Goal: Transaction & Acquisition: Purchase product/service

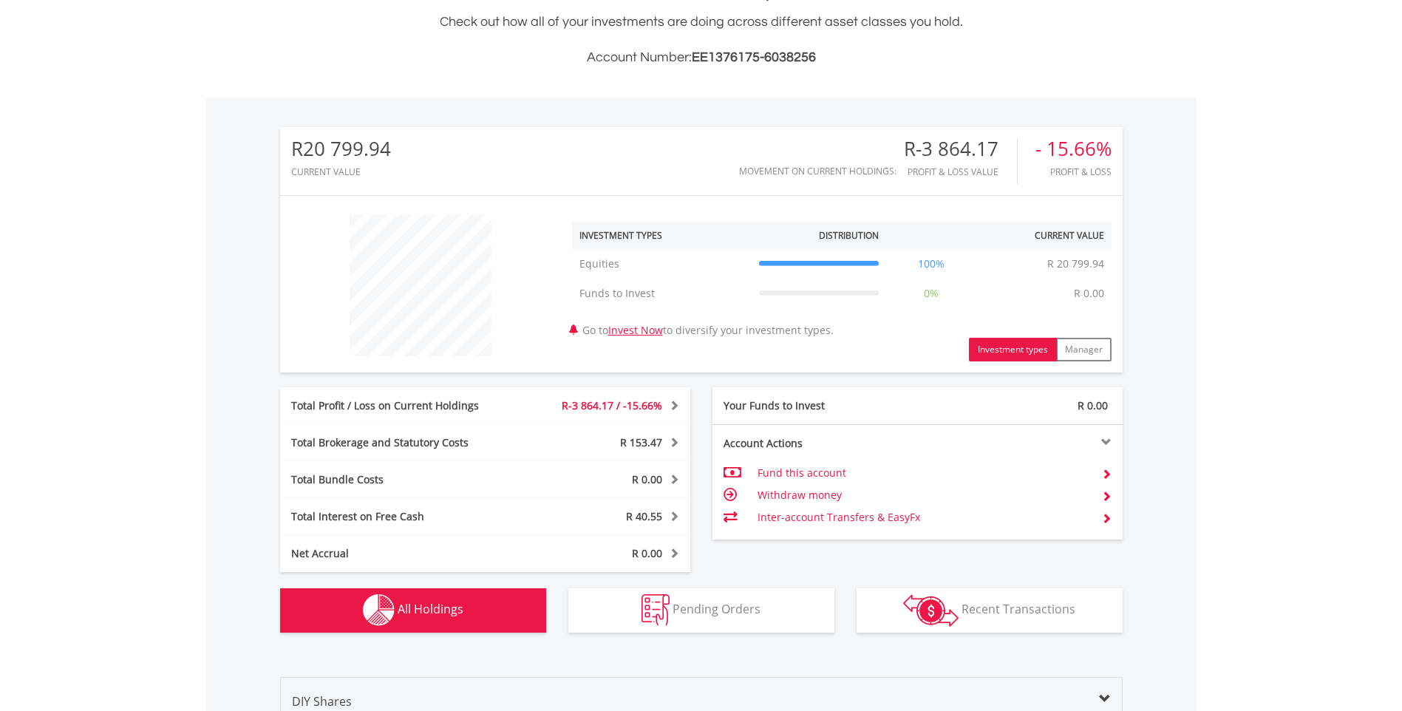
scroll to position [358, 0]
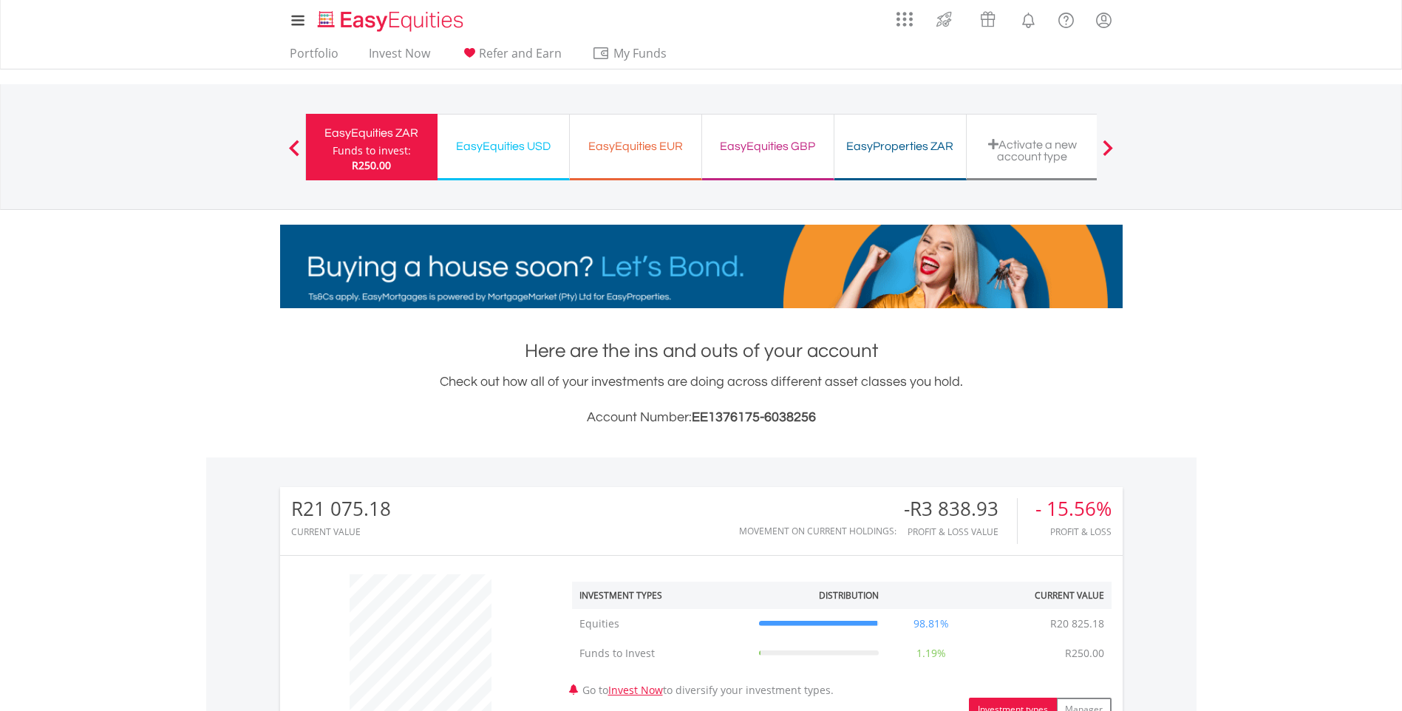
scroll to position [142, 281]
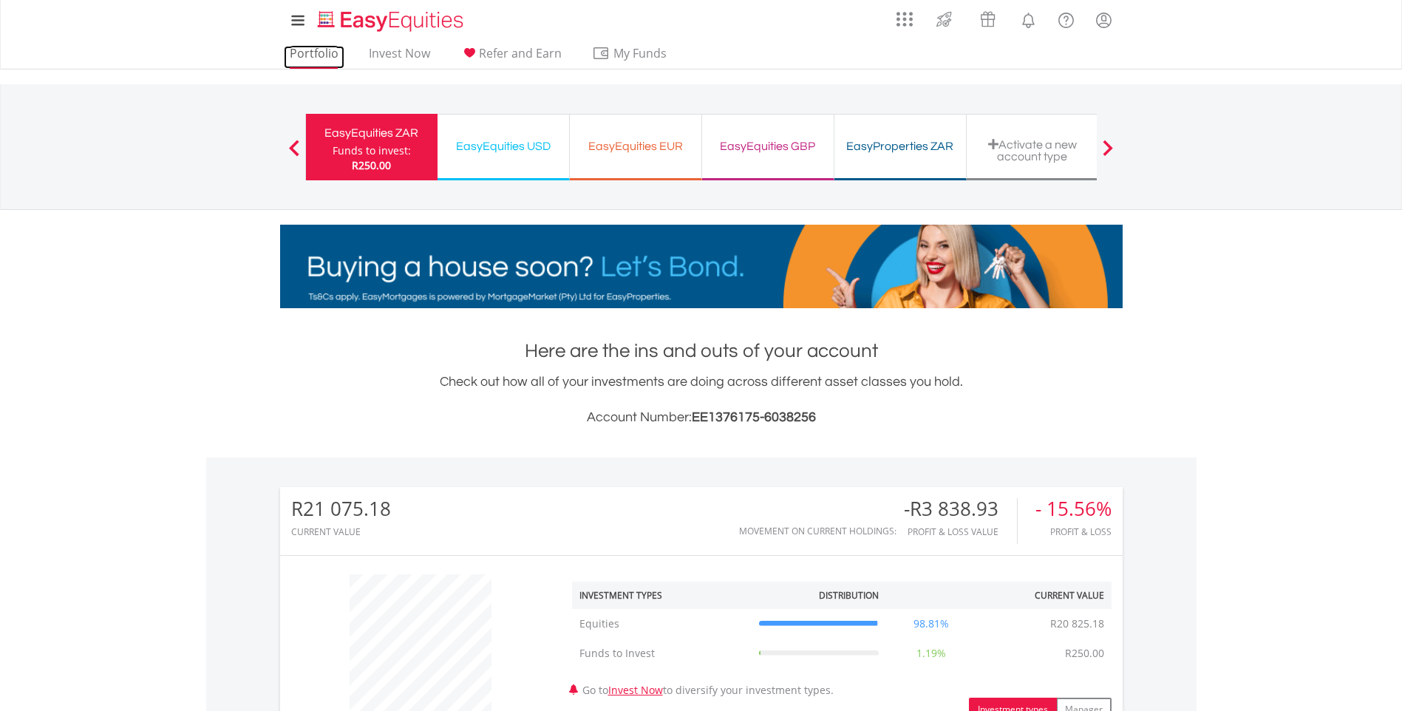
click at [304, 54] on link "Portfolio" at bounding box center [314, 57] width 61 height 23
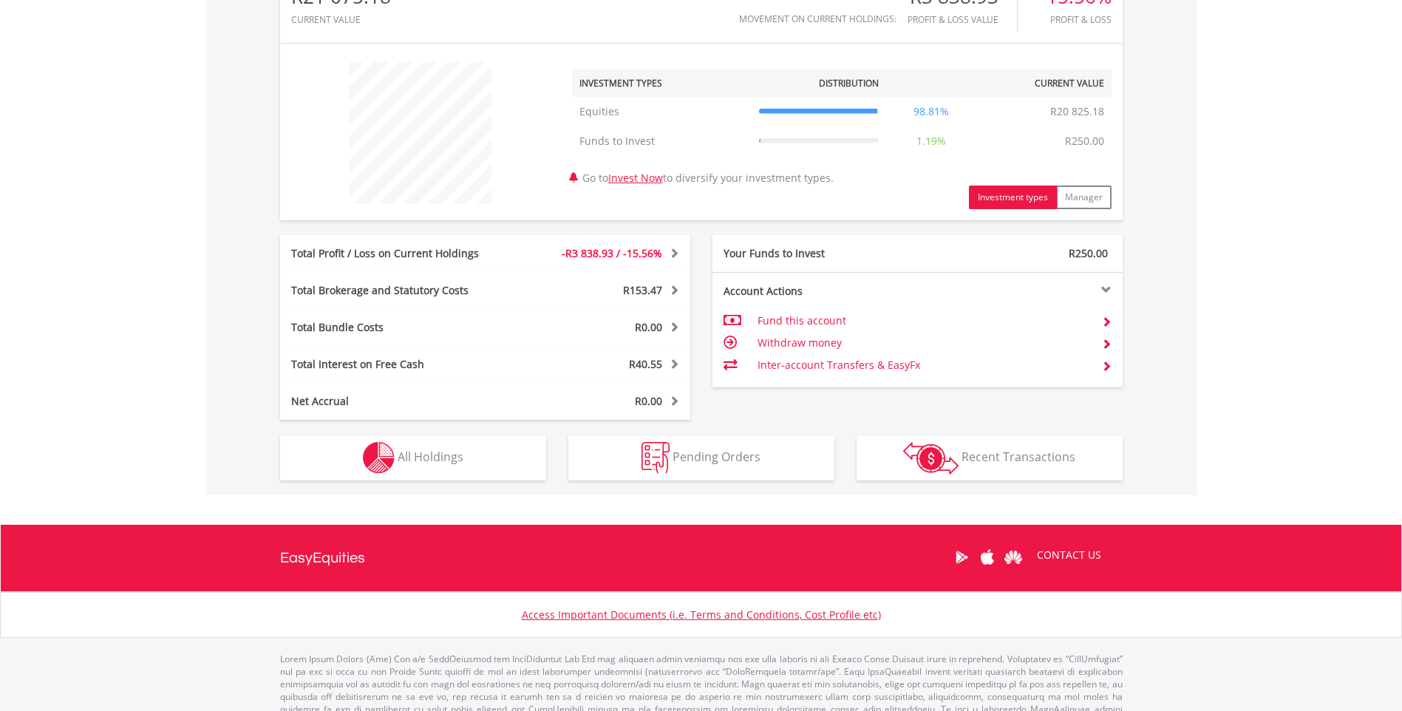
scroll to position [517, 0]
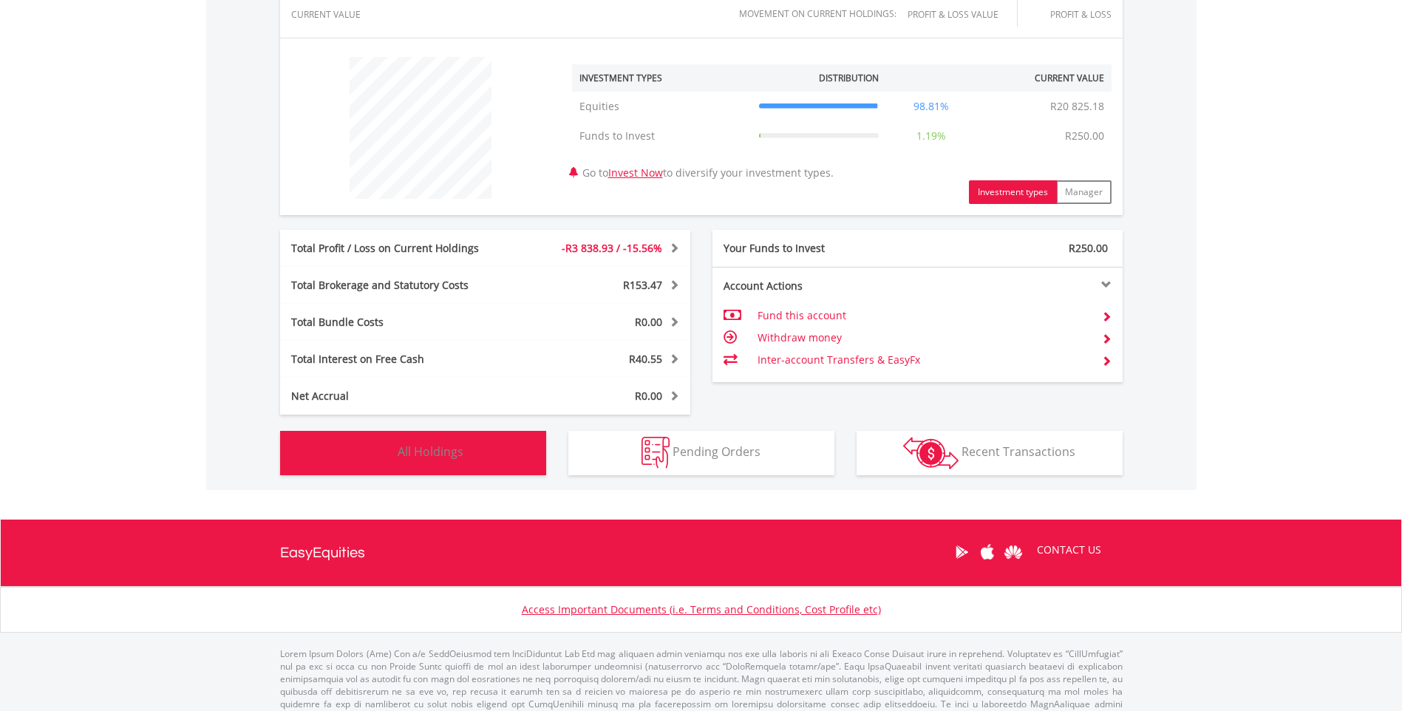
click at [390, 450] on img "button" at bounding box center [379, 453] width 32 height 32
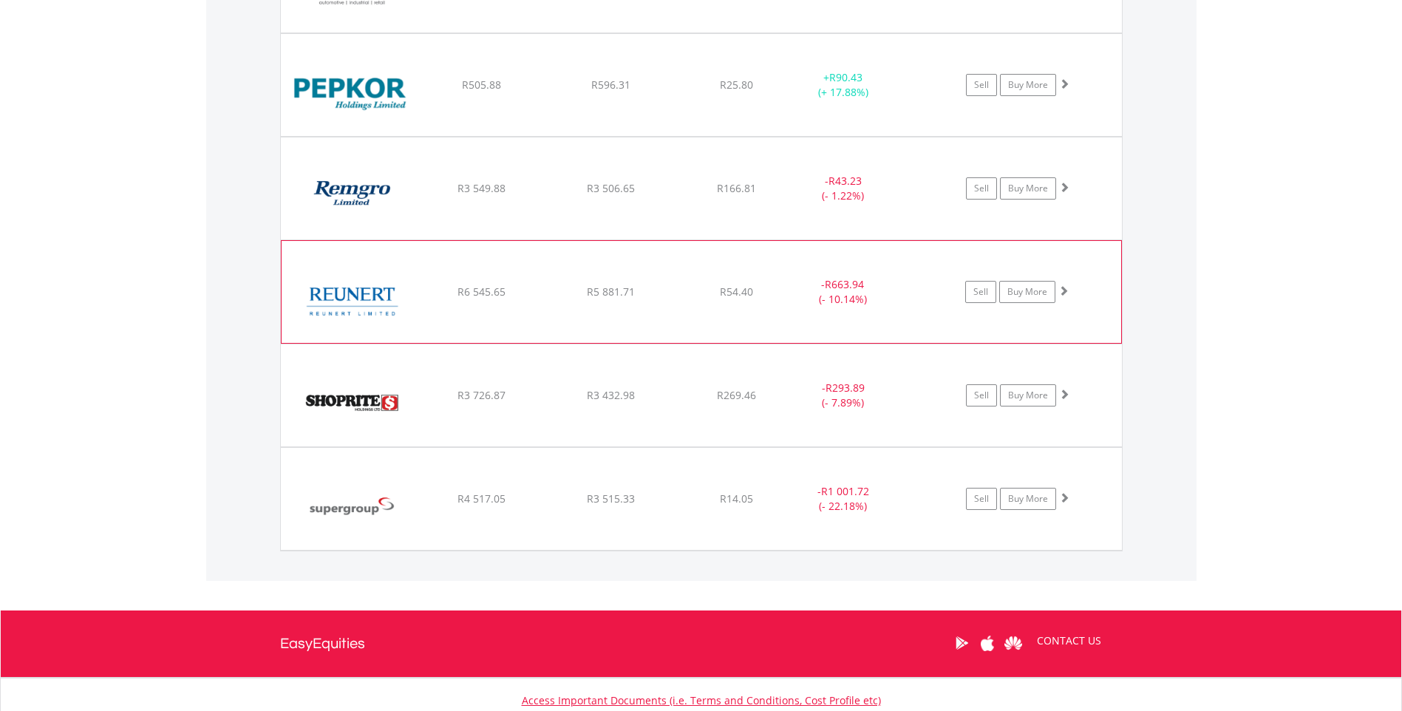
scroll to position [1184, 0]
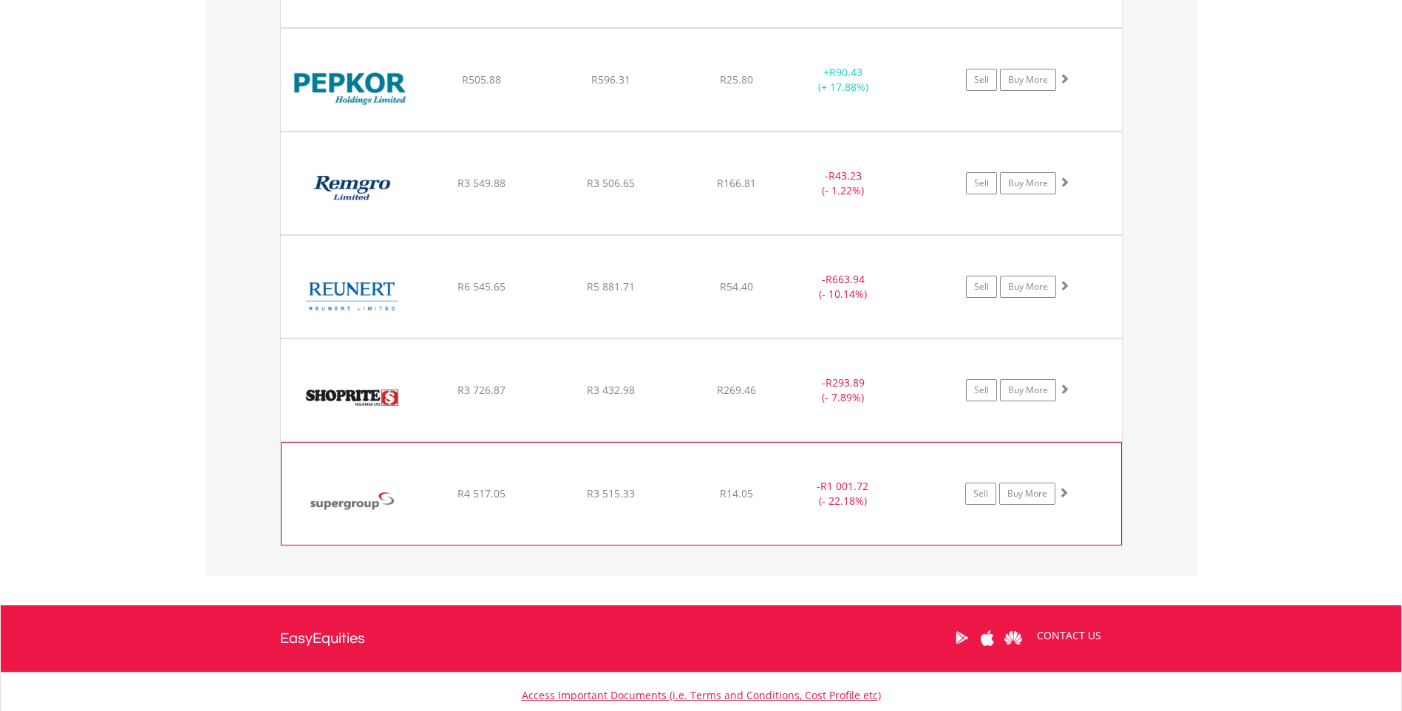
click at [338, 502] on img at bounding box center [352, 501] width 127 height 80
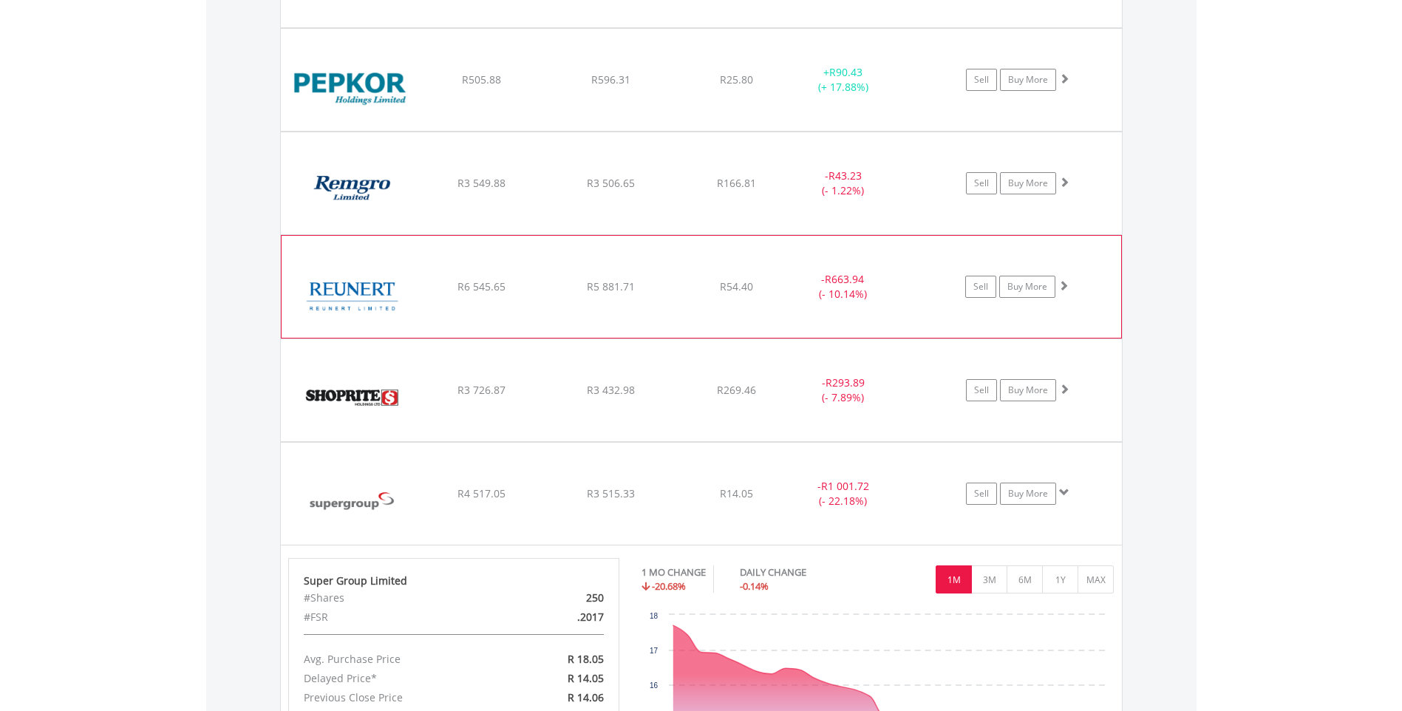
click at [352, 294] on img at bounding box center [352, 294] width 127 height 80
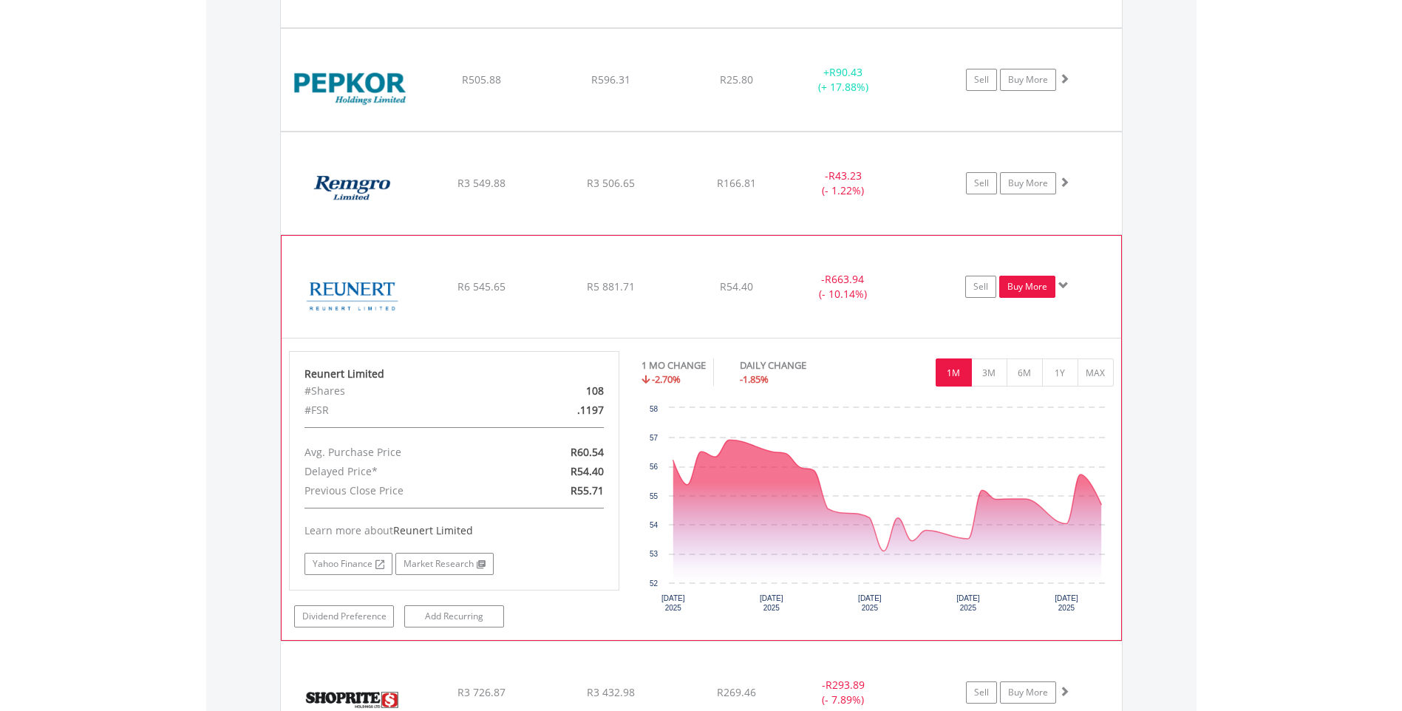
click at [1022, 291] on link "Buy More" at bounding box center [1027, 287] width 56 height 22
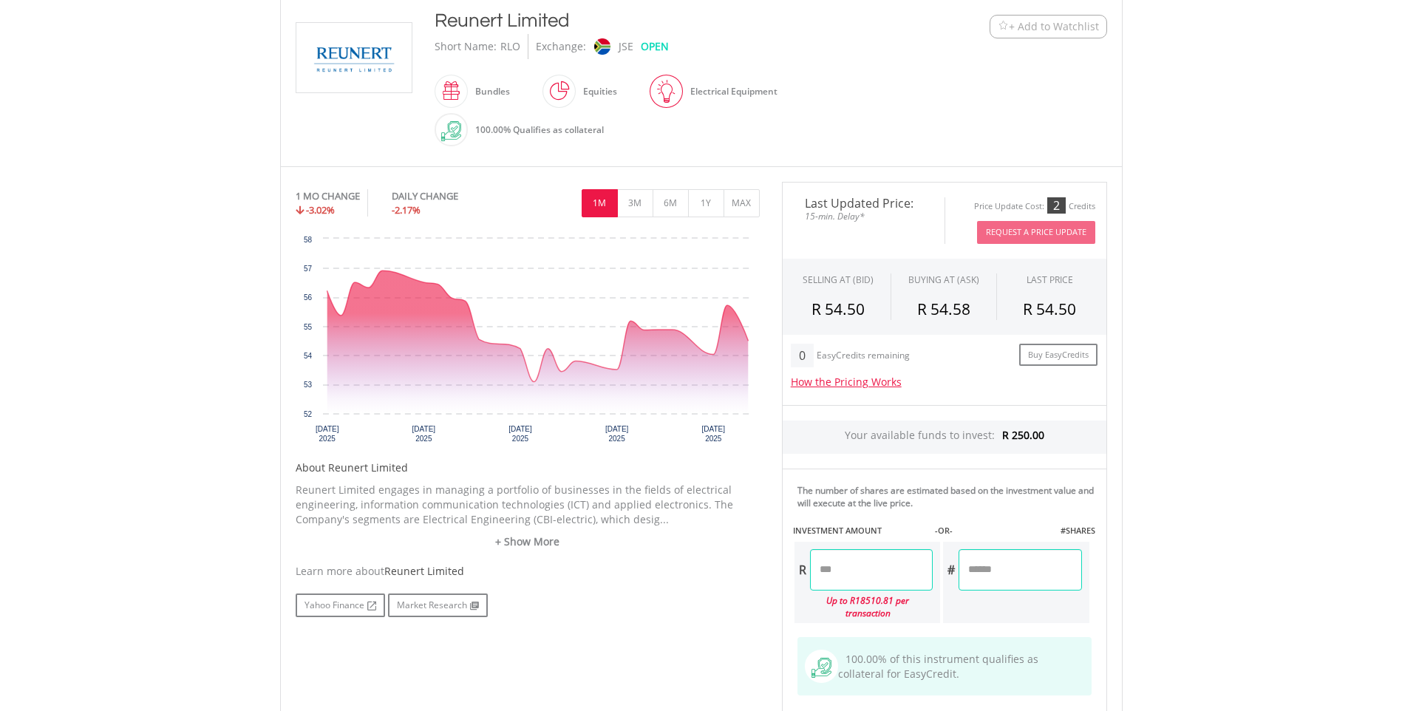
scroll to position [369, 0]
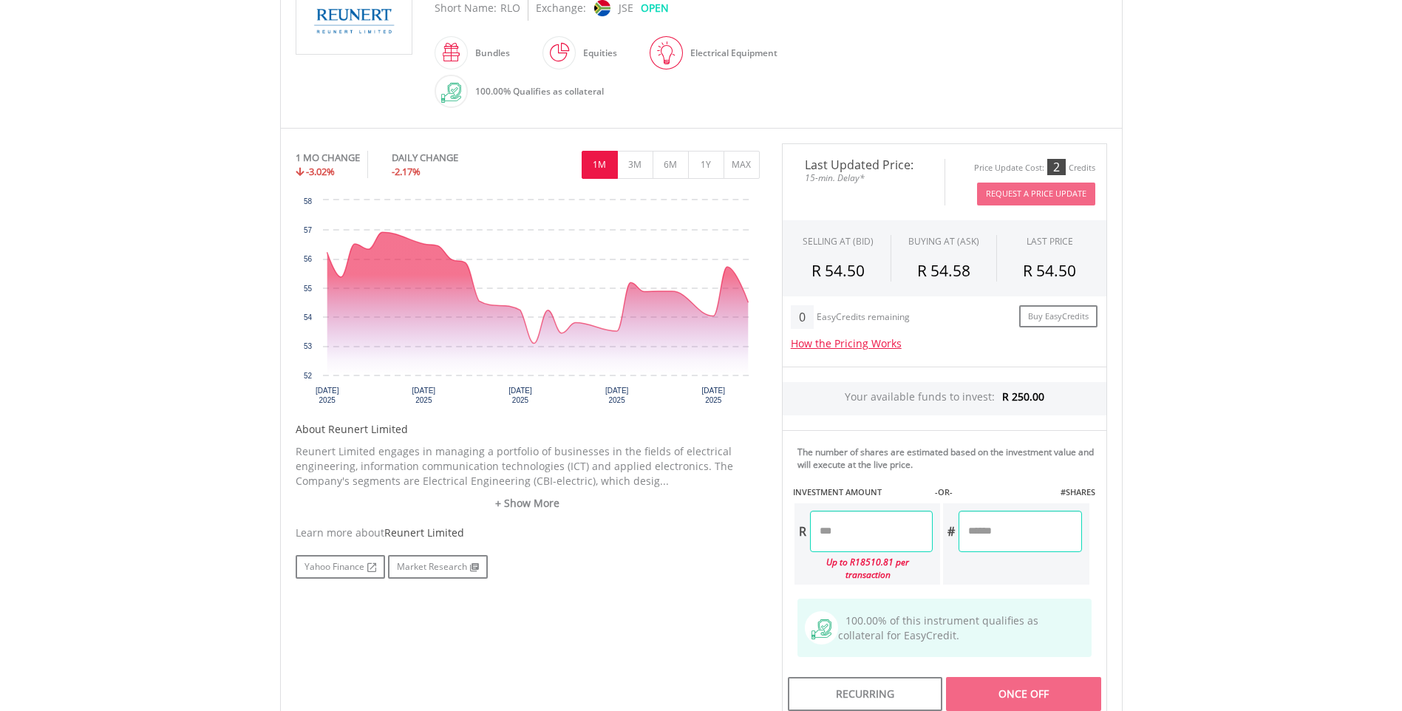
click at [820, 531] on input "number" at bounding box center [871, 531] width 123 height 41
type input "******"
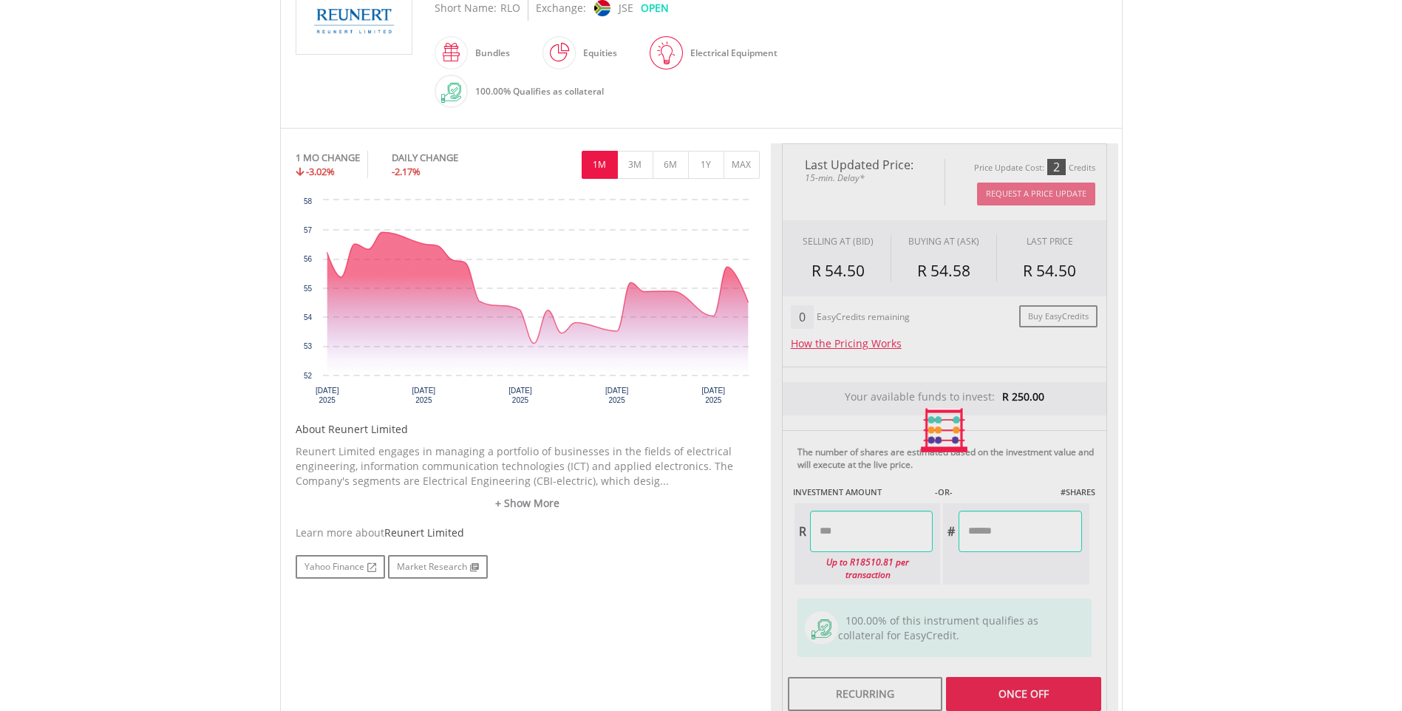
click at [891, 560] on div "Last Updated Price: 15-min. Delay* Price Update Cost: 2 Credits Request A Price…" at bounding box center [944, 430] width 347 height 574
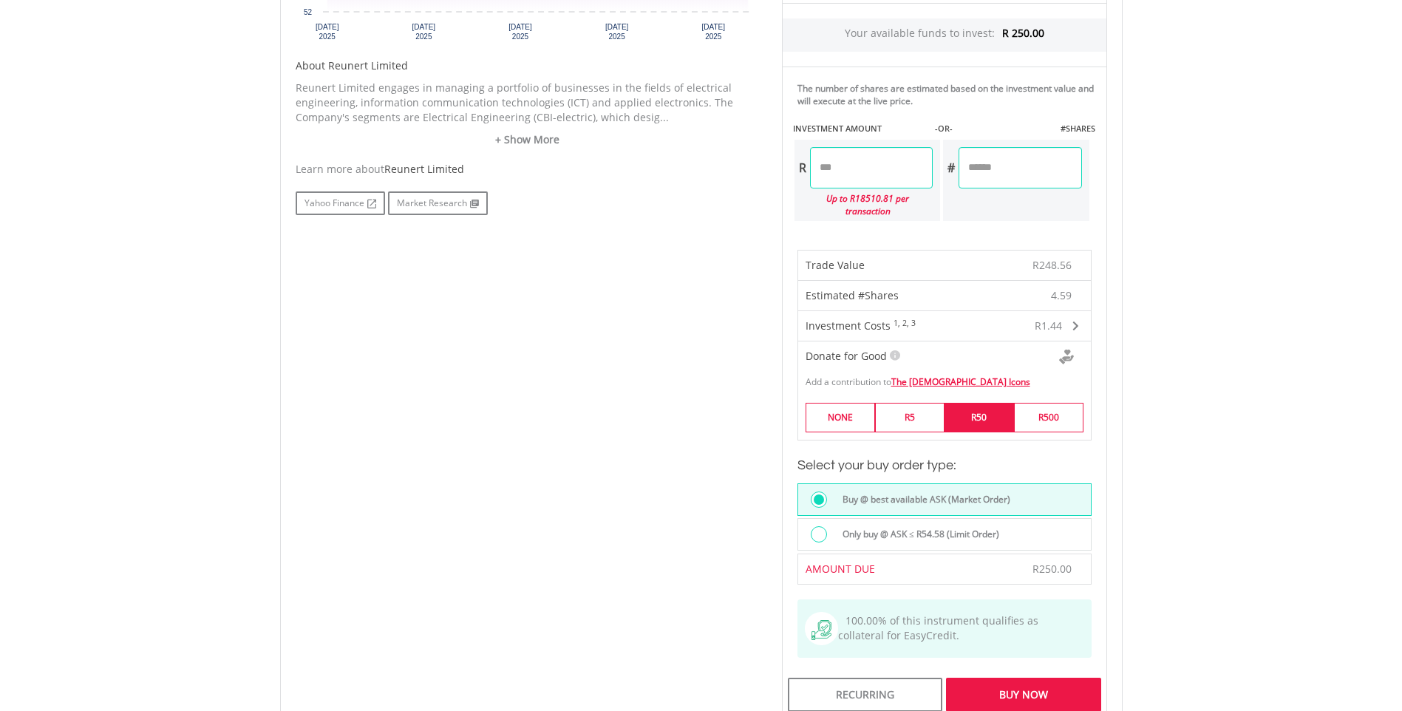
scroll to position [739, 0]
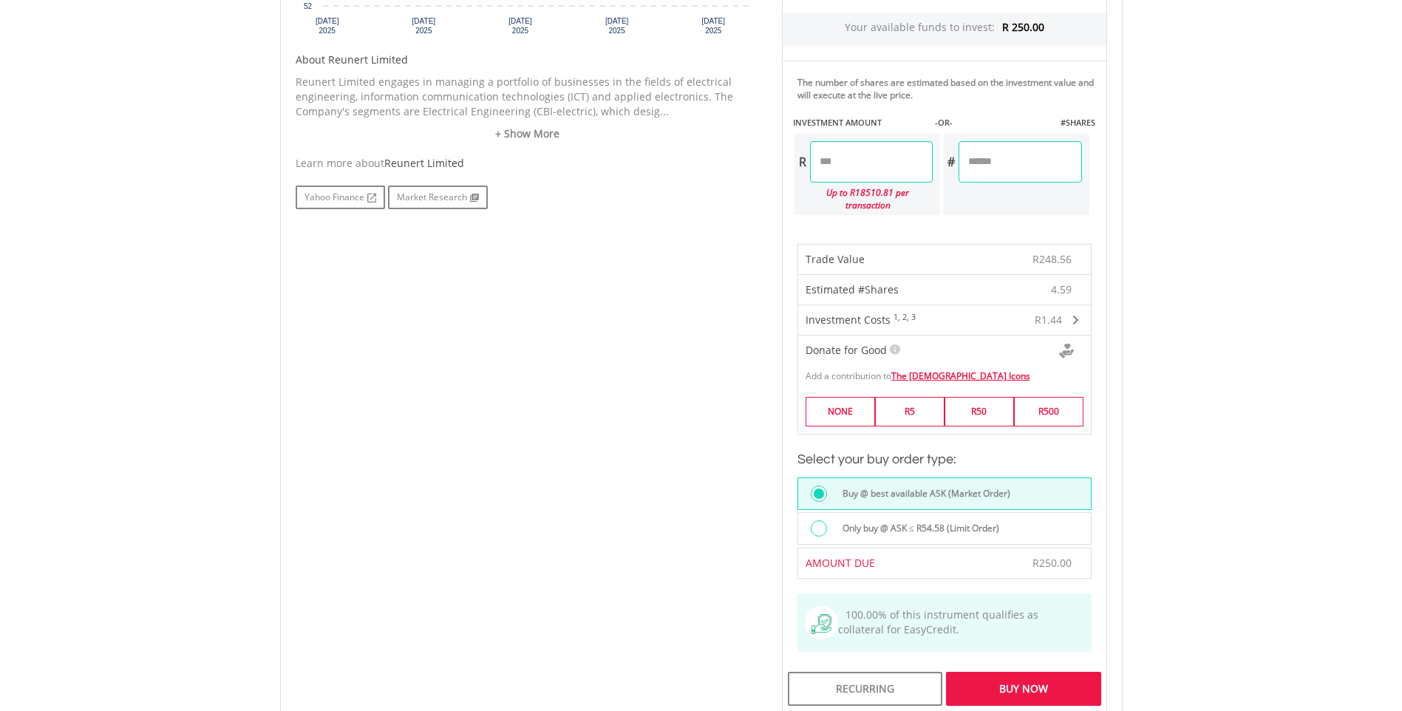
click at [1032, 675] on div "Buy Now" at bounding box center [1023, 689] width 154 height 34
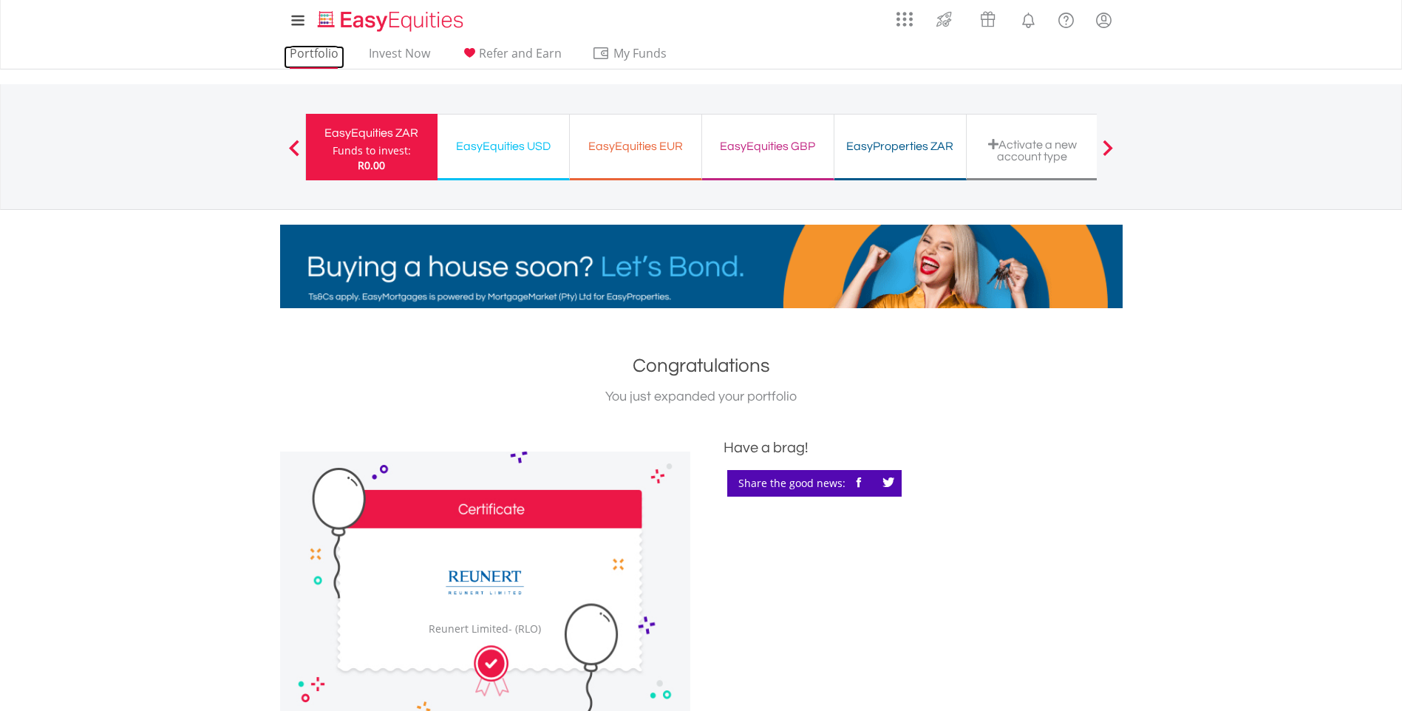
click at [313, 59] on link "Portfolio" at bounding box center [314, 57] width 61 height 23
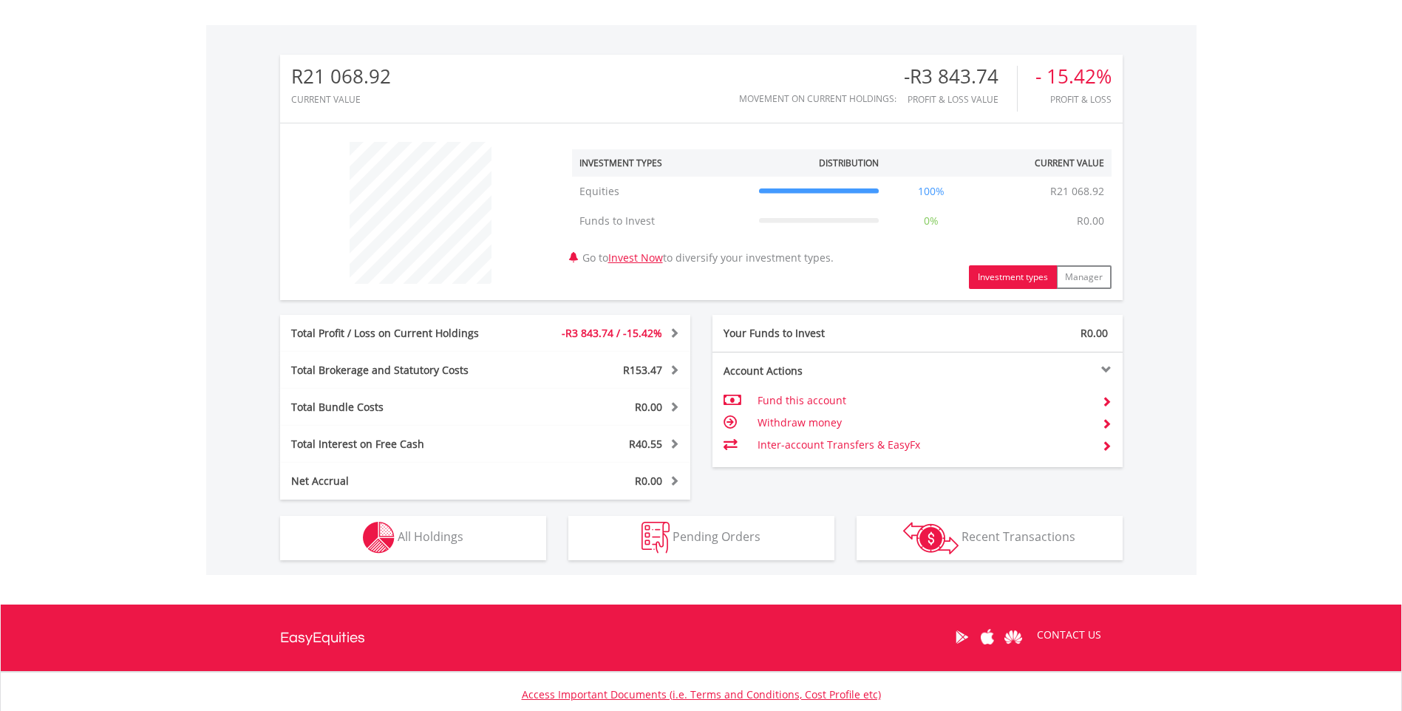
scroll to position [517, 0]
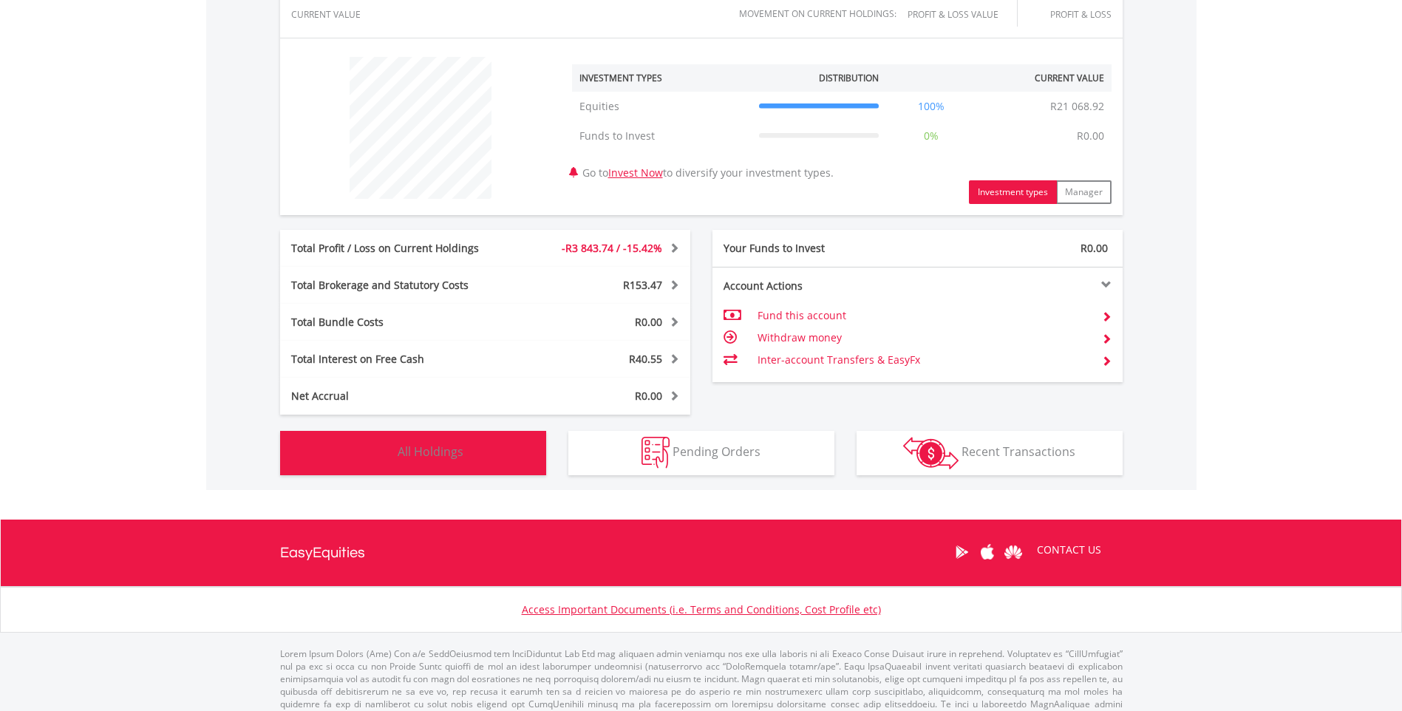
click at [471, 443] on button "Holdings All Holdings" at bounding box center [413, 453] width 266 height 44
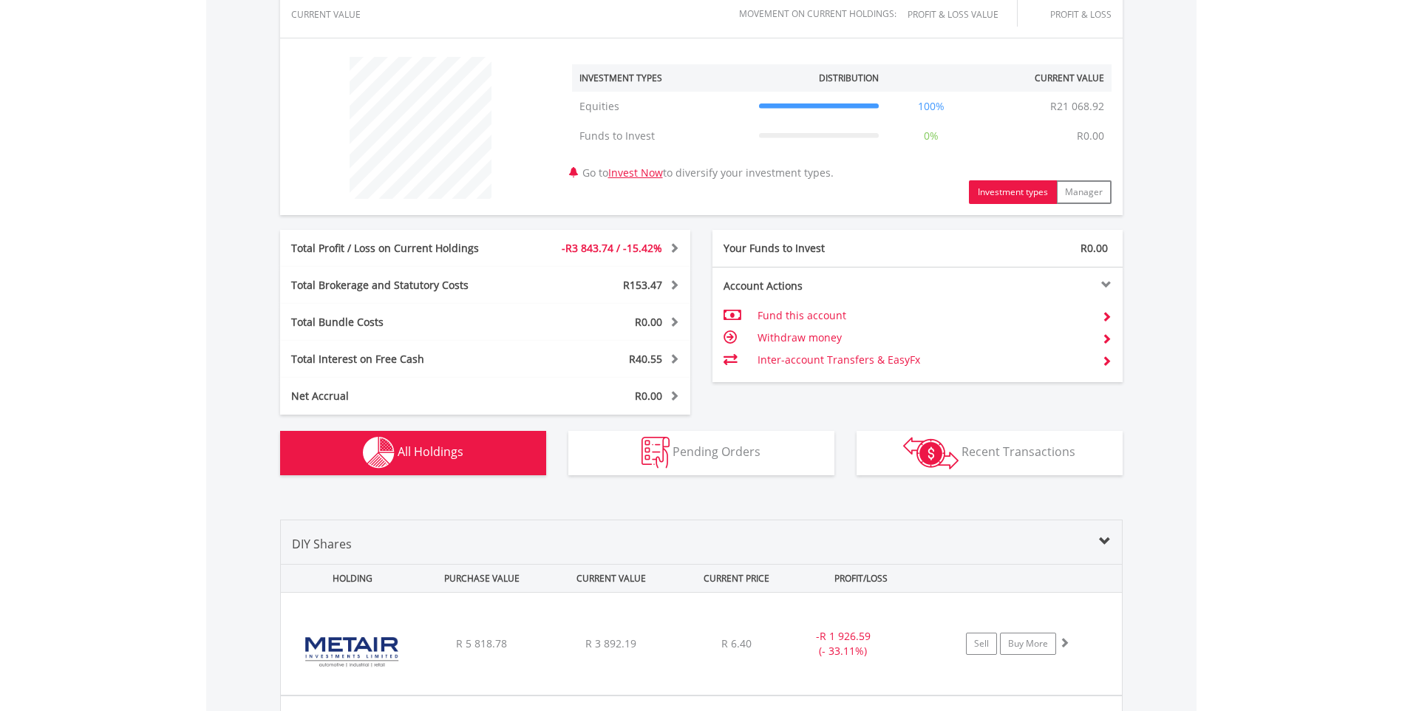
scroll to position [1037, 0]
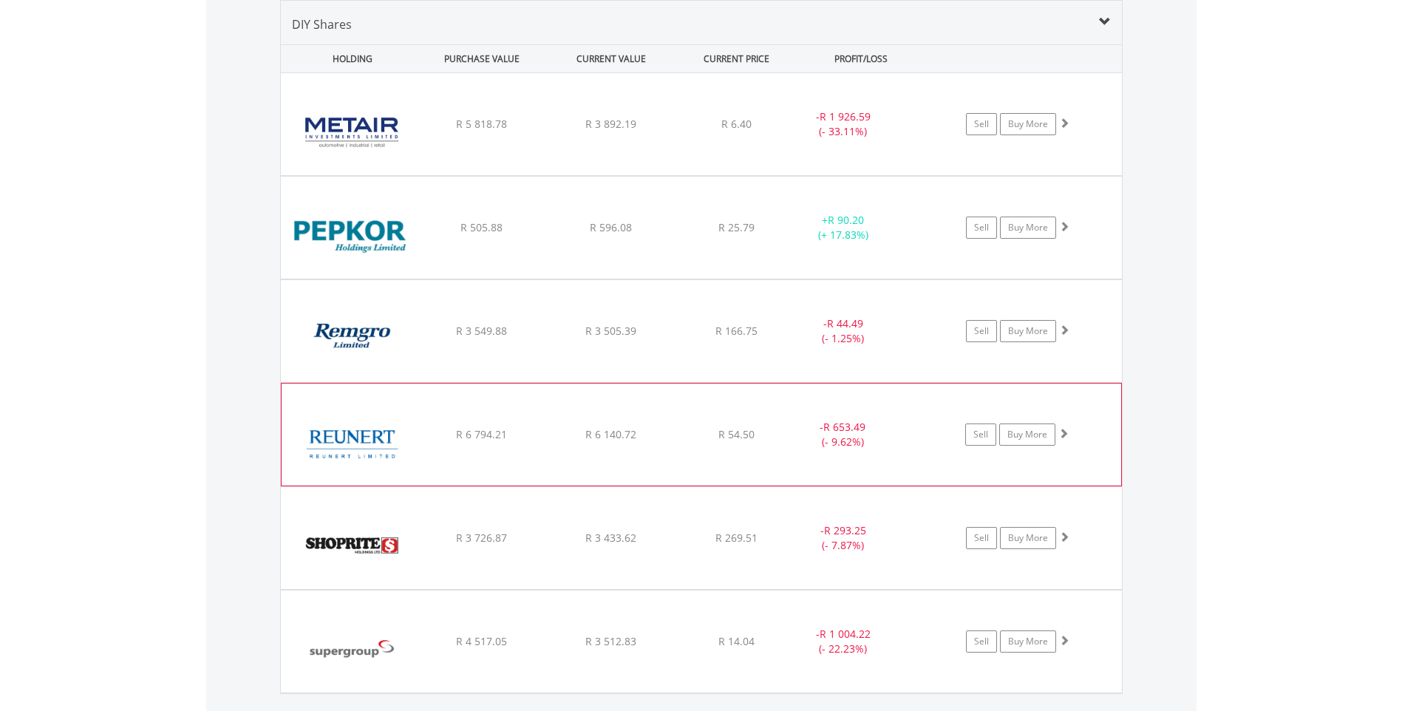
click at [341, 440] on img at bounding box center [352, 442] width 127 height 80
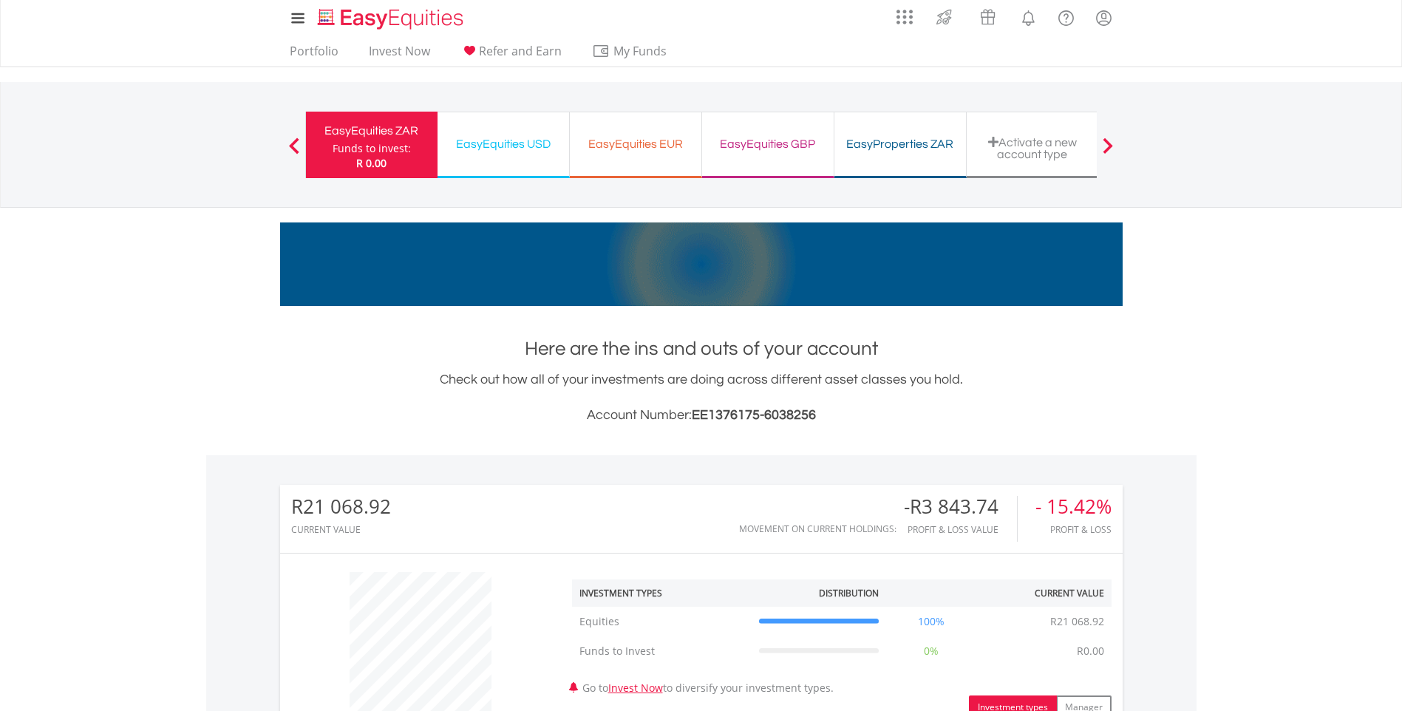
scroll to position [0, 0]
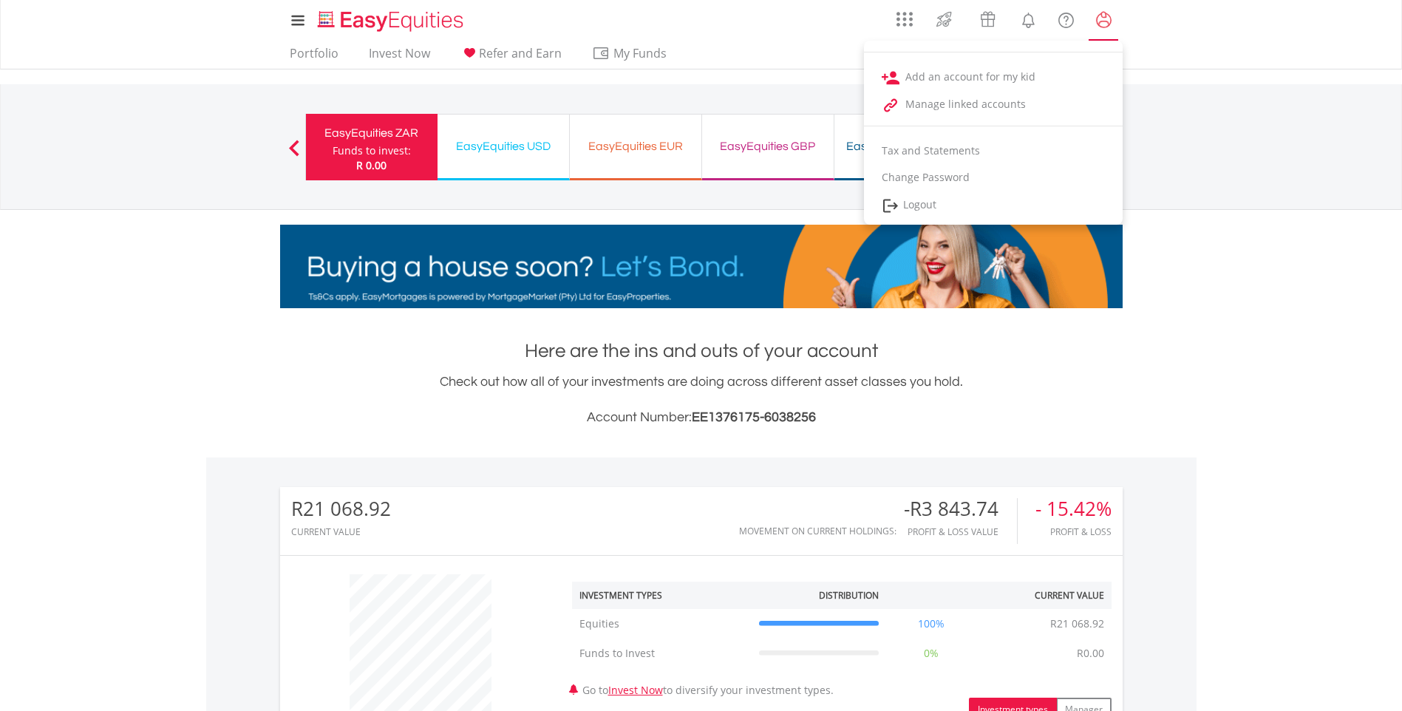
click at [1105, 27] on lord-icon "My Profile" at bounding box center [1103, 20] width 18 height 18
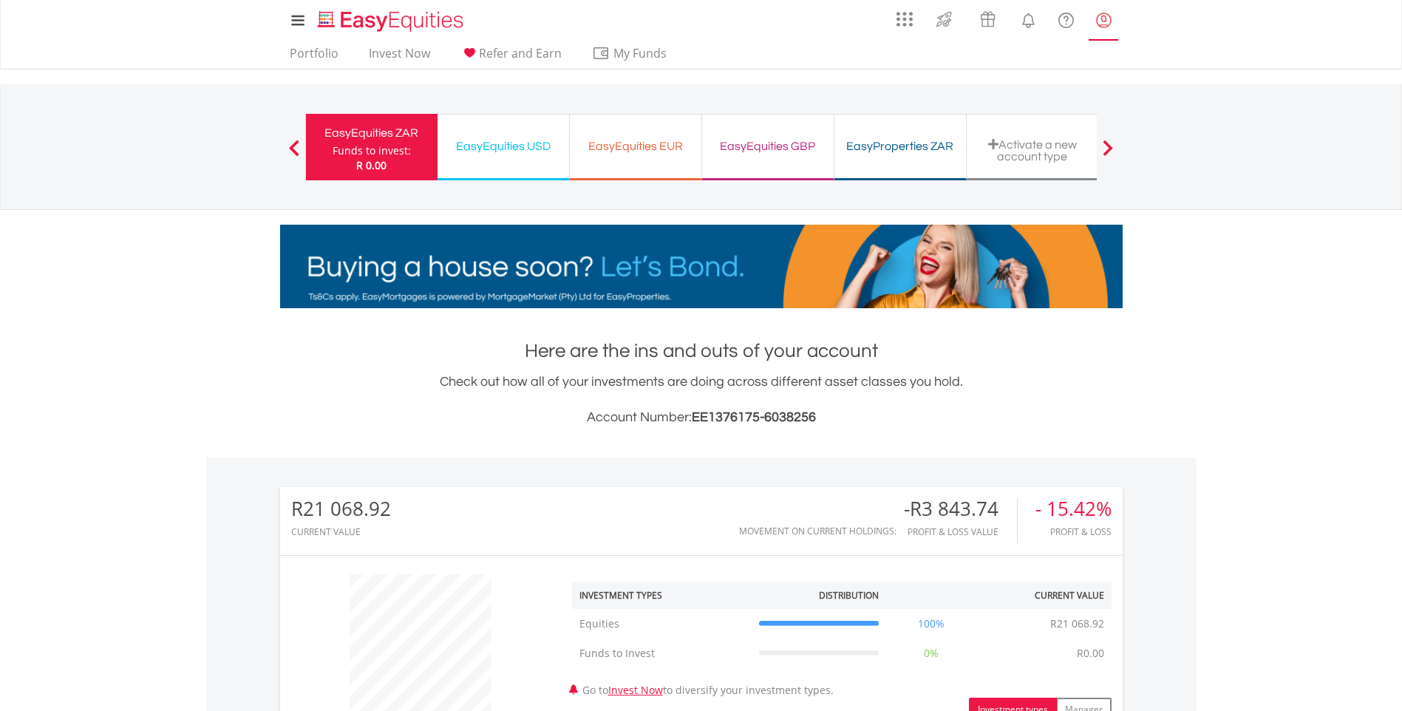
click at [1100, 22] on lord-icon "My Profile" at bounding box center [1103, 20] width 18 height 18
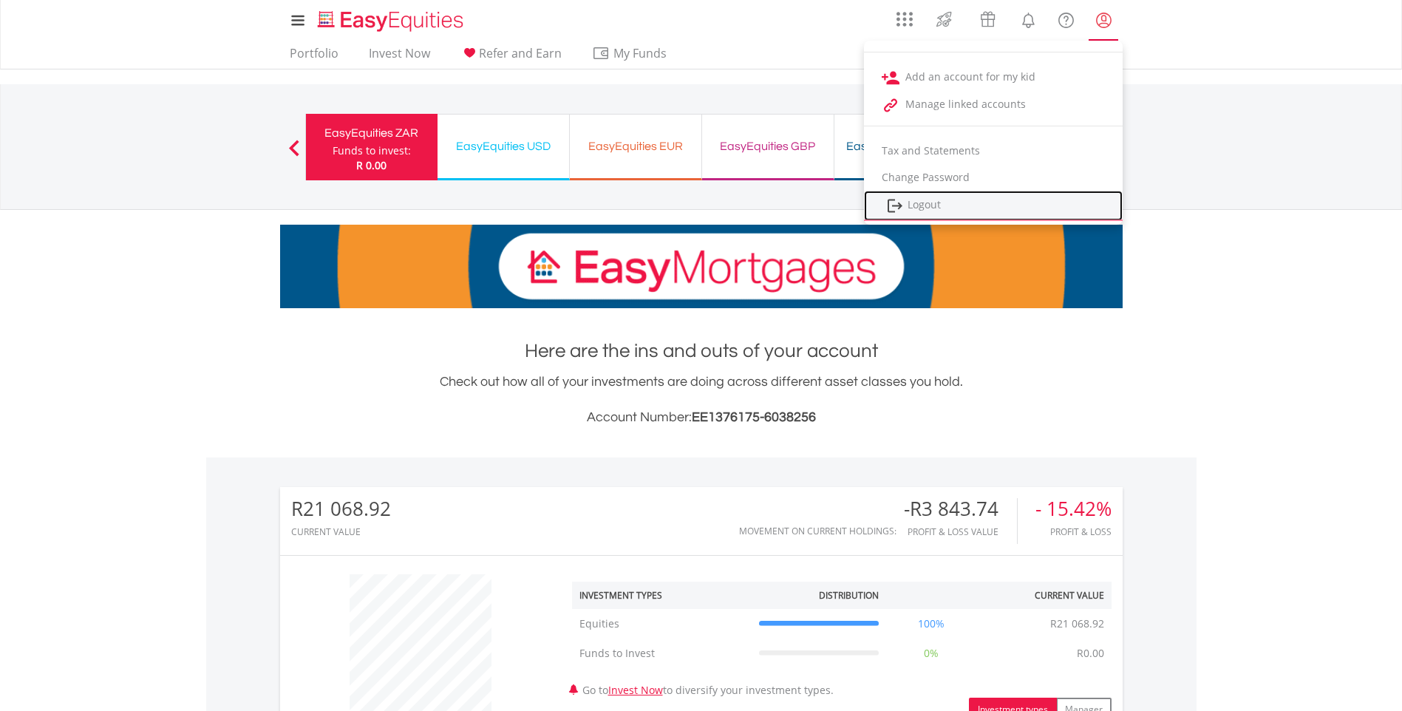
click at [927, 203] on link "Logout" at bounding box center [993, 206] width 259 height 30
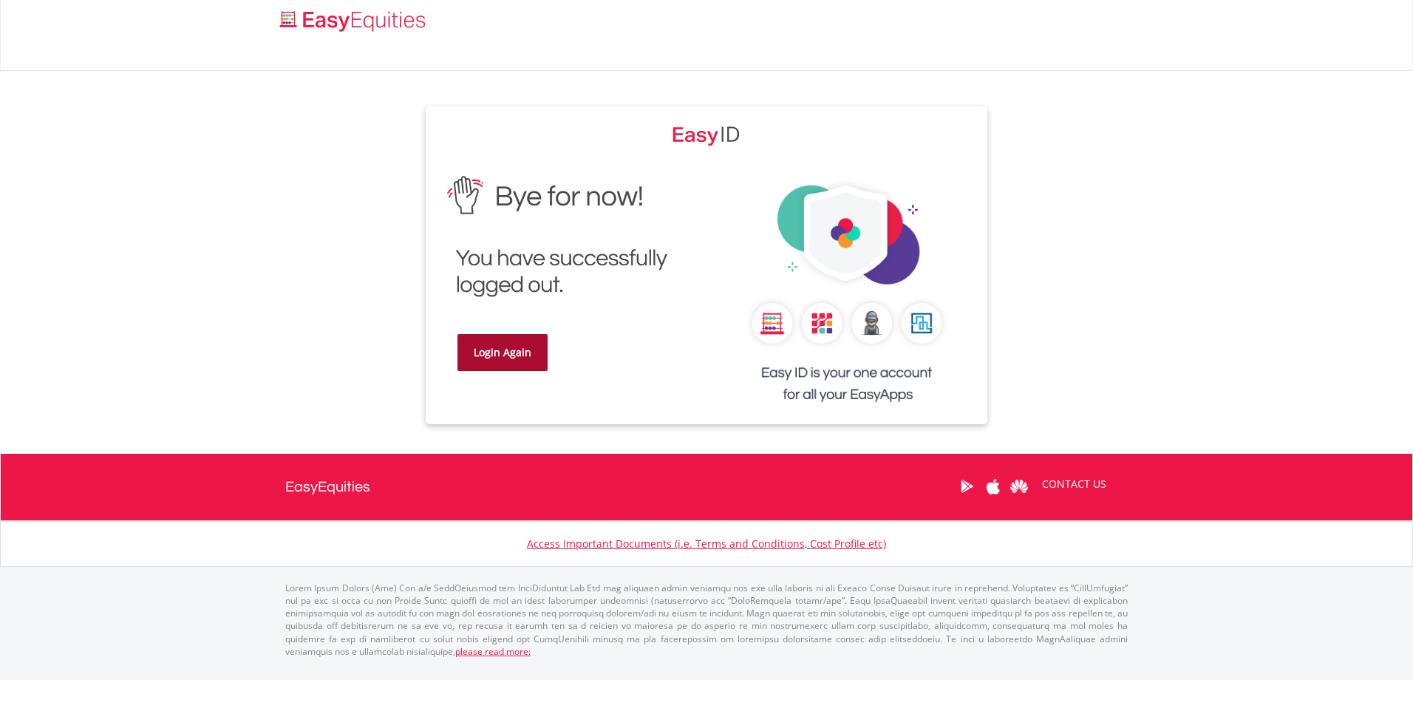
click at [494, 351] on link "Login Again" at bounding box center [502, 352] width 90 height 37
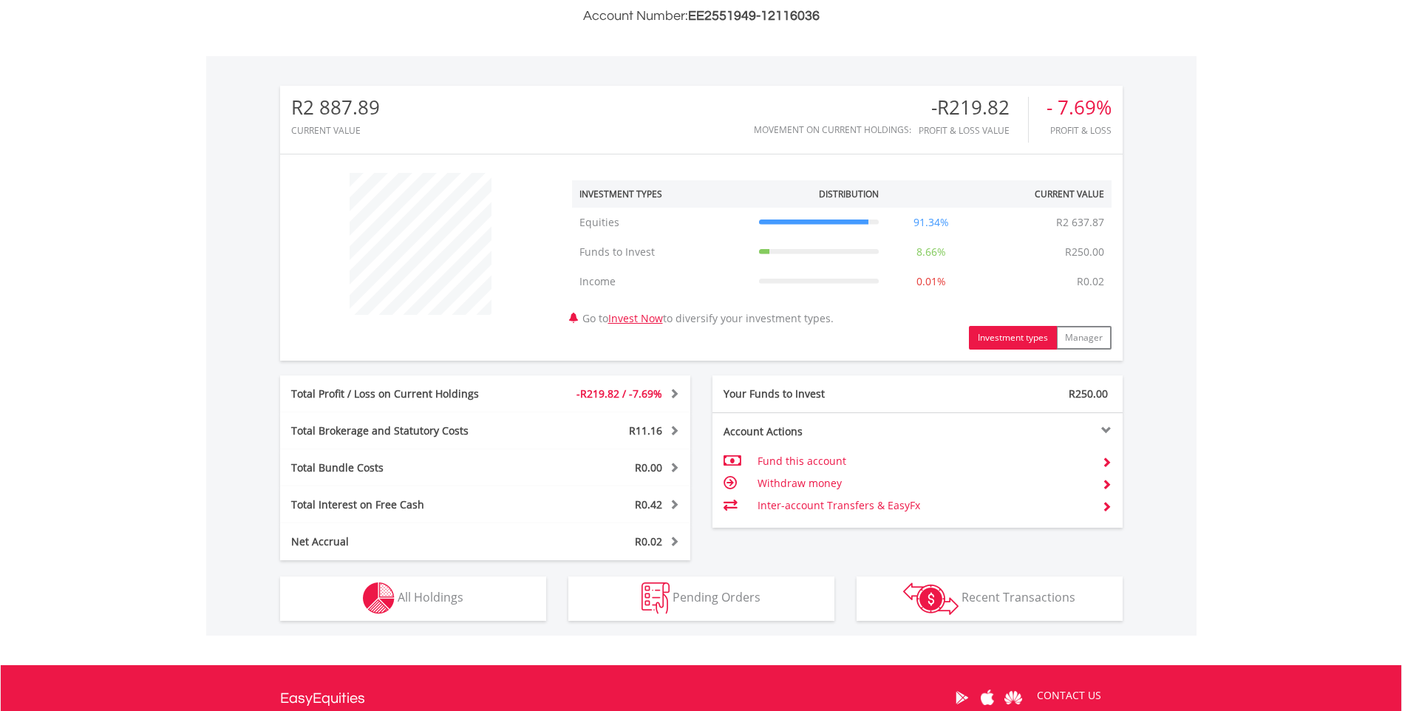
scroll to position [443, 0]
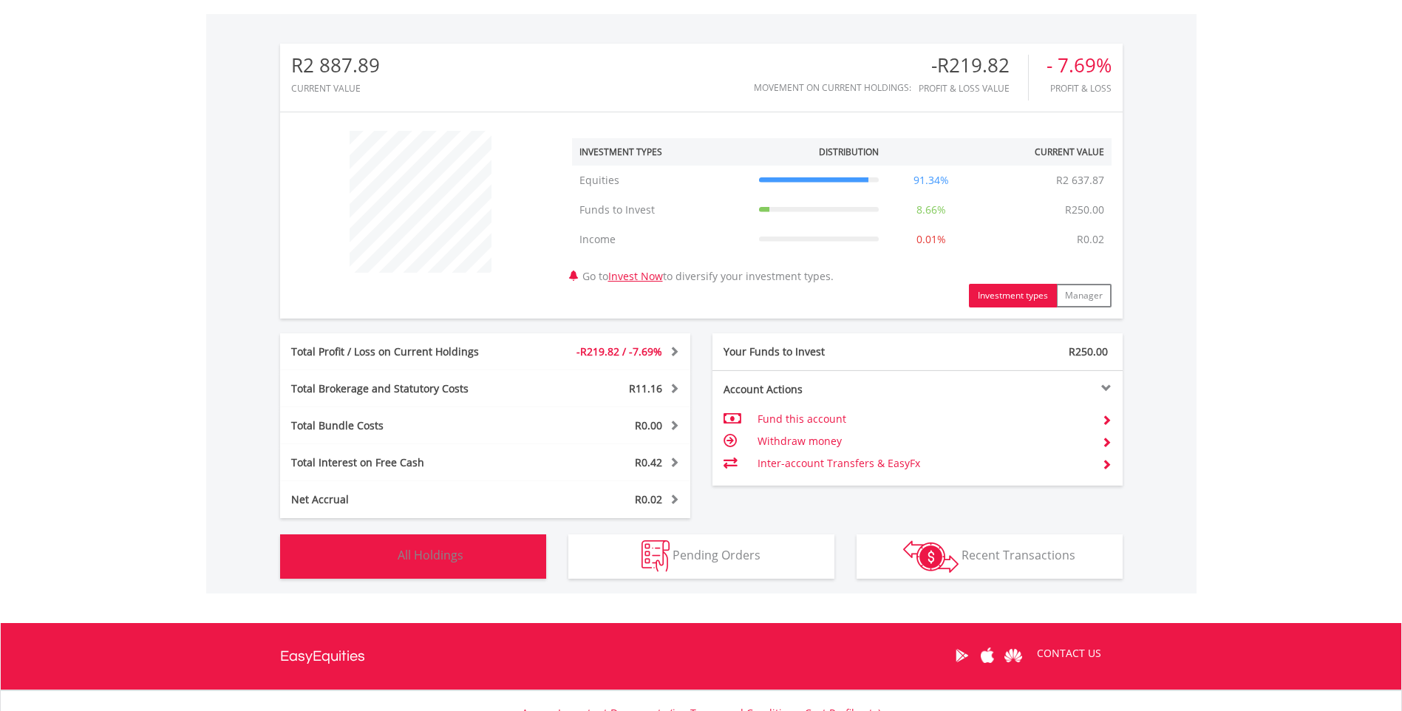
click at [416, 550] on span "All Holdings" at bounding box center [431, 555] width 66 height 16
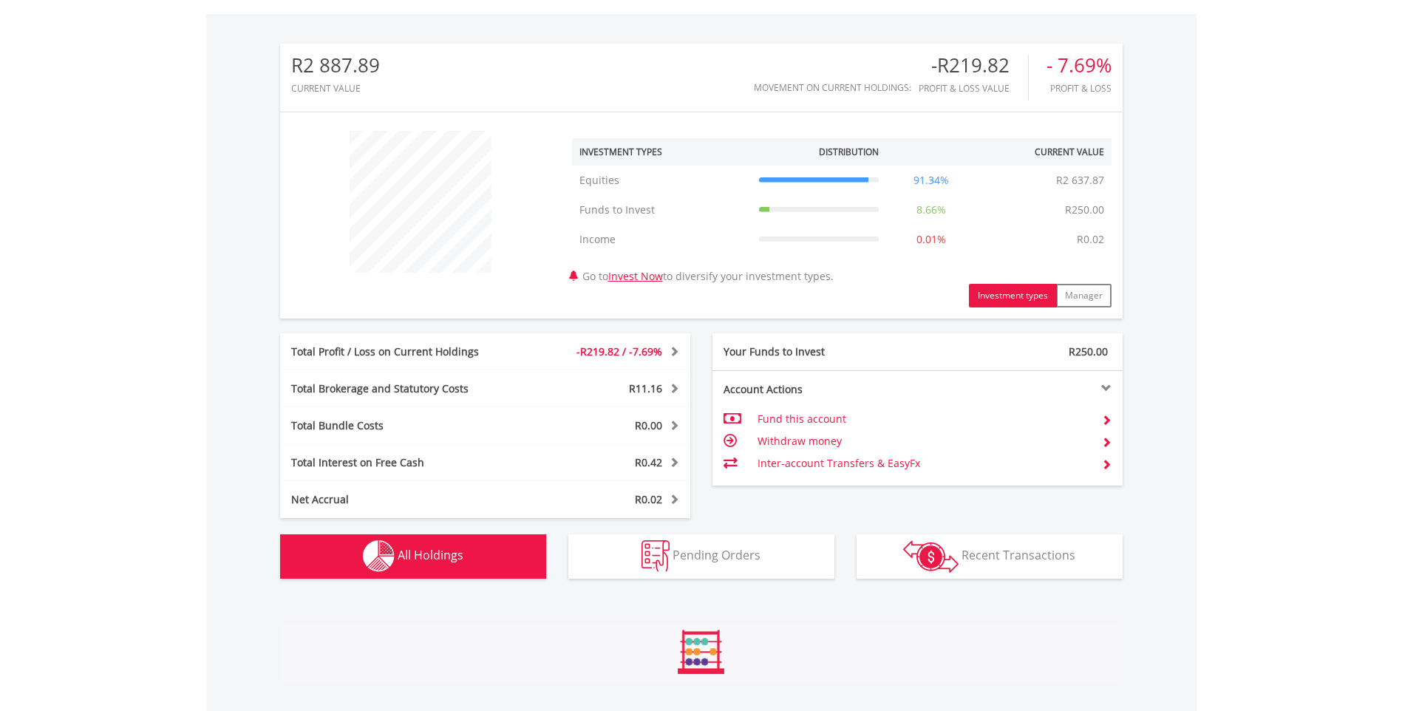
scroll to position [1066, 0]
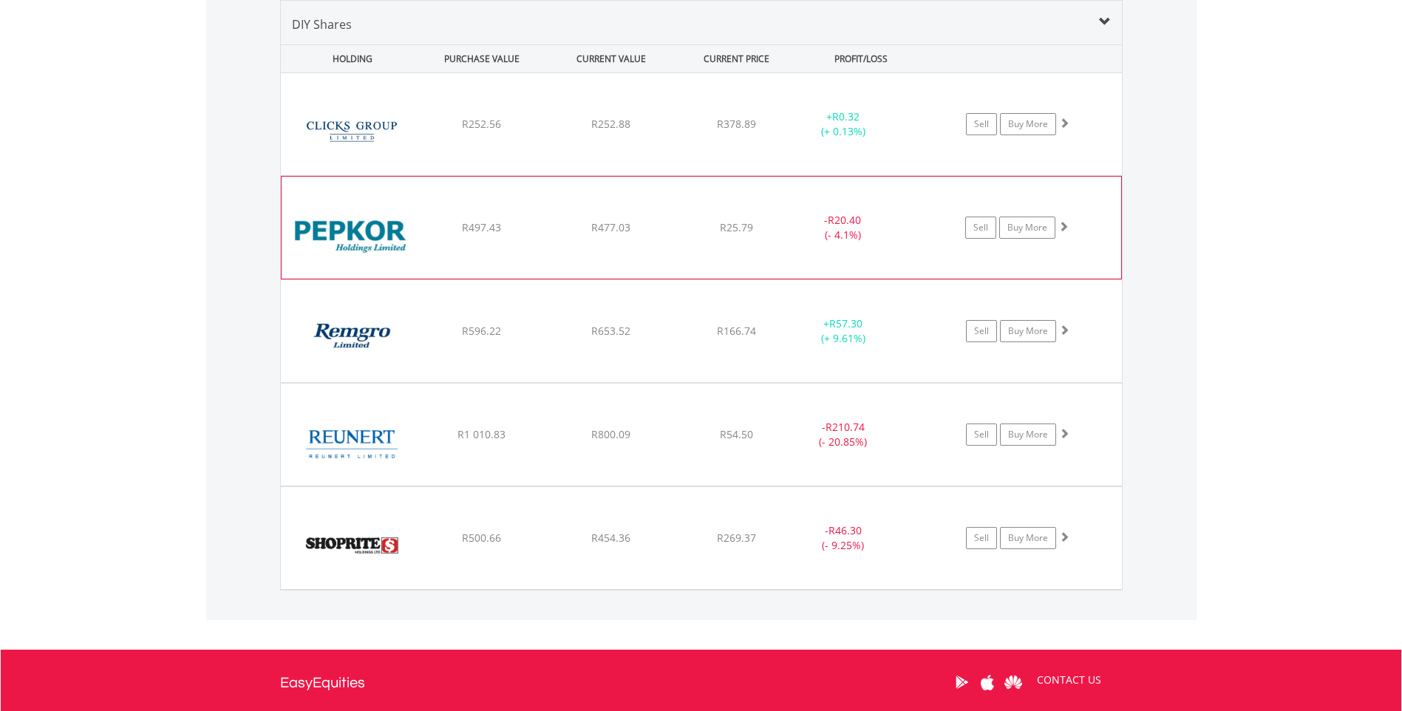
click at [324, 233] on img at bounding box center [352, 235] width 127 height 80
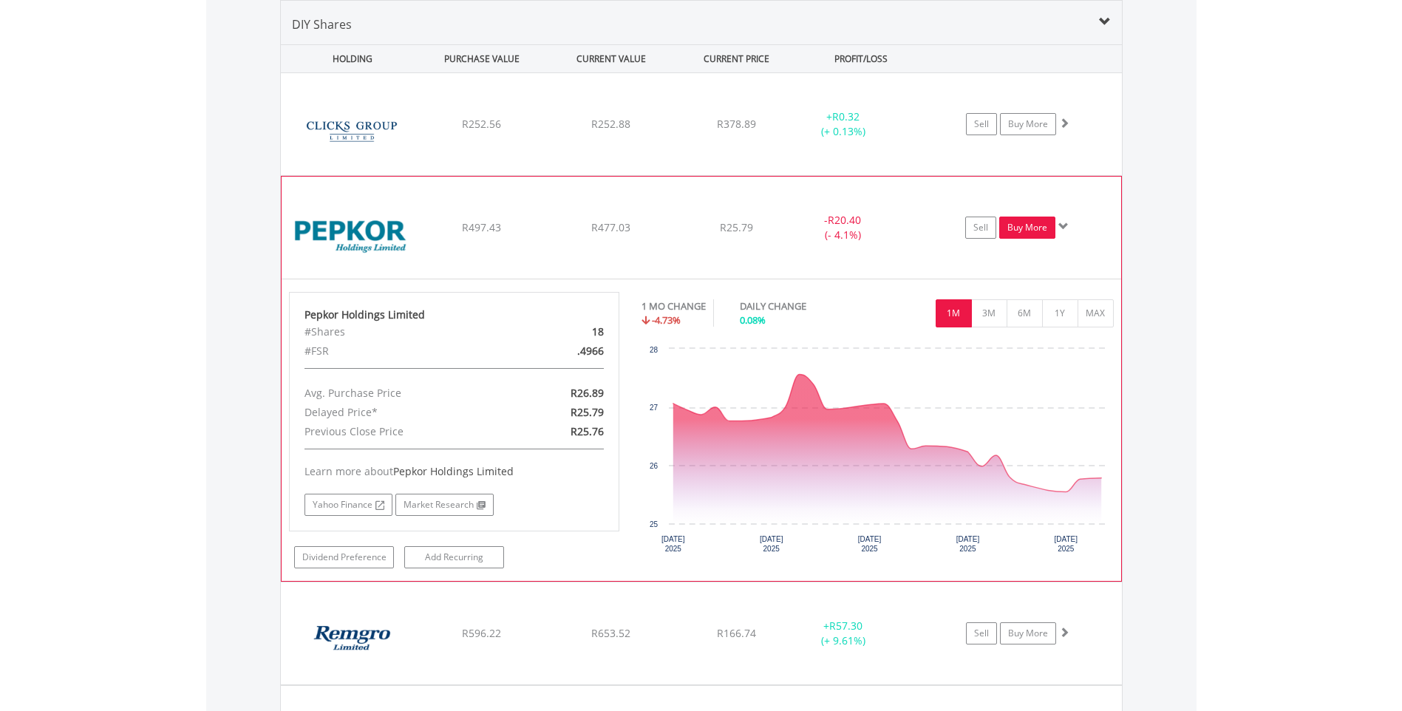
click at [1020, 225] on link "Buy More" at bounding box center [1027, 228] width 56 height 22
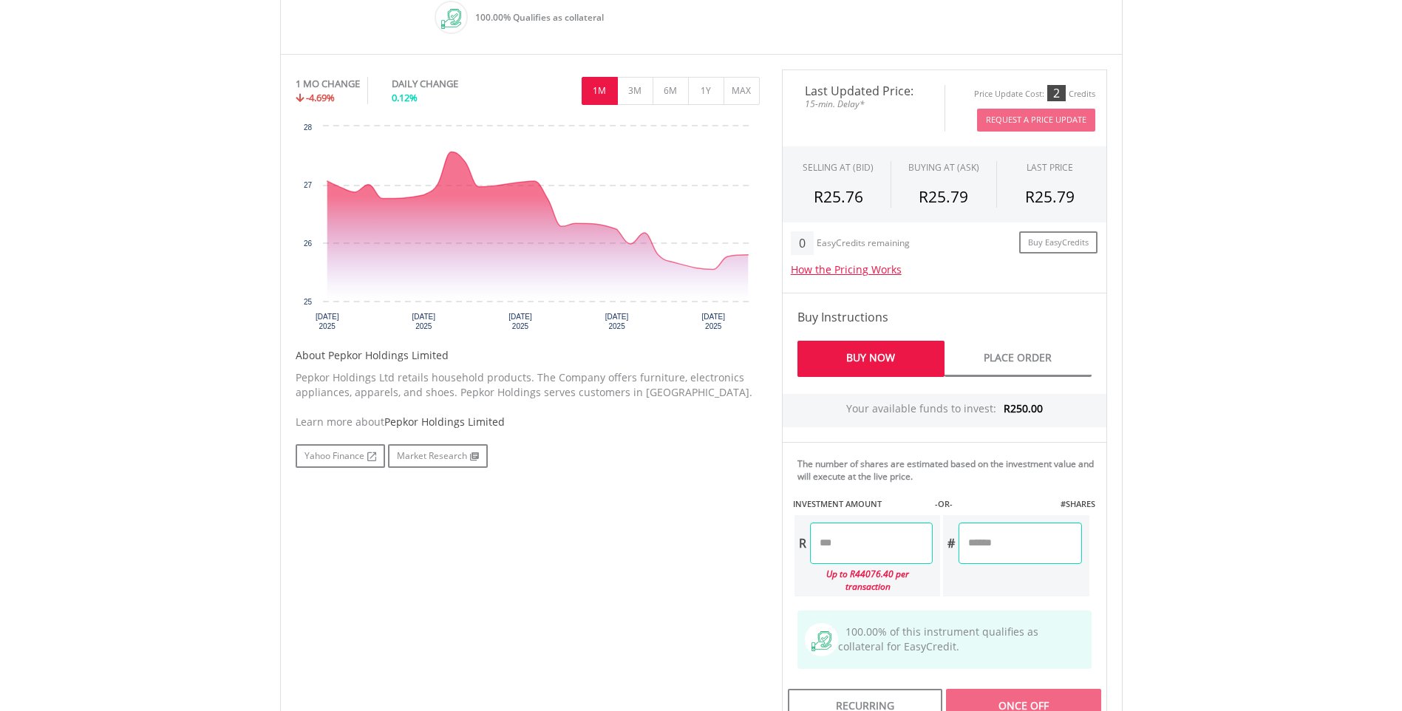
scroll to position [517, 0]
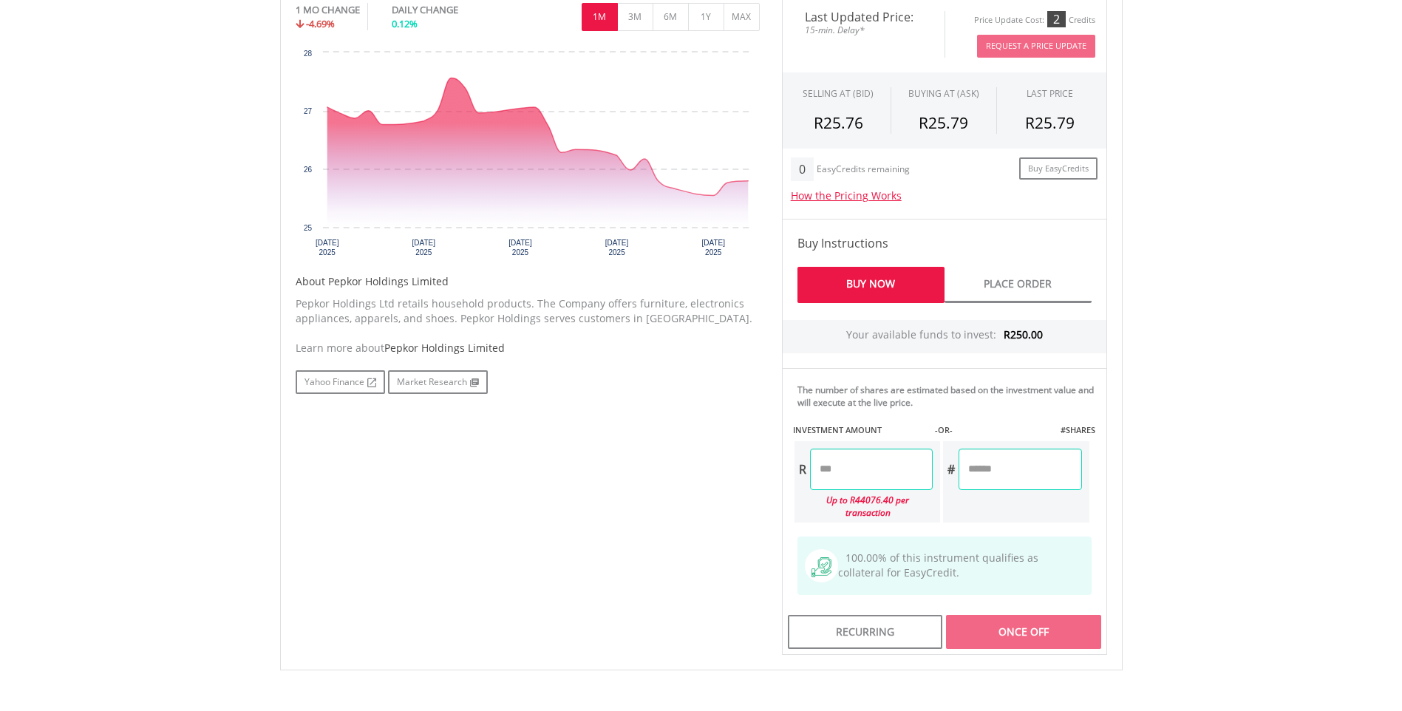
click at [819, 468] on input "number" at bounding box center [871, 469] width 123 height 41
drag, startPoint x: 865, startPoint y: 468, endPoint x: 882, endPoint y: 478, distance: 19.5
click at [865, 468] on input "***" at bounding box center [871, 469] width 123 height 41
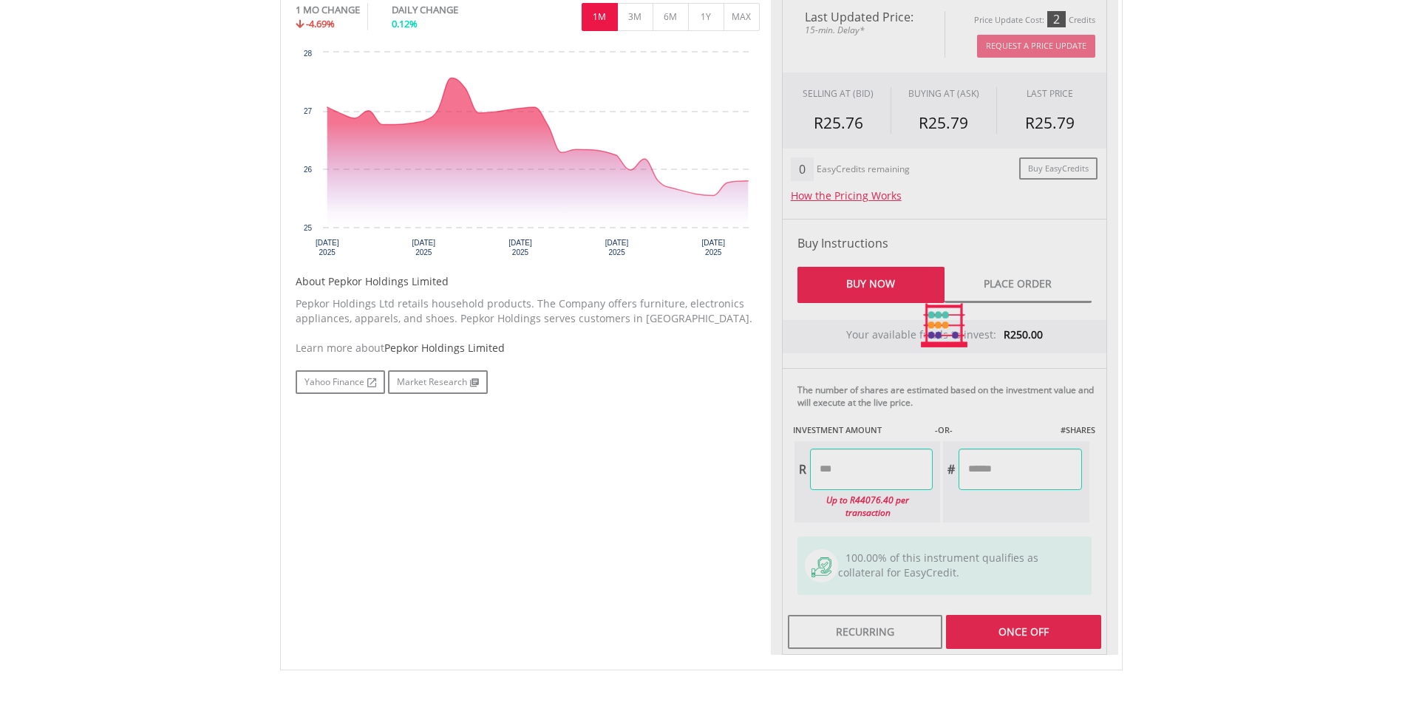
type input "******"
click at [1006, 481] on div "Last Updated Price: 15-min. Delay* Price Update Cost: 2 Credits Request A Price…" at bounding box center [944, 325] width 347 height 659
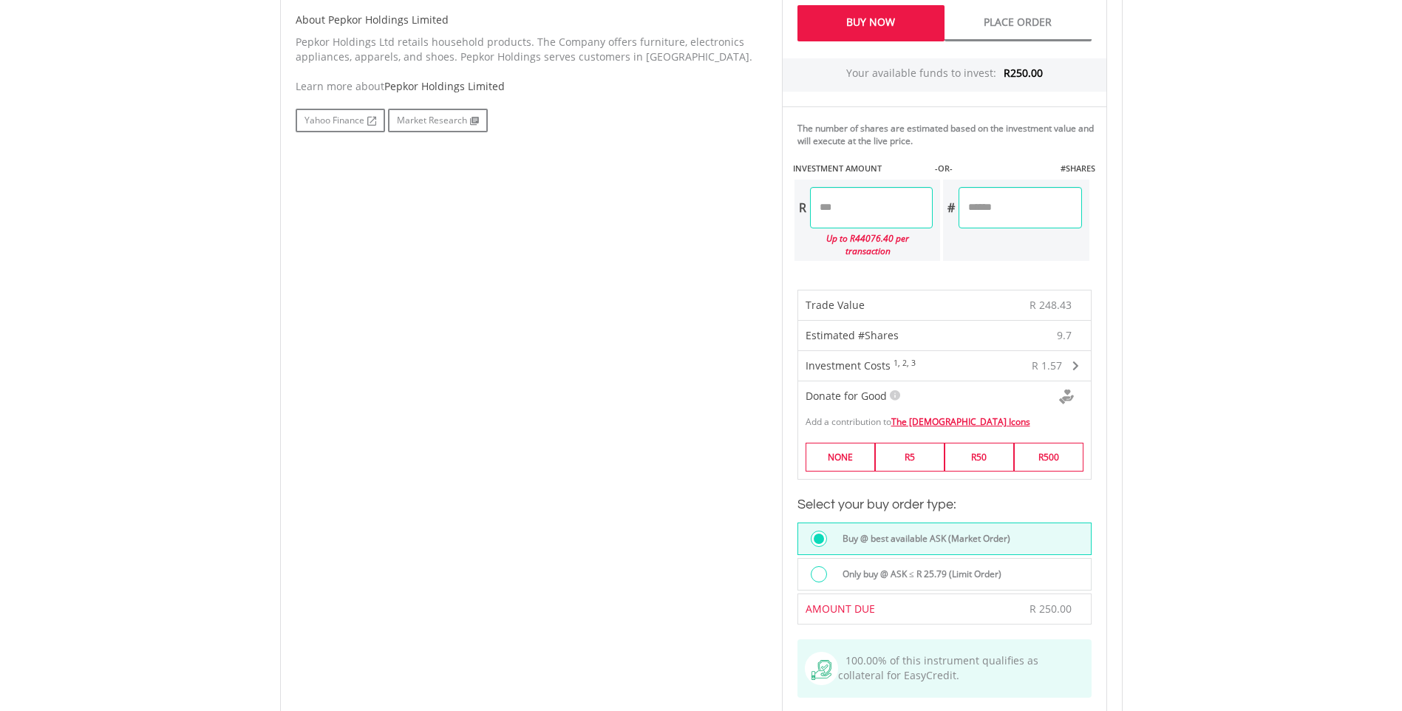
scroll to position [813, 0]
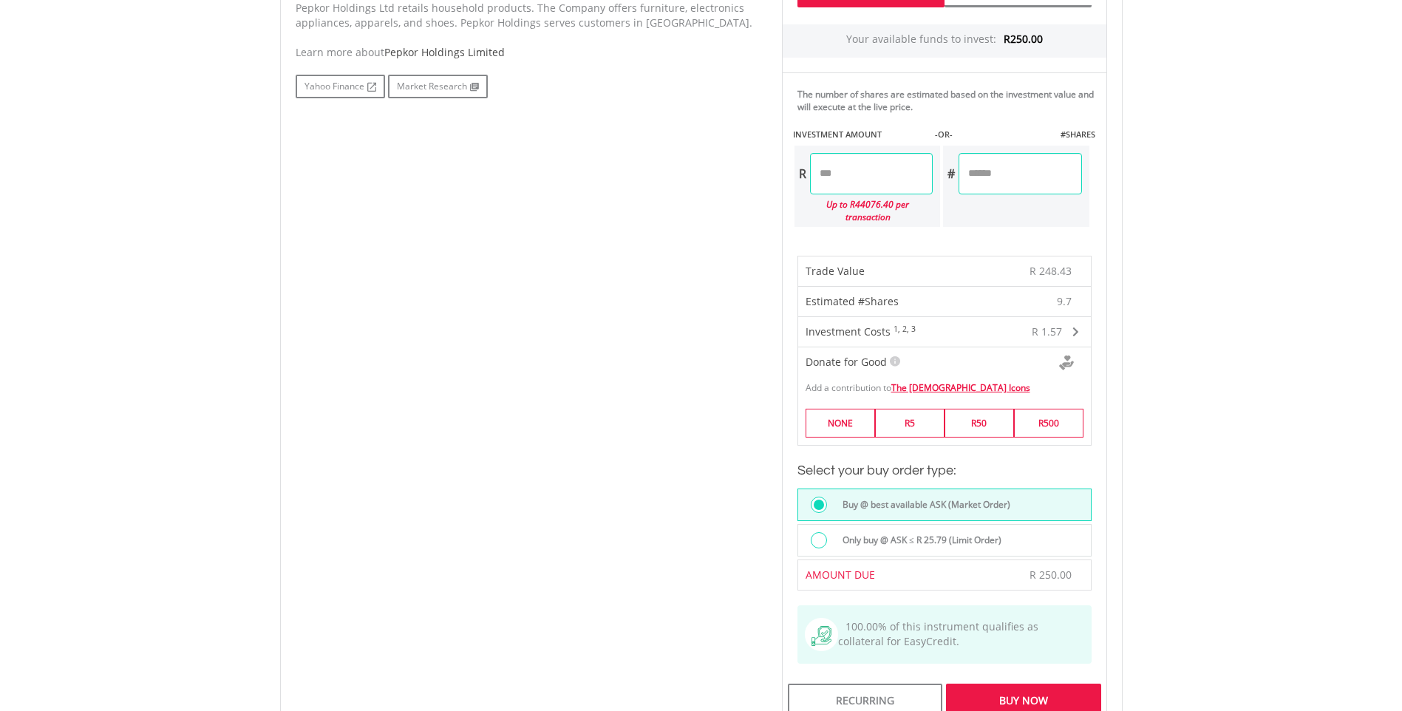
click at [1006, 689] on div "Buy Now" at bounding box center [1023, 700] width 154 height 34
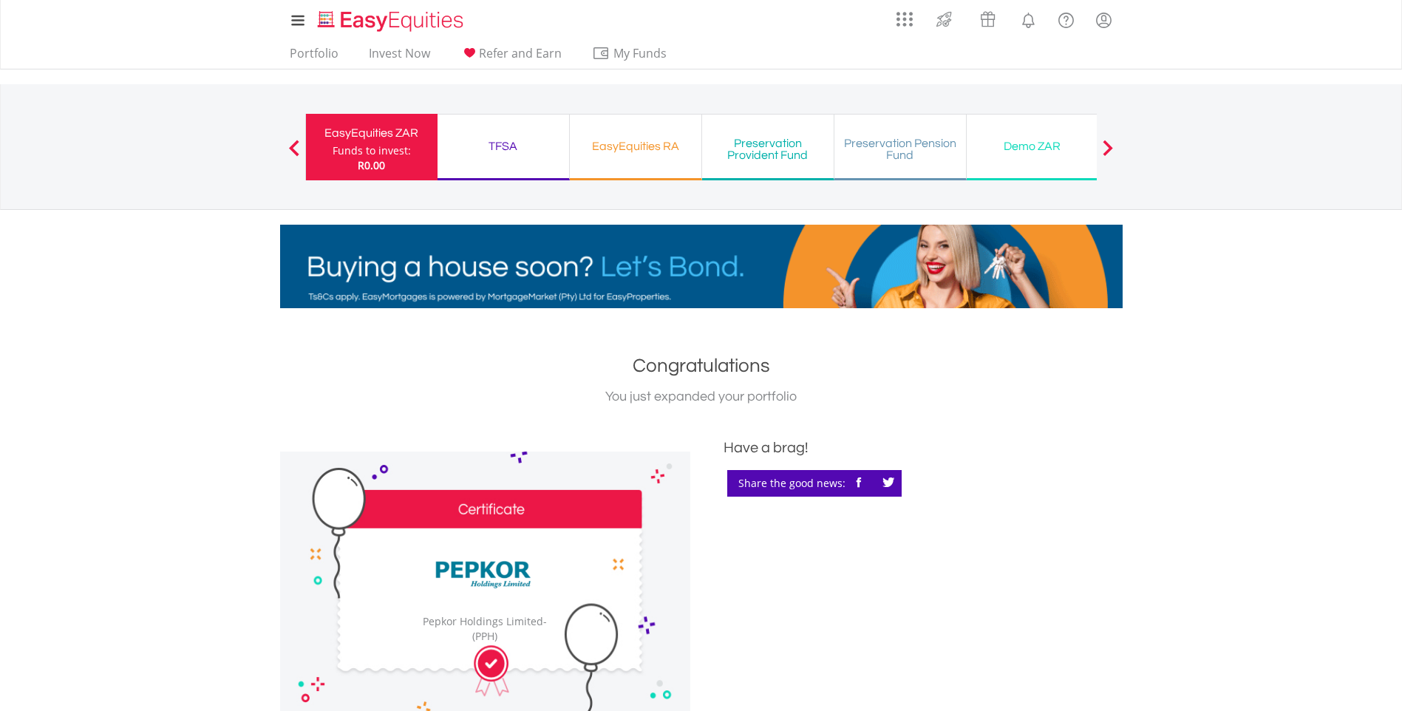
click at [366, 144] on div "Funds to invest:" at bounding box center [372, 150] width 78 height 15
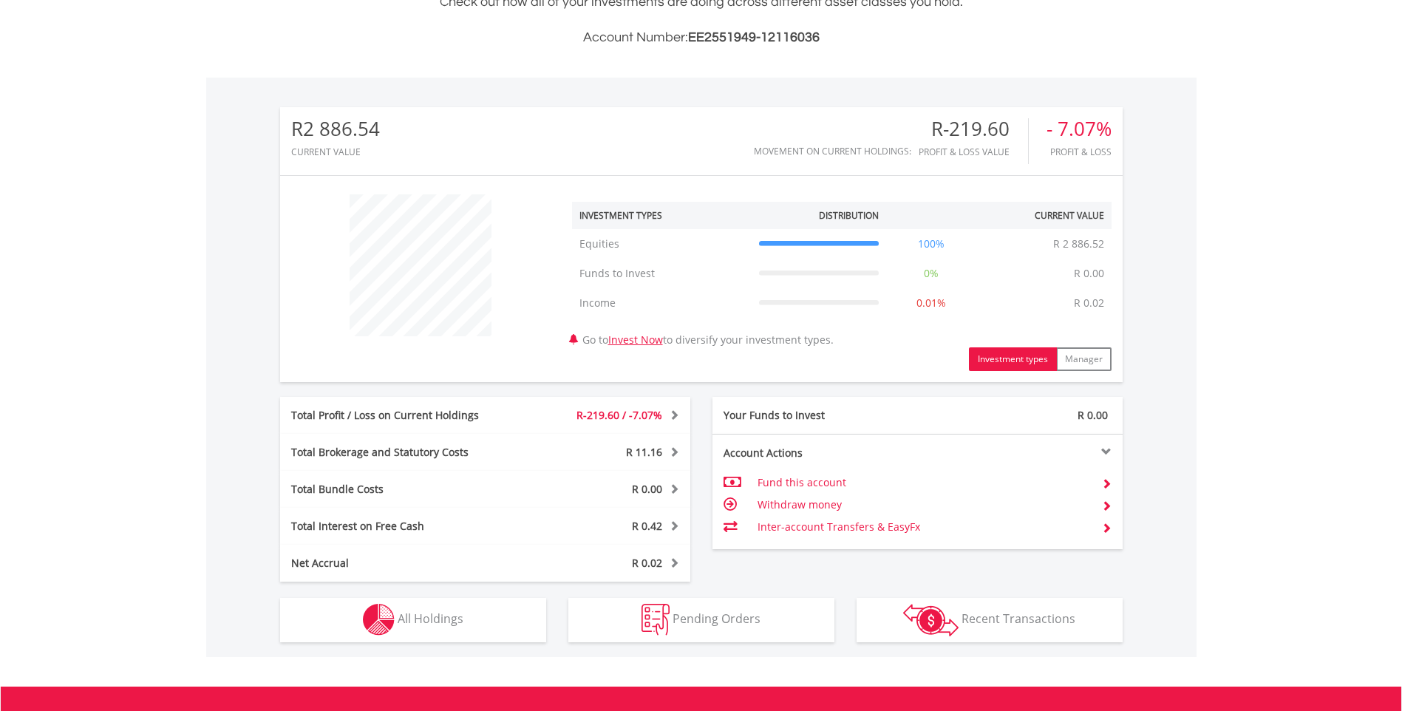
scroll to position [517, 0]
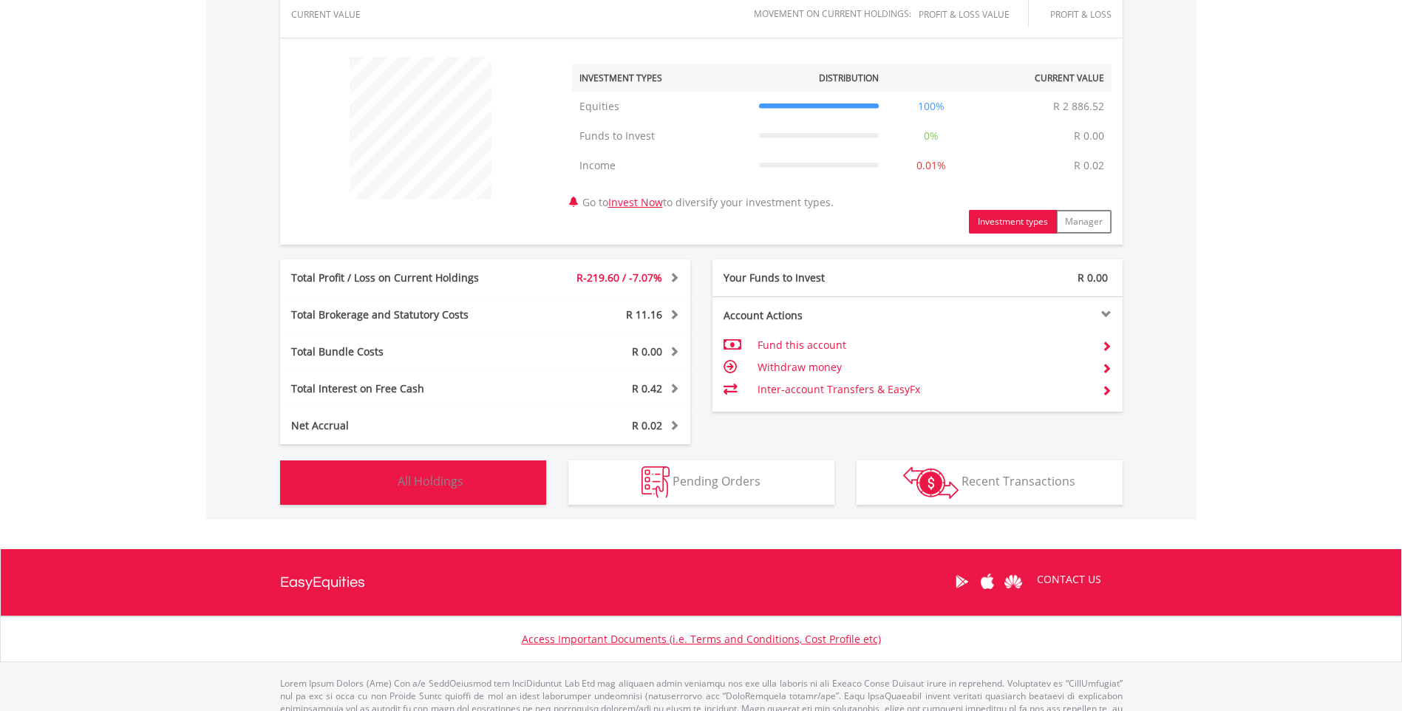
click at [403, 482] on span "All Holdings" at bounding box center [431, 481] width 66 height 16
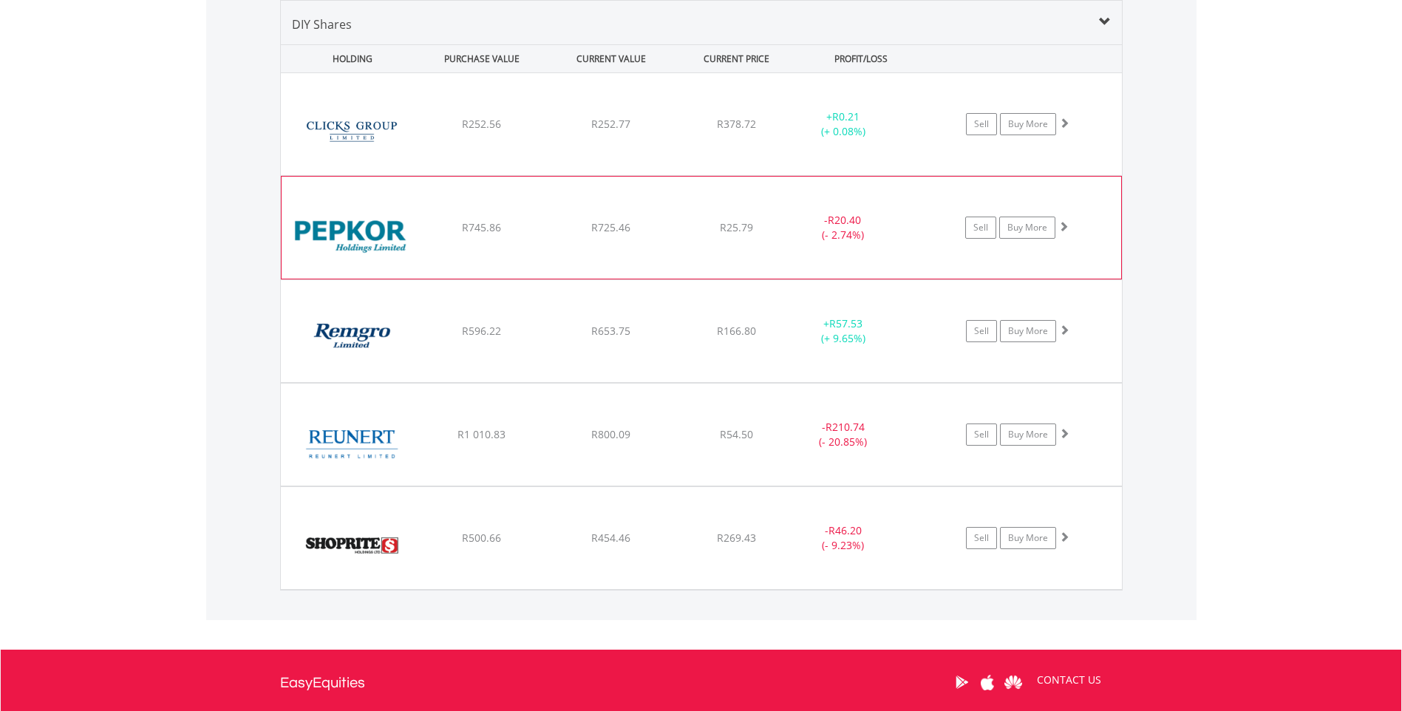
scroll to position [992, 0]
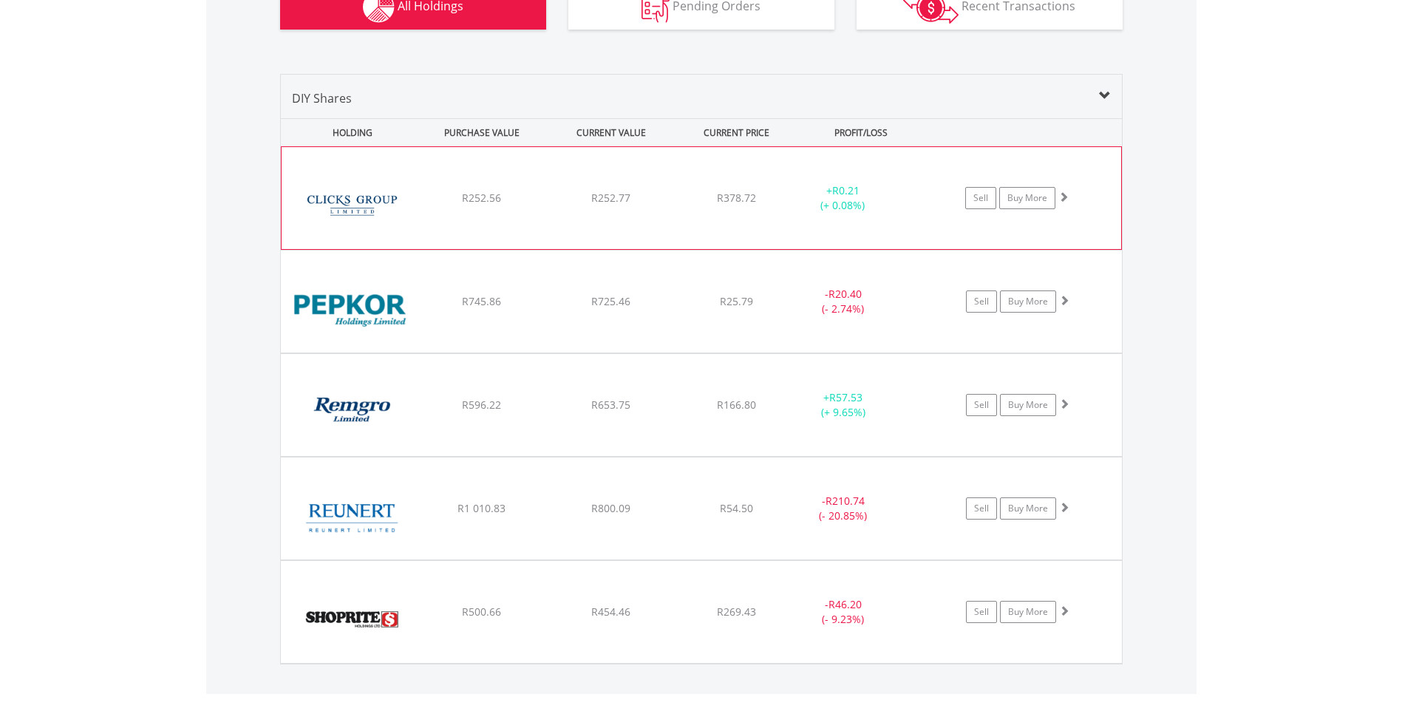
click at [352, 208] on img at bounding box center [352, 206] width 127 height 80
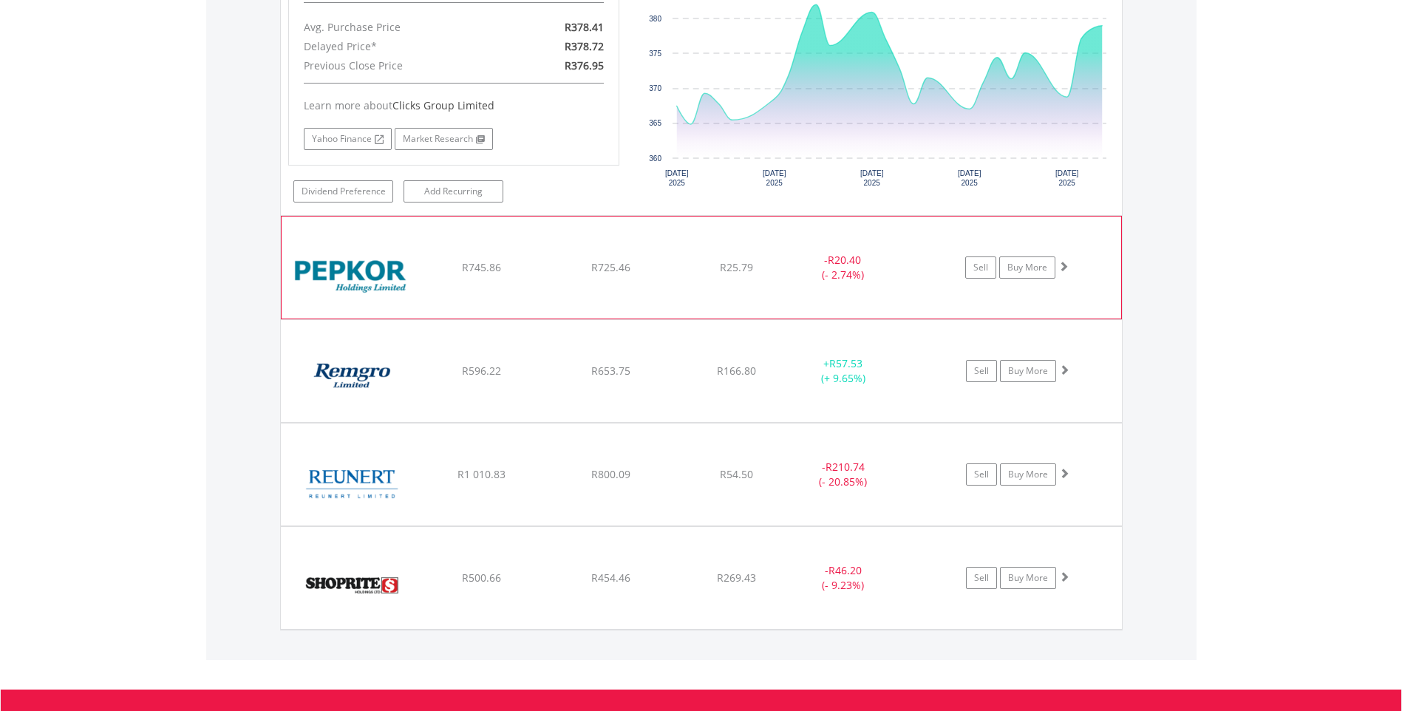
scroll to position [1362, 0]
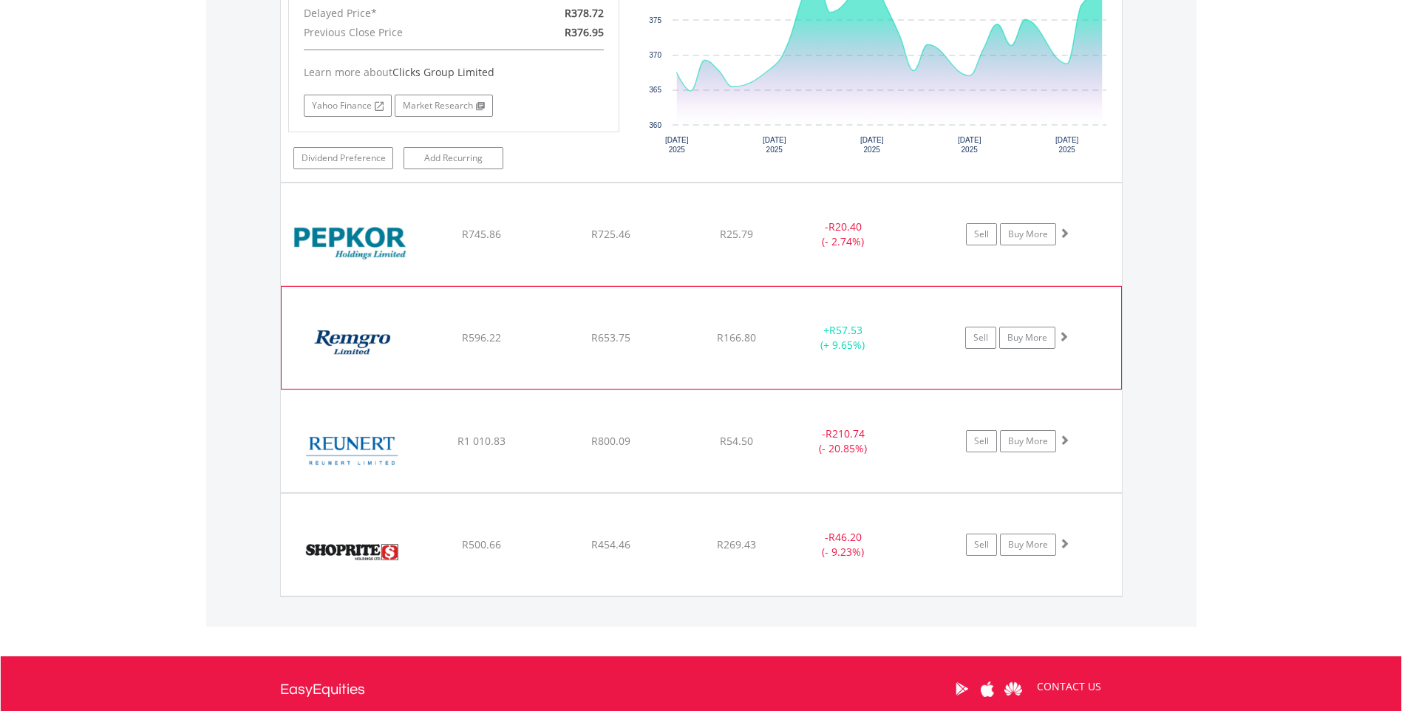
click at [350, 348] on img at bounding box center [352, 345] width 127 height 80
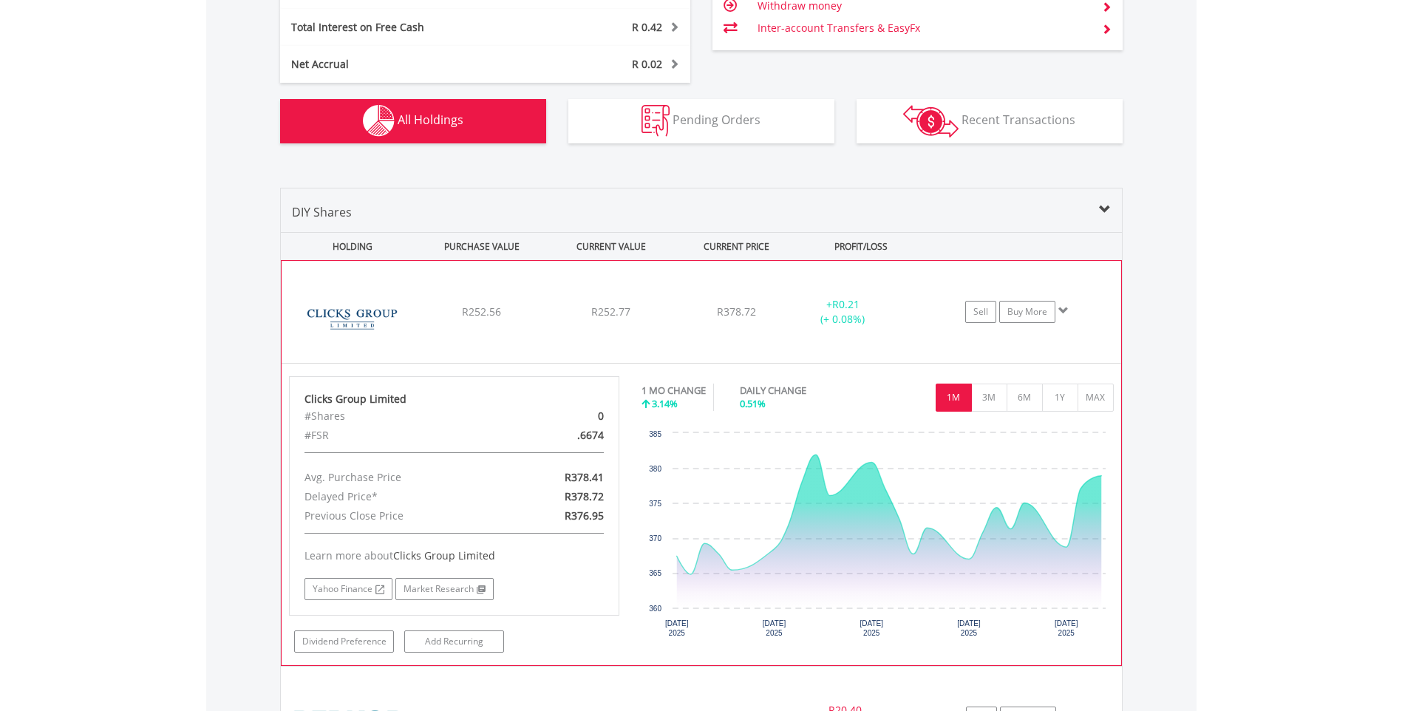
scroll to position [845, 0]
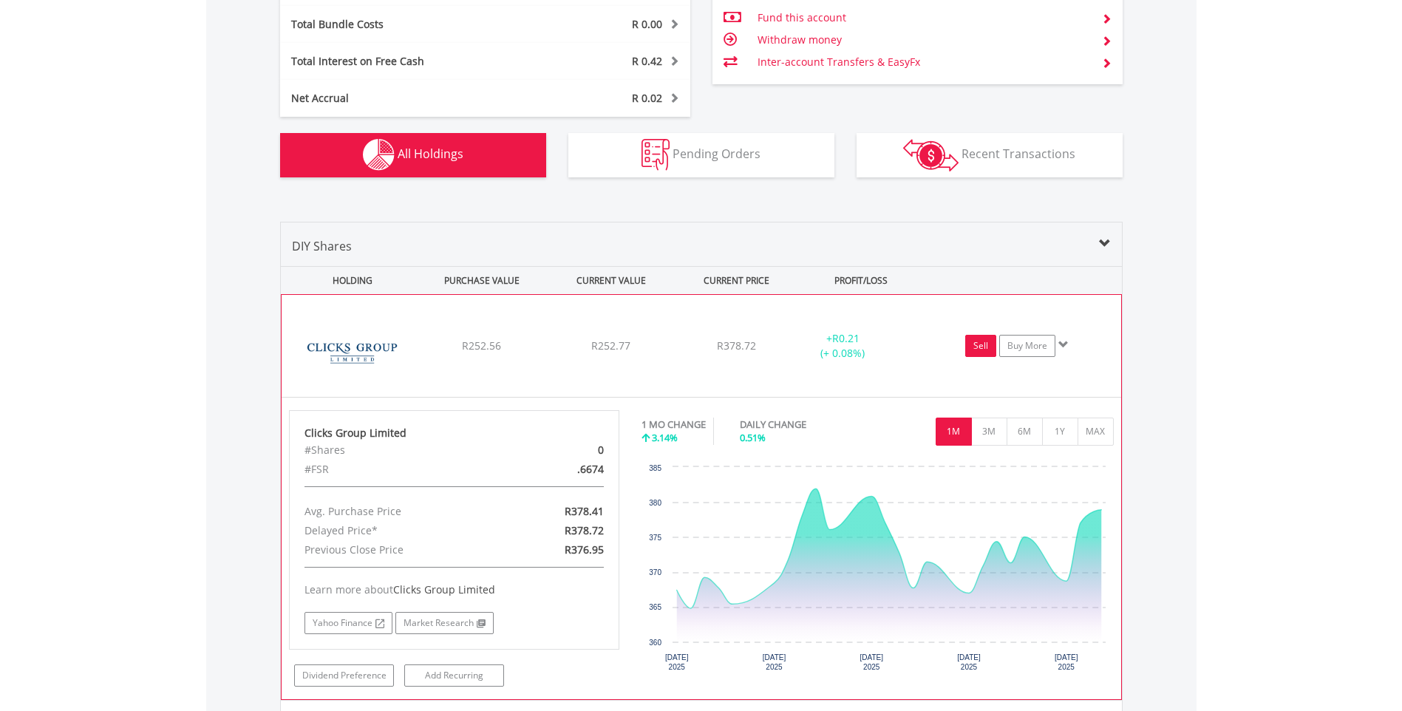
click at [985, 345] on link "Sell" at bounding box center [980, 346] width 31 height 22
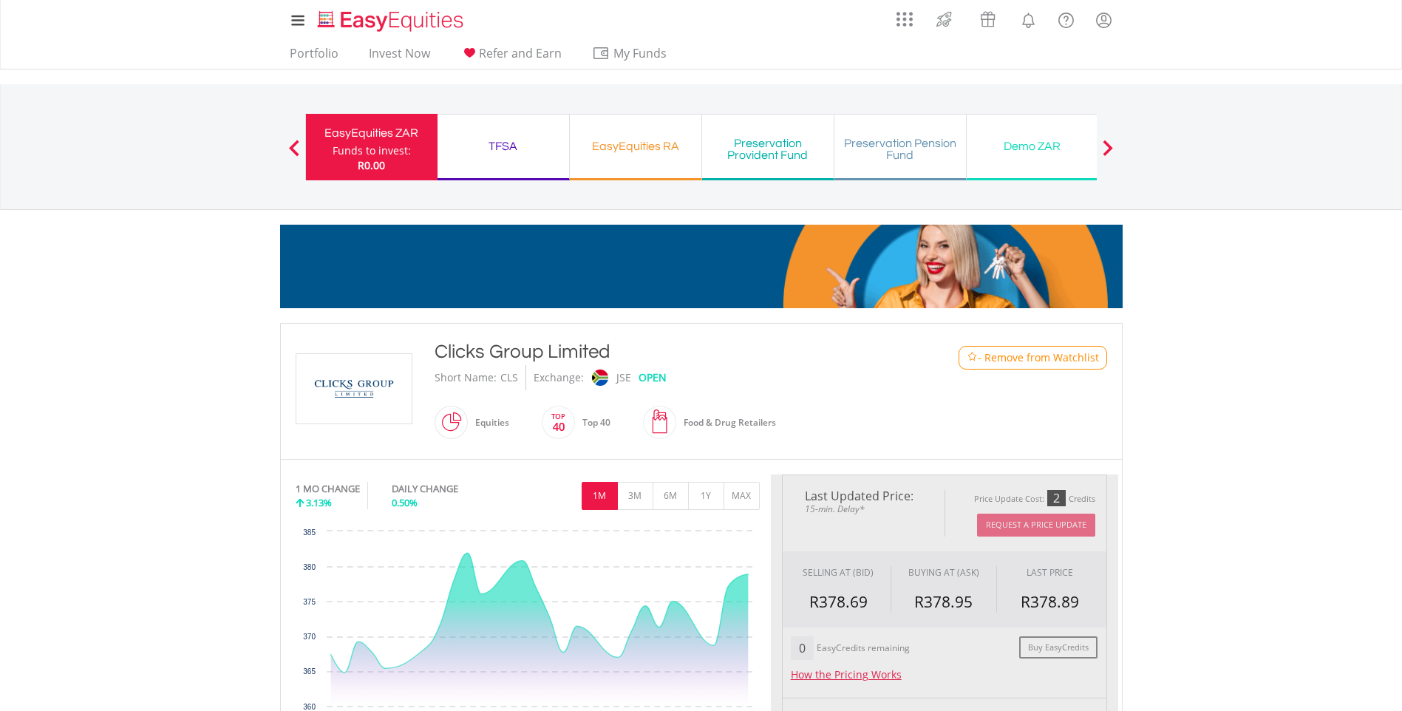
type input "******"
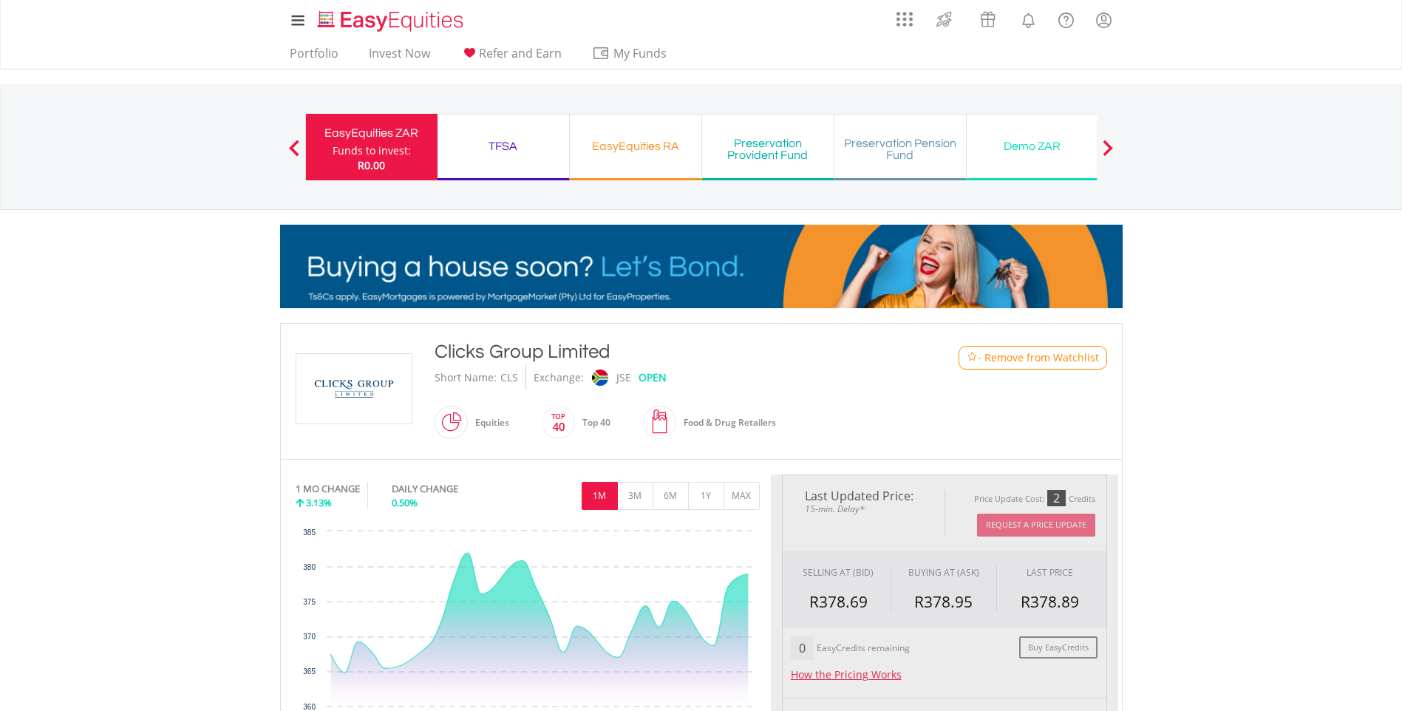
type input "******"
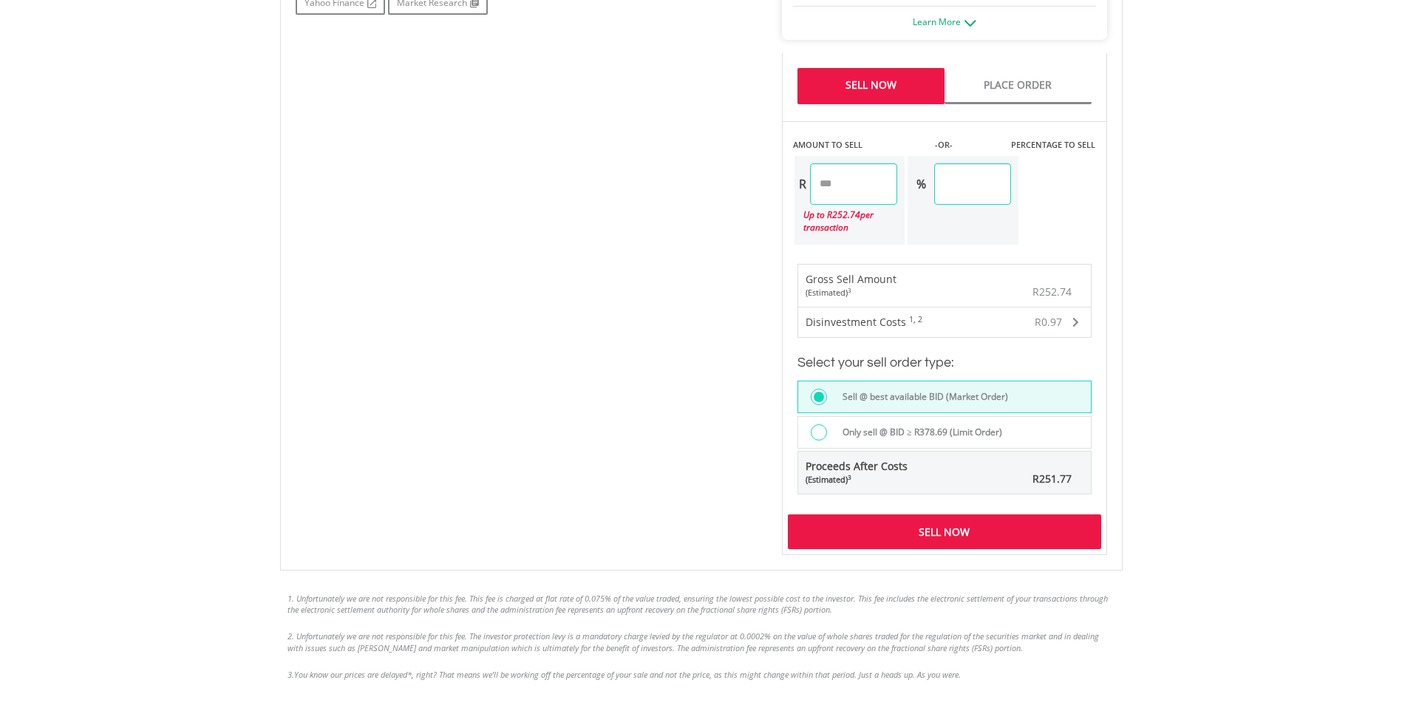
scroll to position [961, 0]
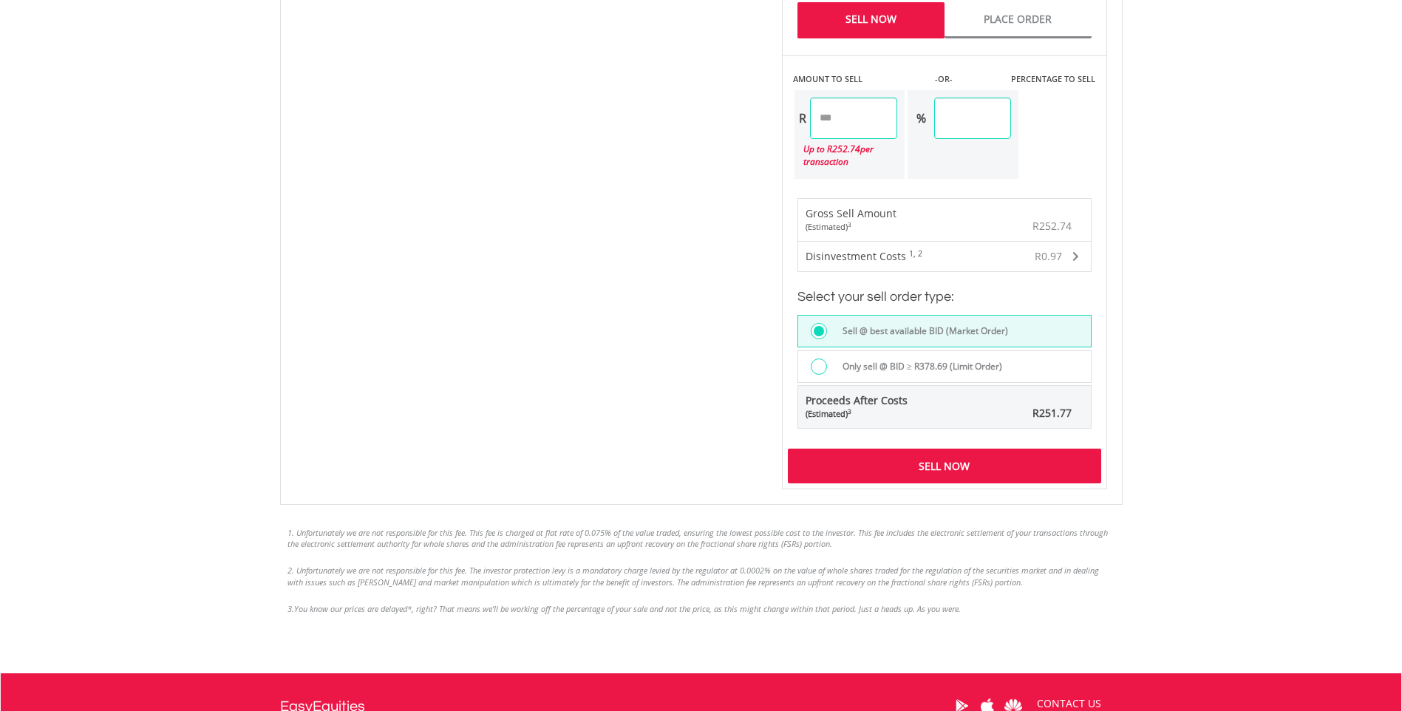
click at [927, 461] on div "Sell Now" at bounding box center [944, 466] width 313 height 34
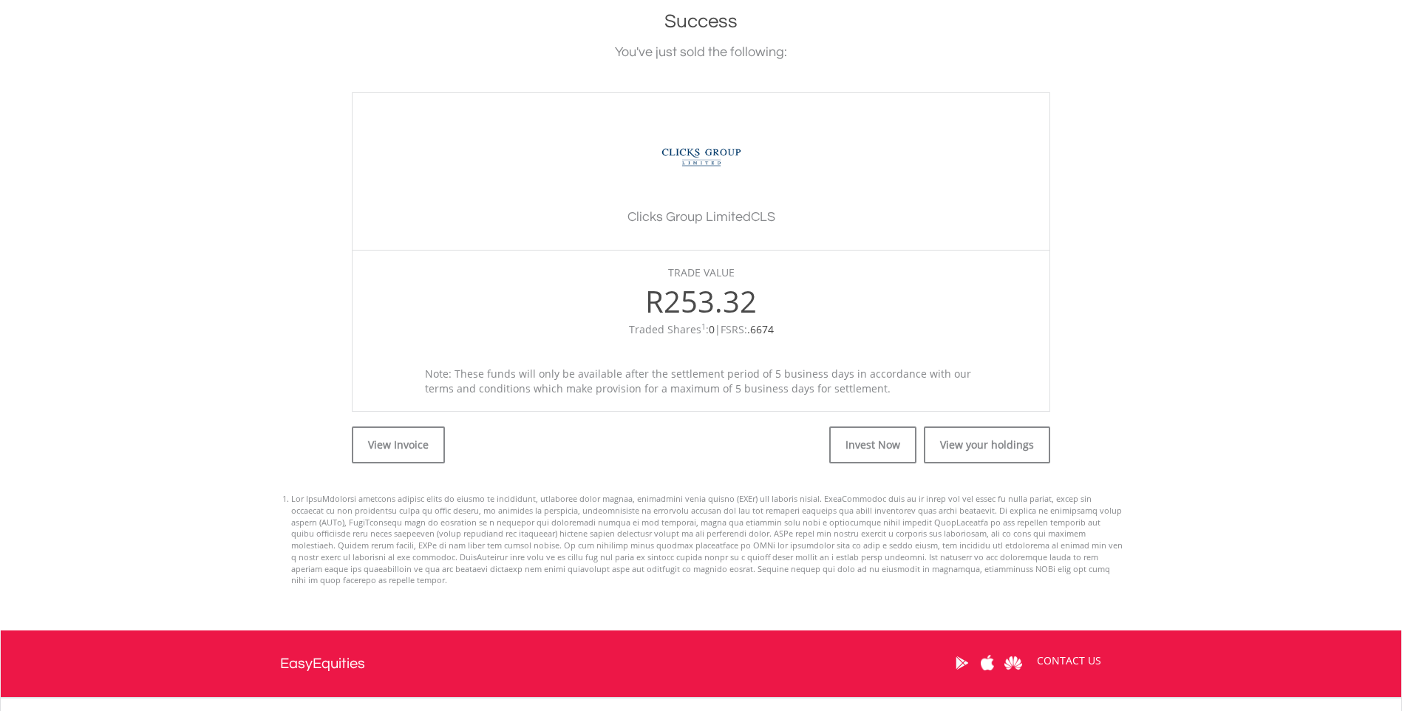
scroll to position [296, 0]
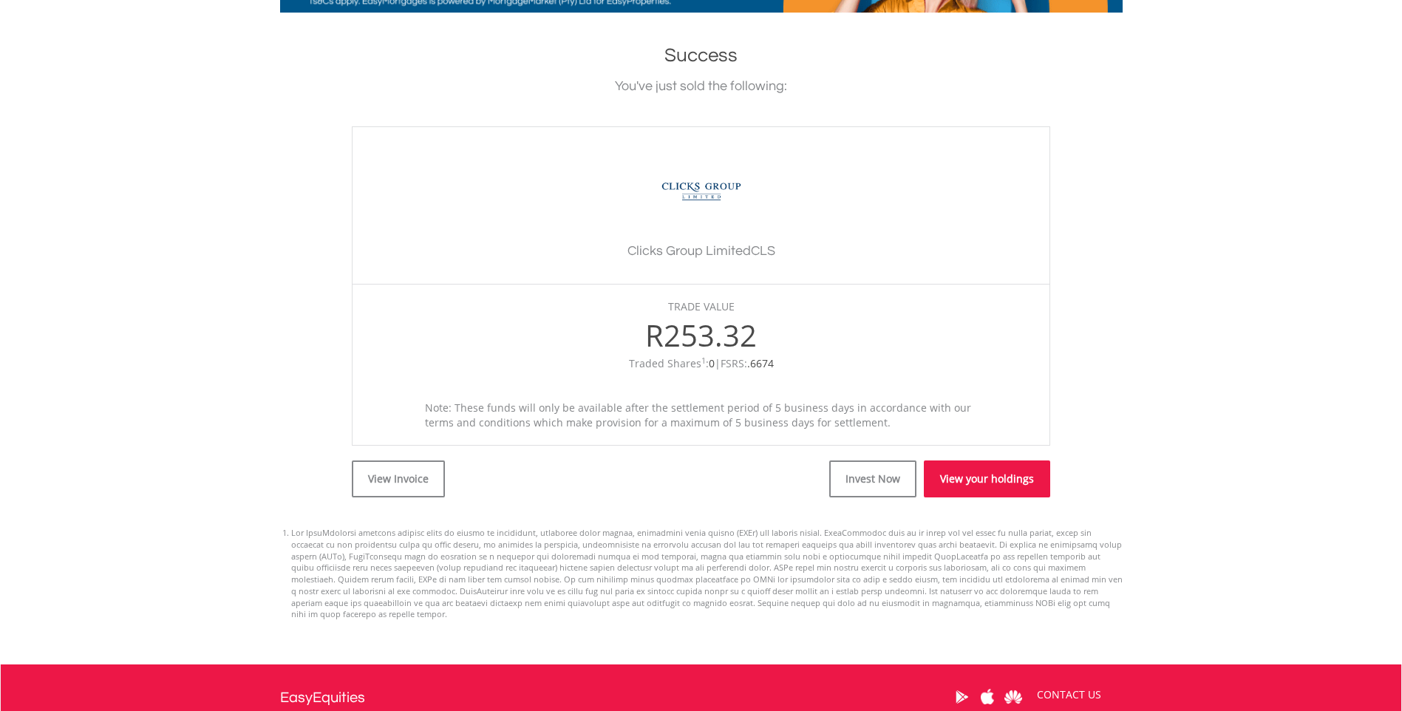
click at [983, 481] on link "View your holdings" at bounding box center [987, 478] width 126 height 37
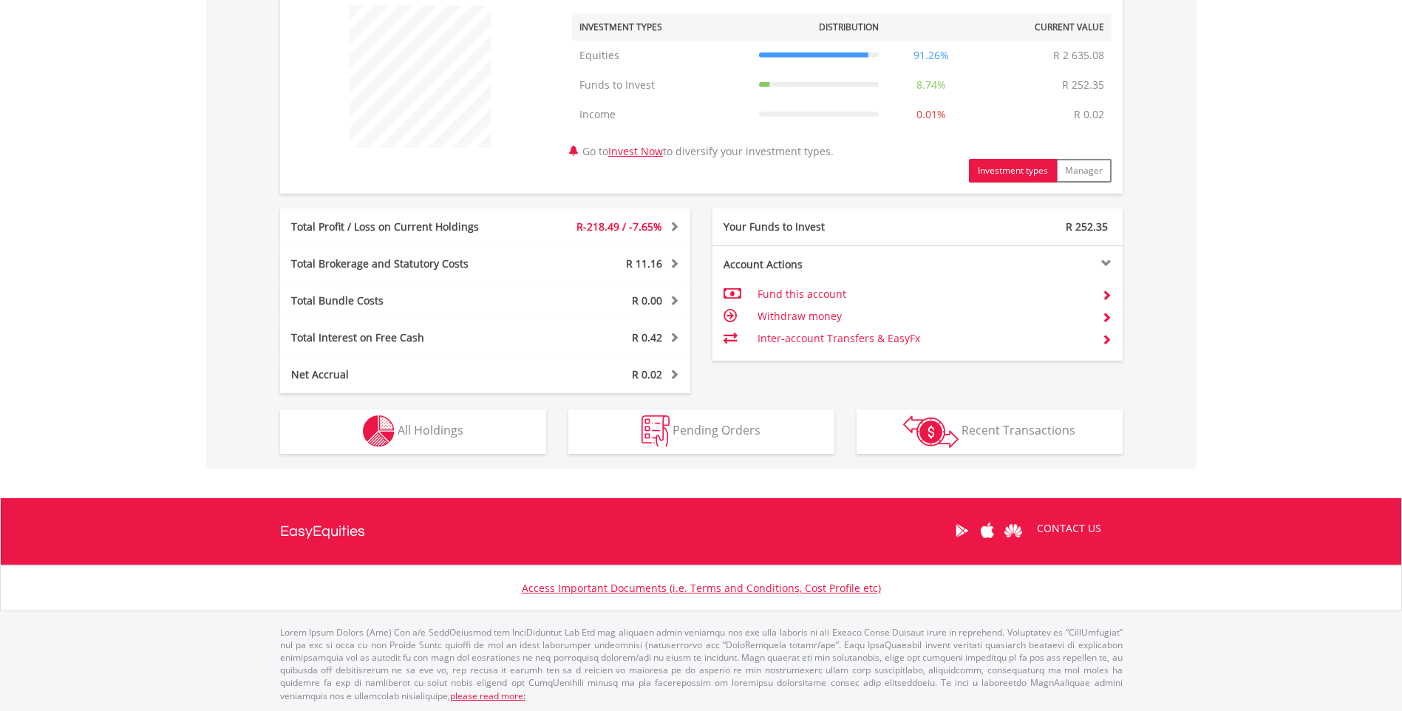
scroll to position [569, 0]
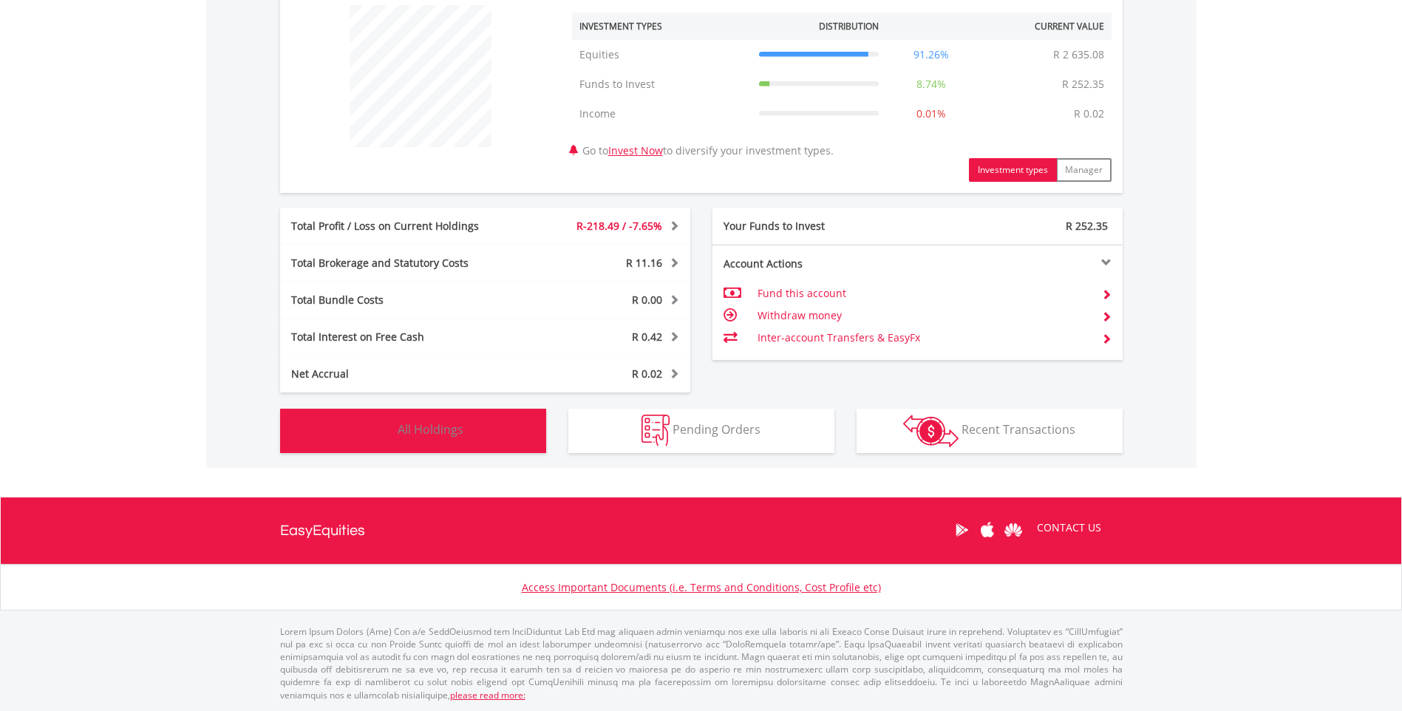
drag, startPoint x: 387, startPoint y: 429, endPoint x: 451, endPoint y: 429, distance: 64.3
click at [389, 429] on img "button" at bounding box center [379, 431] width 32 height 32
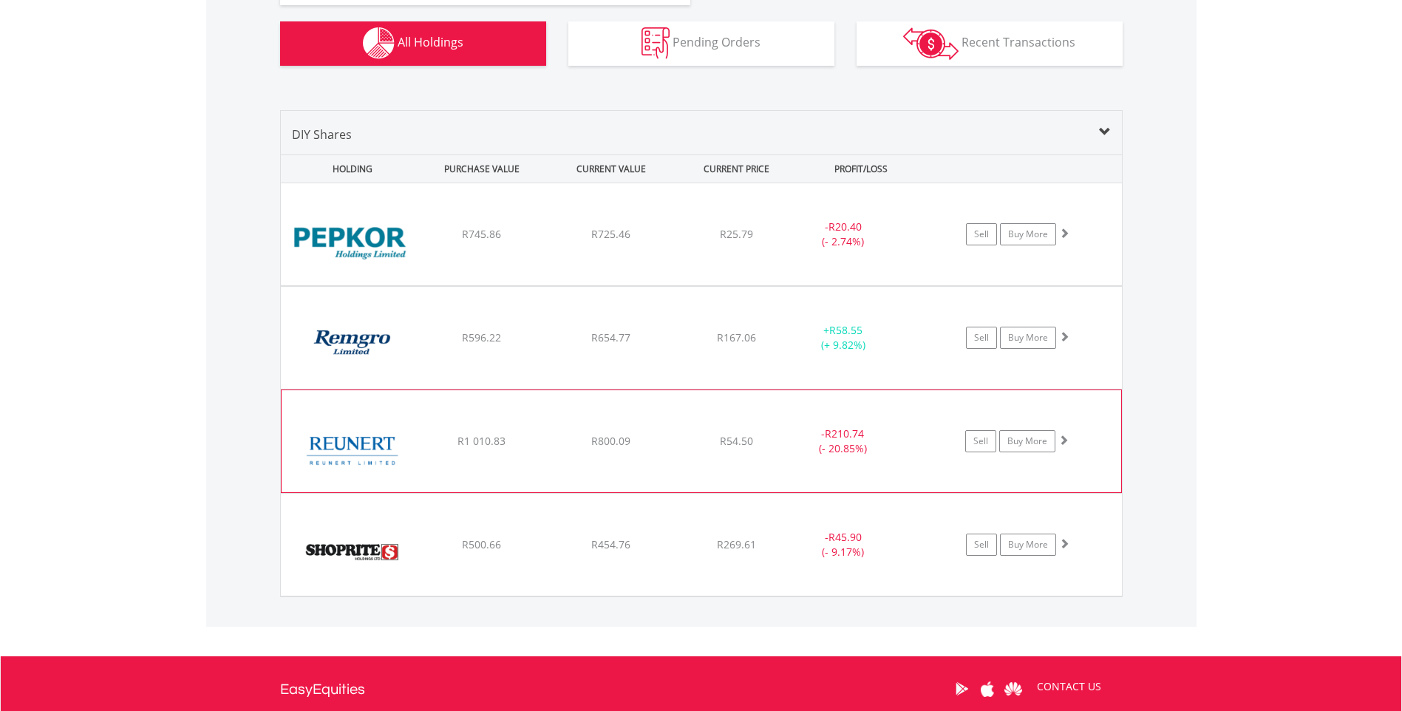
scroll to position [918, 0]
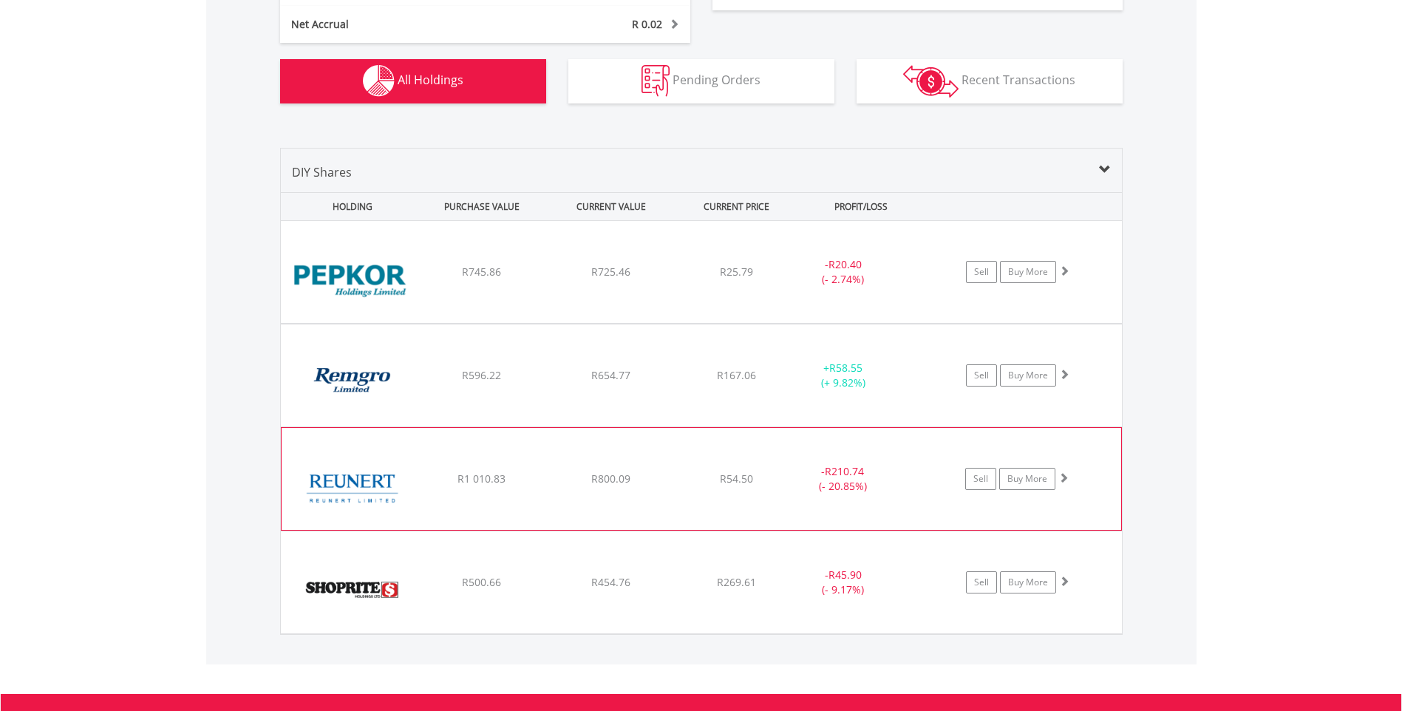
click at [345, 485] on img at bounding box center [352, 486] width 127 height 80
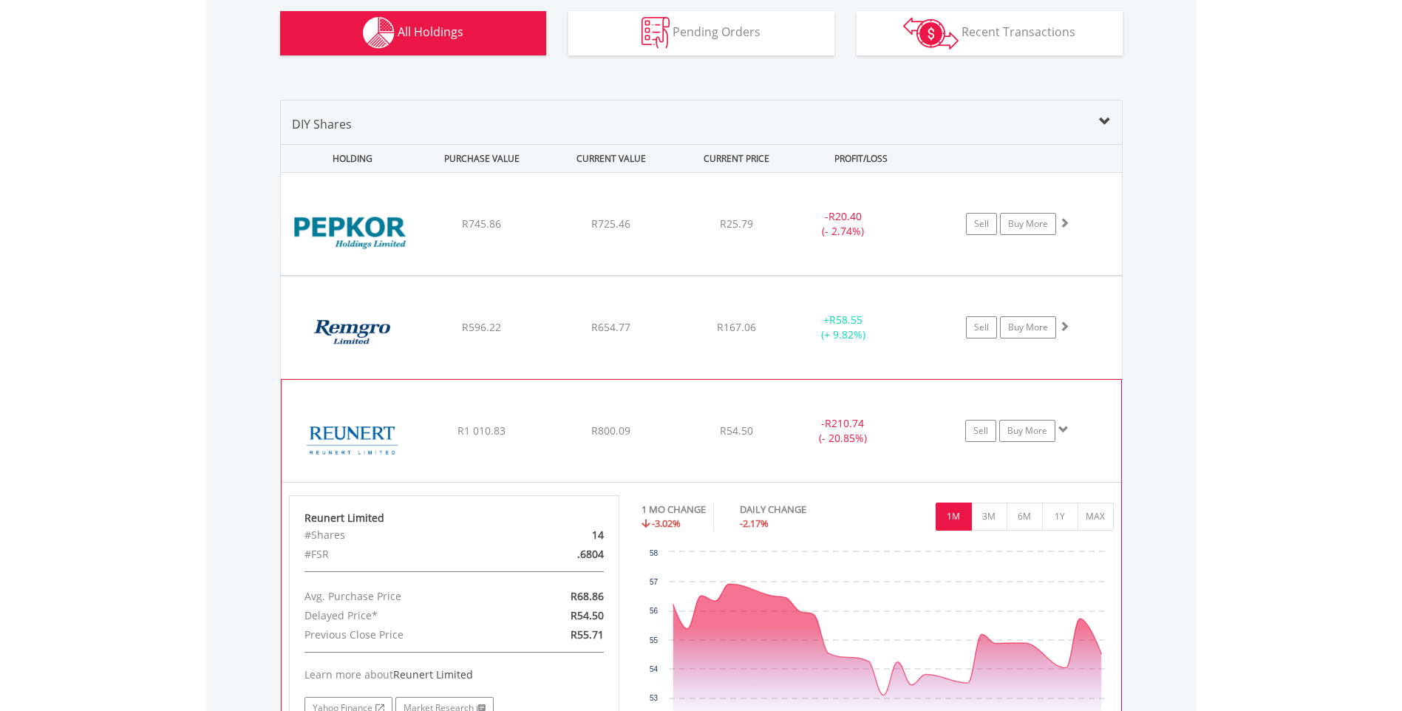
scroll to position [992, 0]
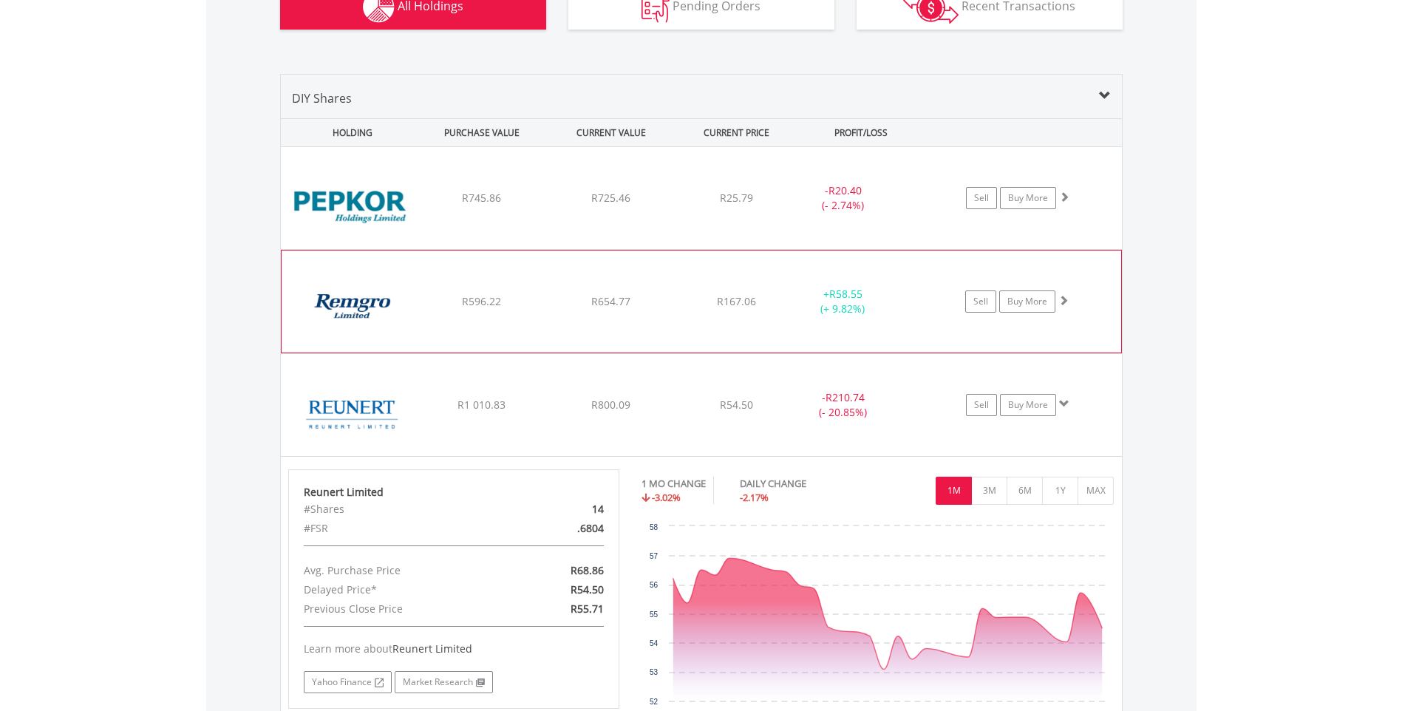
click at [350, 309] on img at bounding box center [352, 309] width 127 height 80
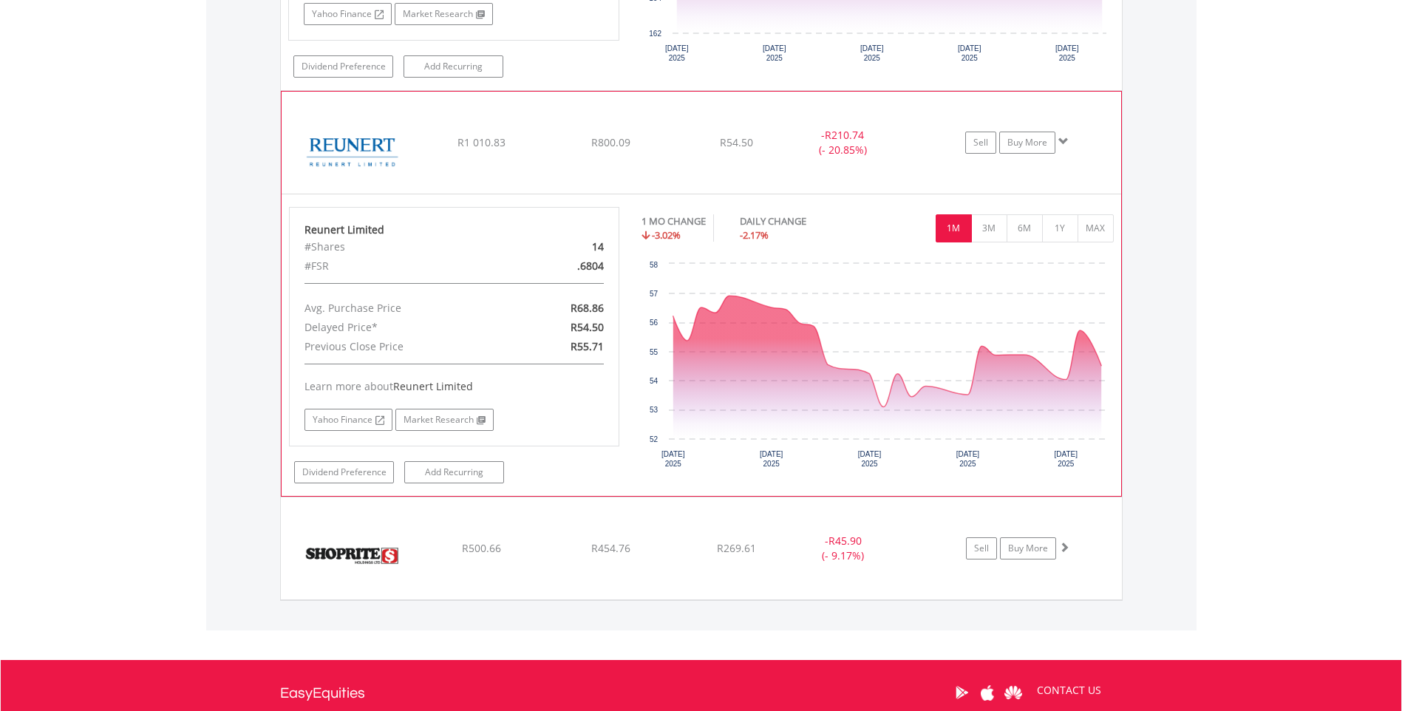
scroll to position [1583, 0]
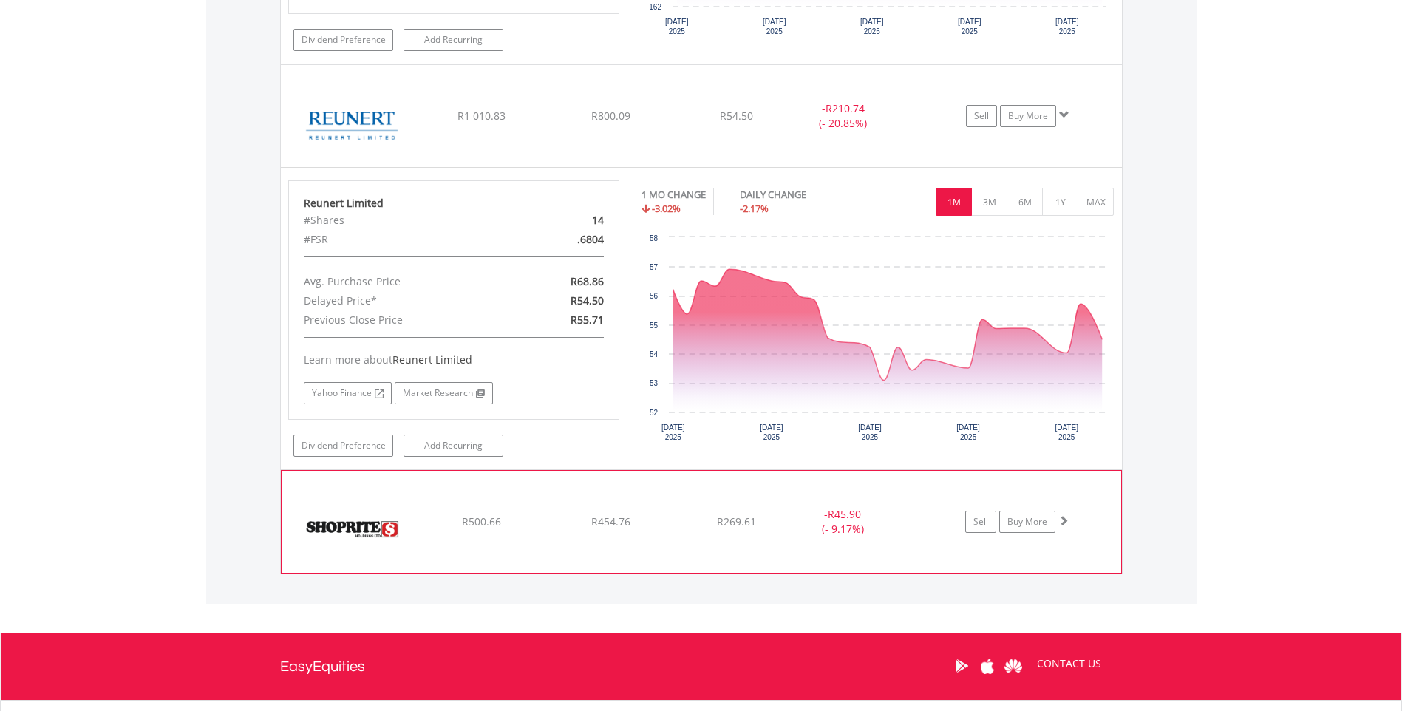
click at [344, 530] on img at bounding box center [352, 529] width 127 height 80
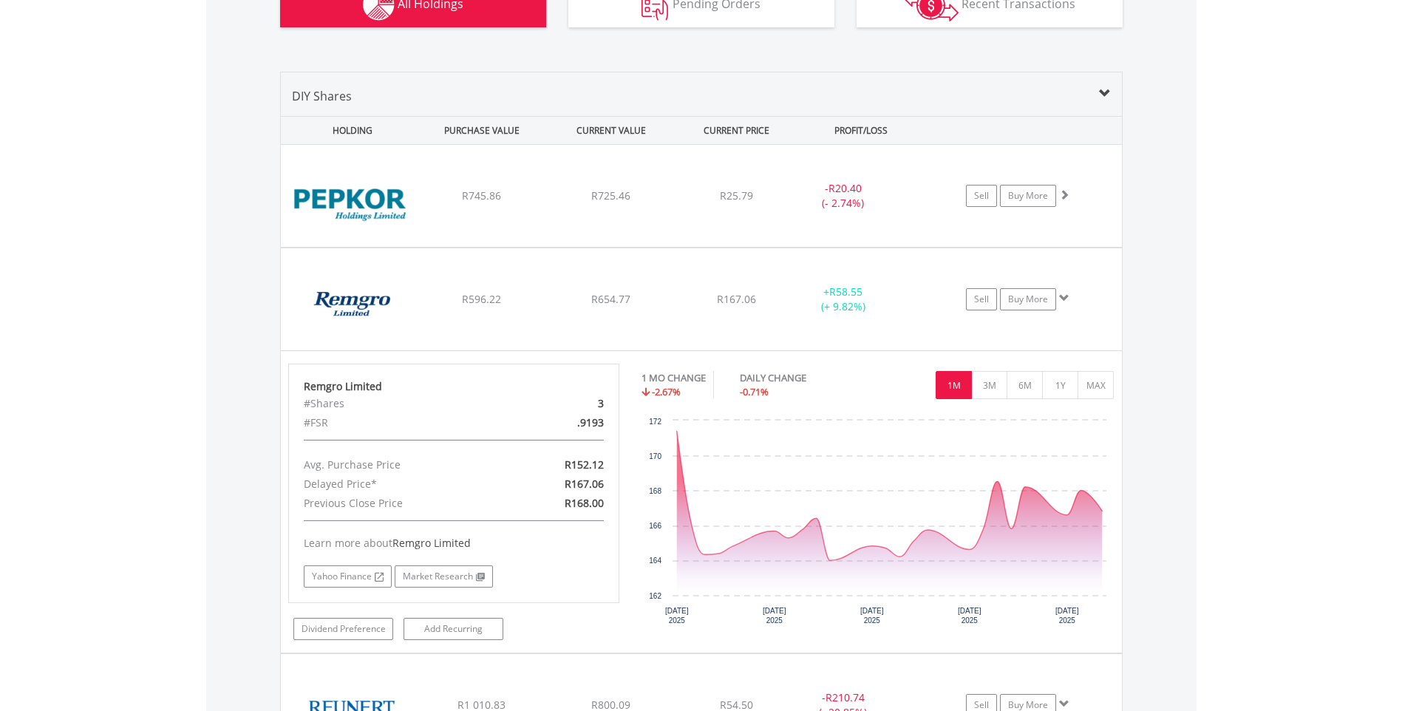
scroll to position [992, 0]
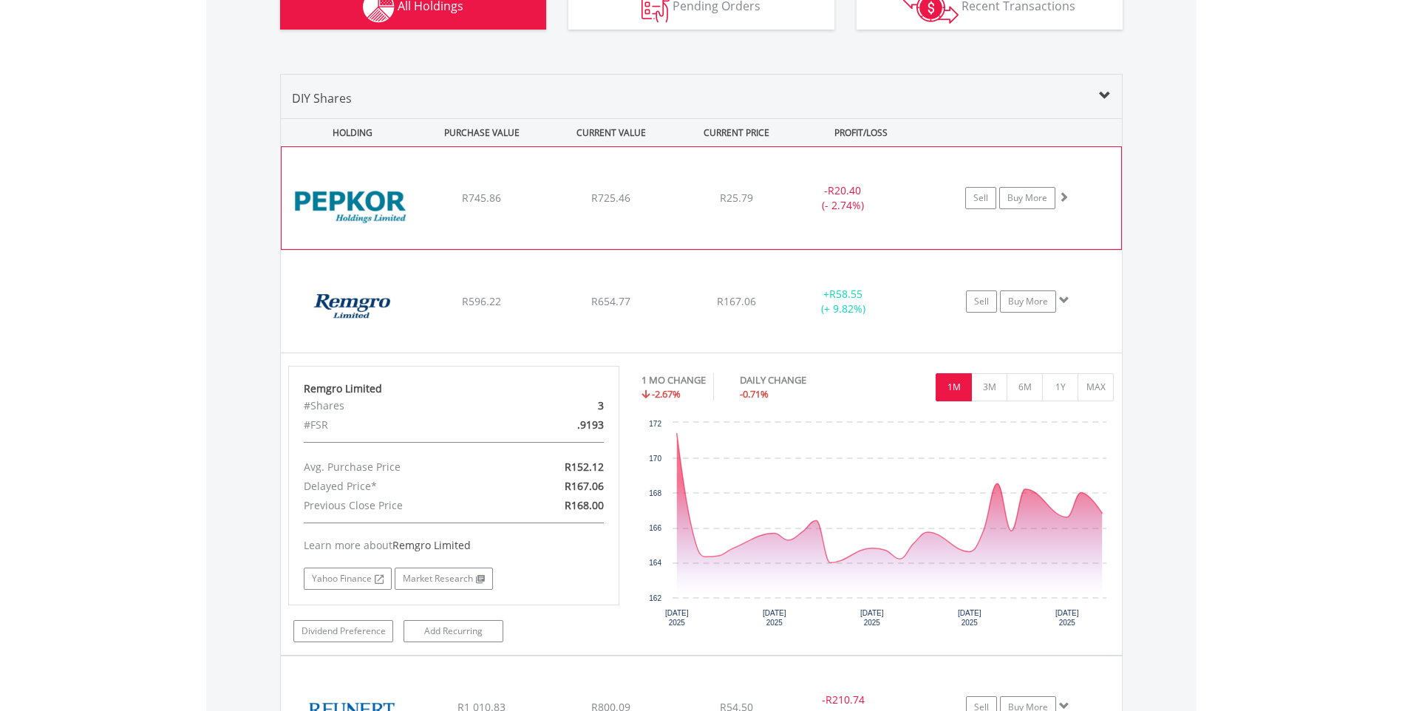
click at [361, 205] on img at bounding box center [352, 206] width 127 height 80
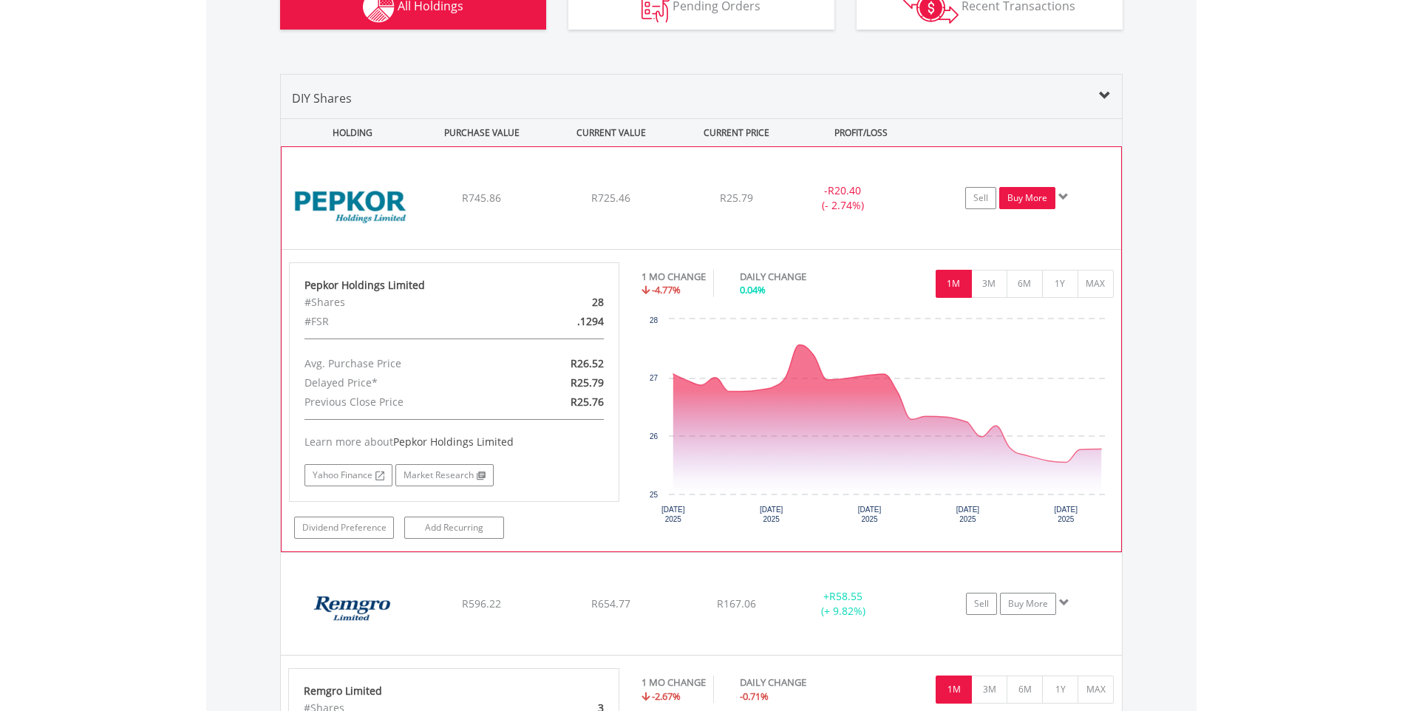
click at [1032, 196] on link "Buy More" at bounding box center [1027, 198] width 56 height 22
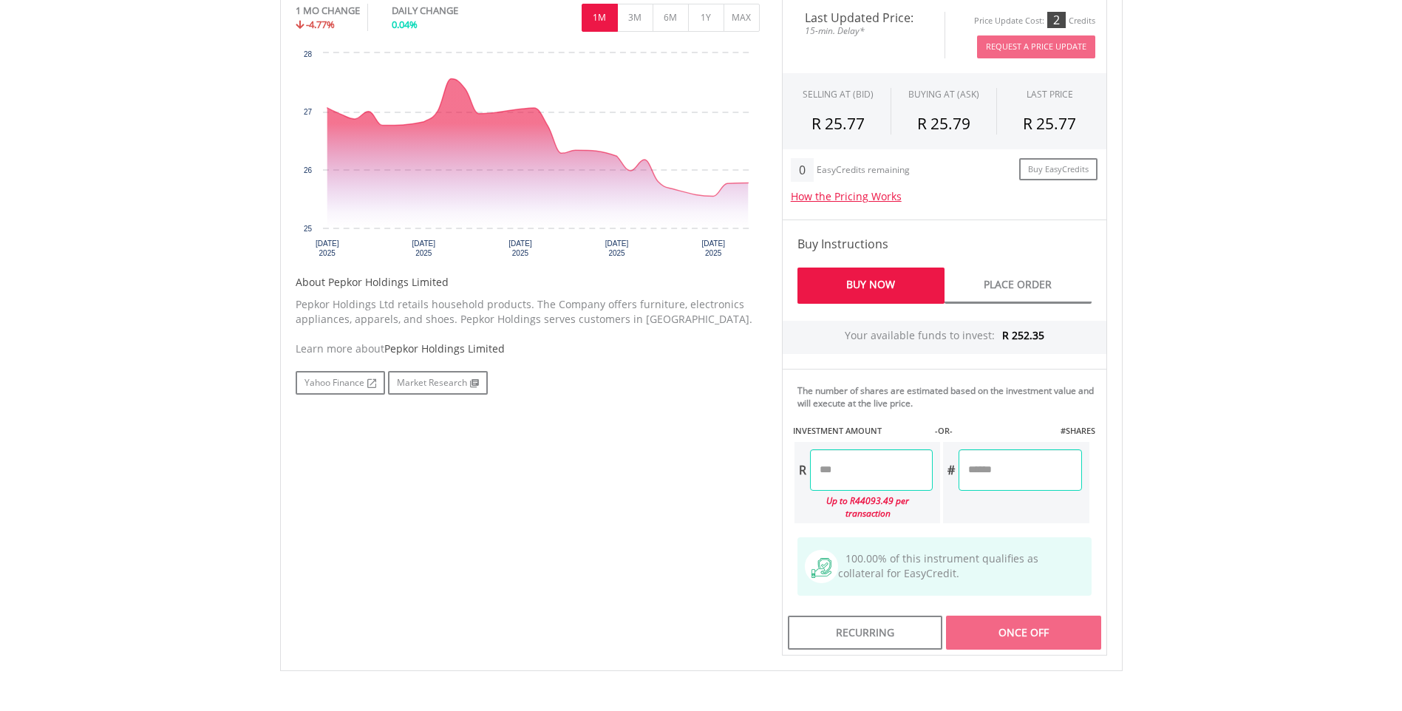
scroll to position [665, 0]
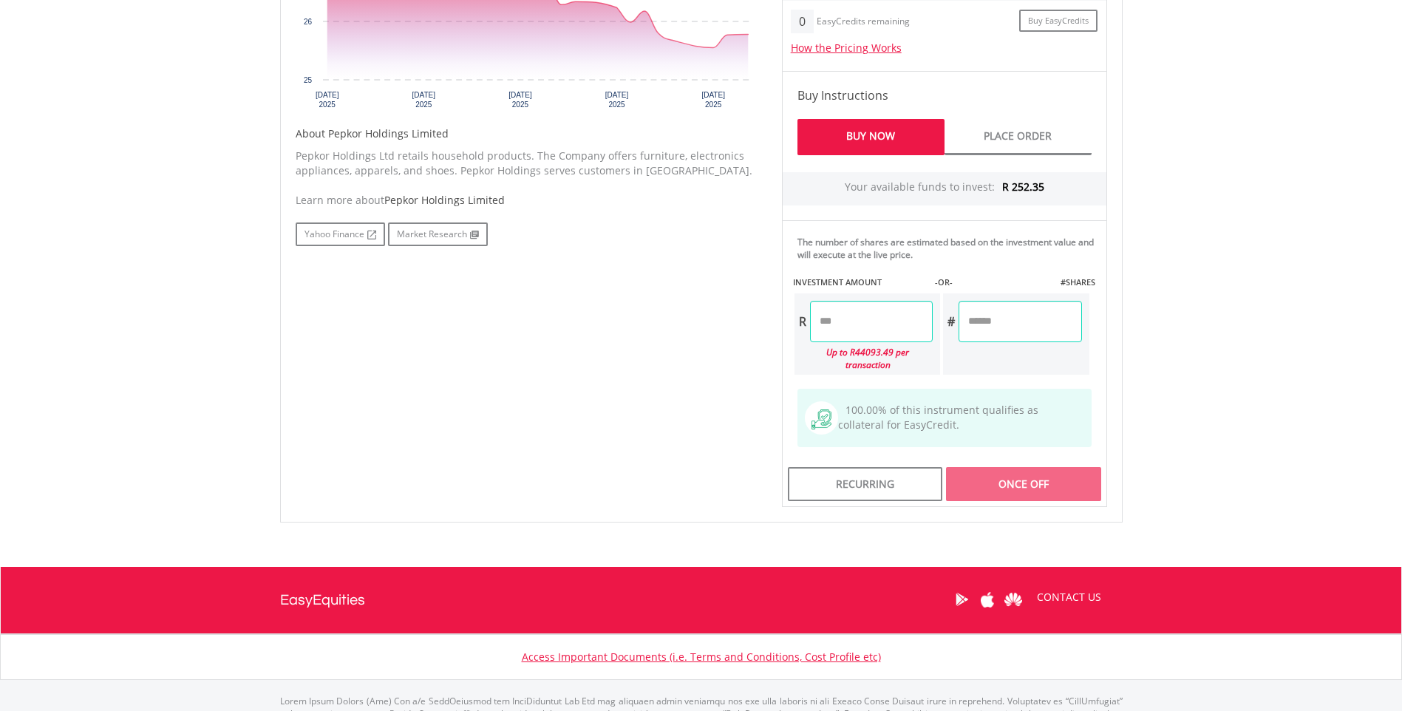
drag, startPoint x: 826, startPoint y: 321, endPoint x: 837, endPoint y: 334, distance: 17.3
click at [825, 321] on input "number" at bounding box center [871, 321] width 123 height 41
type input "***"
type input "******"
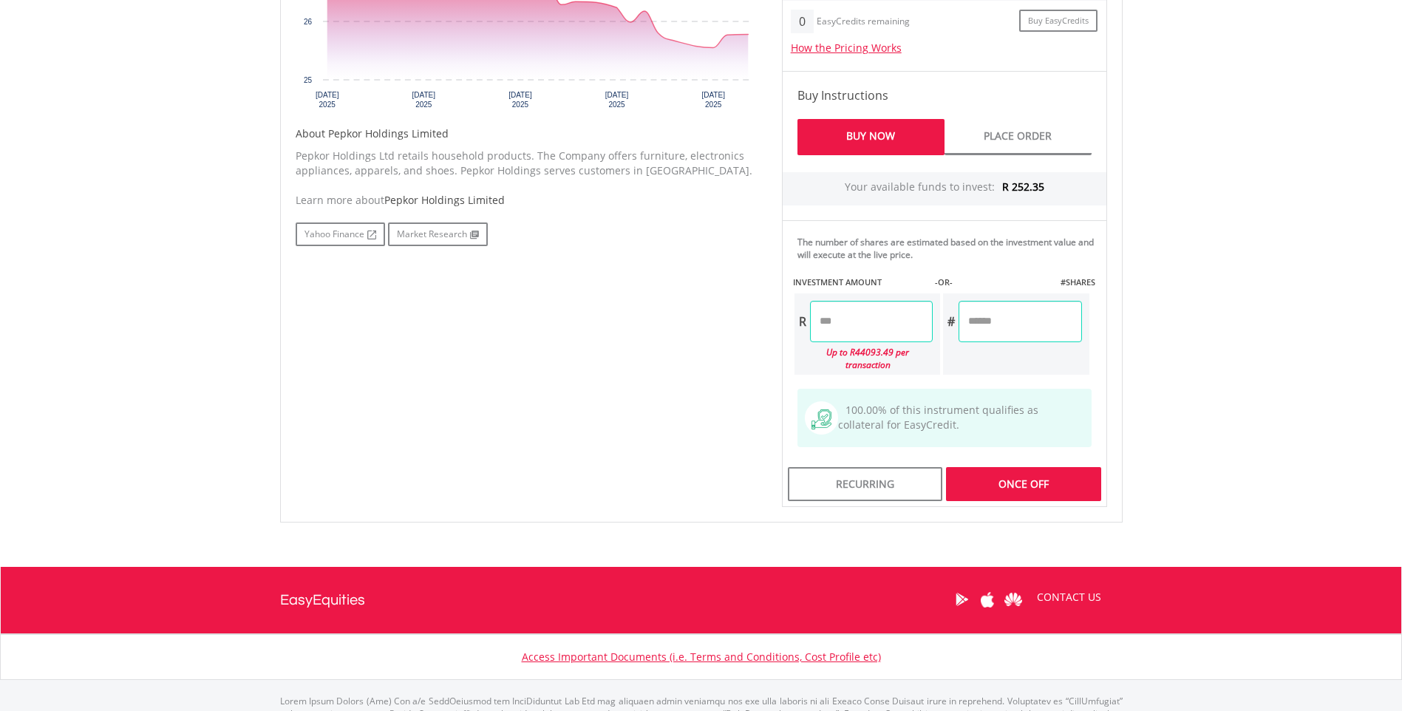
click at [971, 336] on div "Last Updated Price: 15-min. Delay* Price Update Cost: 2 Credits Request A Price…" at bounding box center [944, 177] width 347 height 659
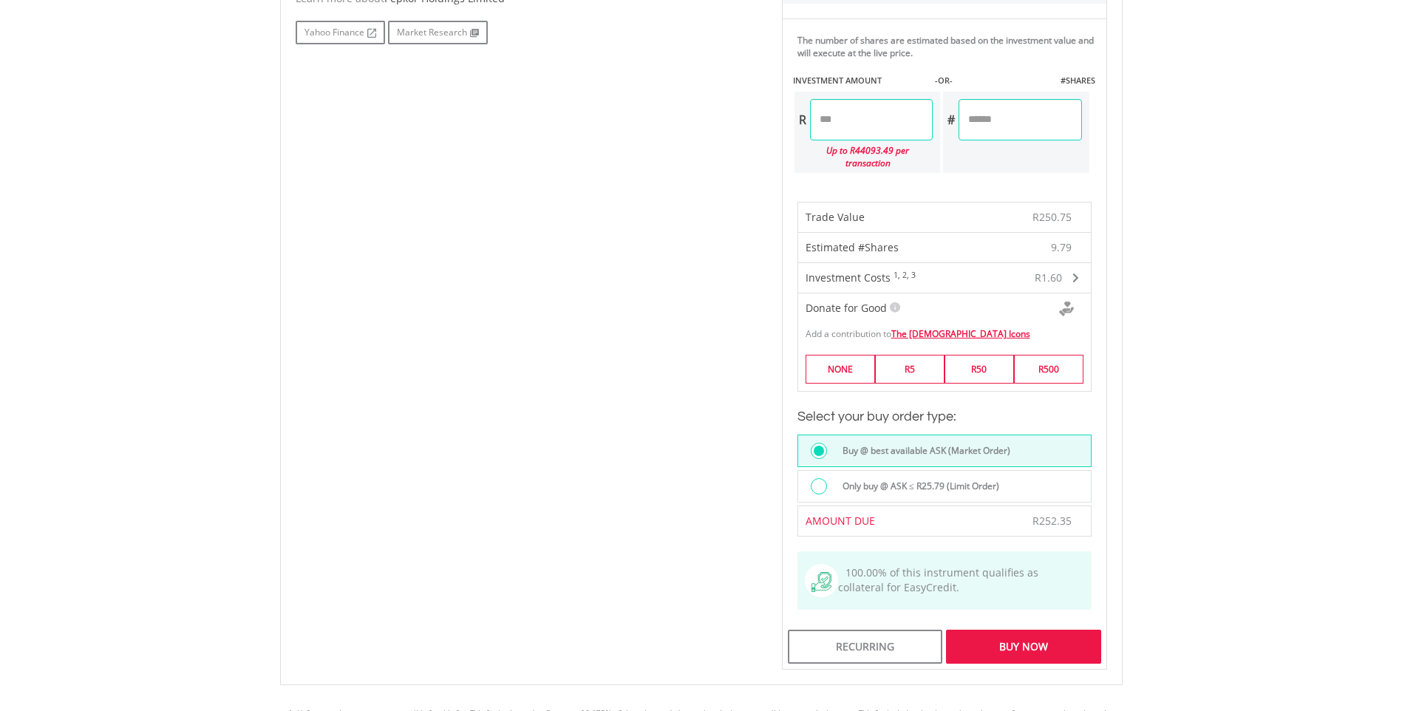
scroll to position [887, 0]
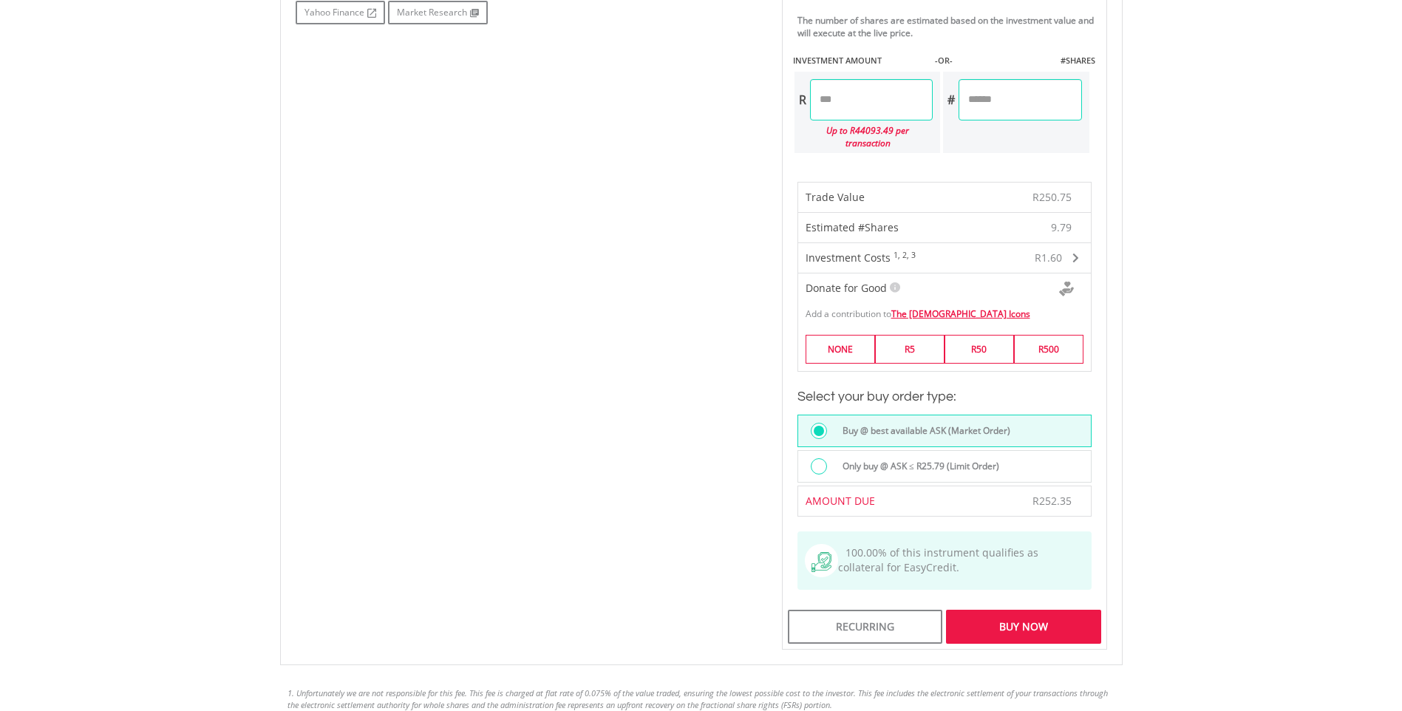
click at [1016, 613] on div "Buy Now" at bounding box center [1023, 627] width 154 height 34
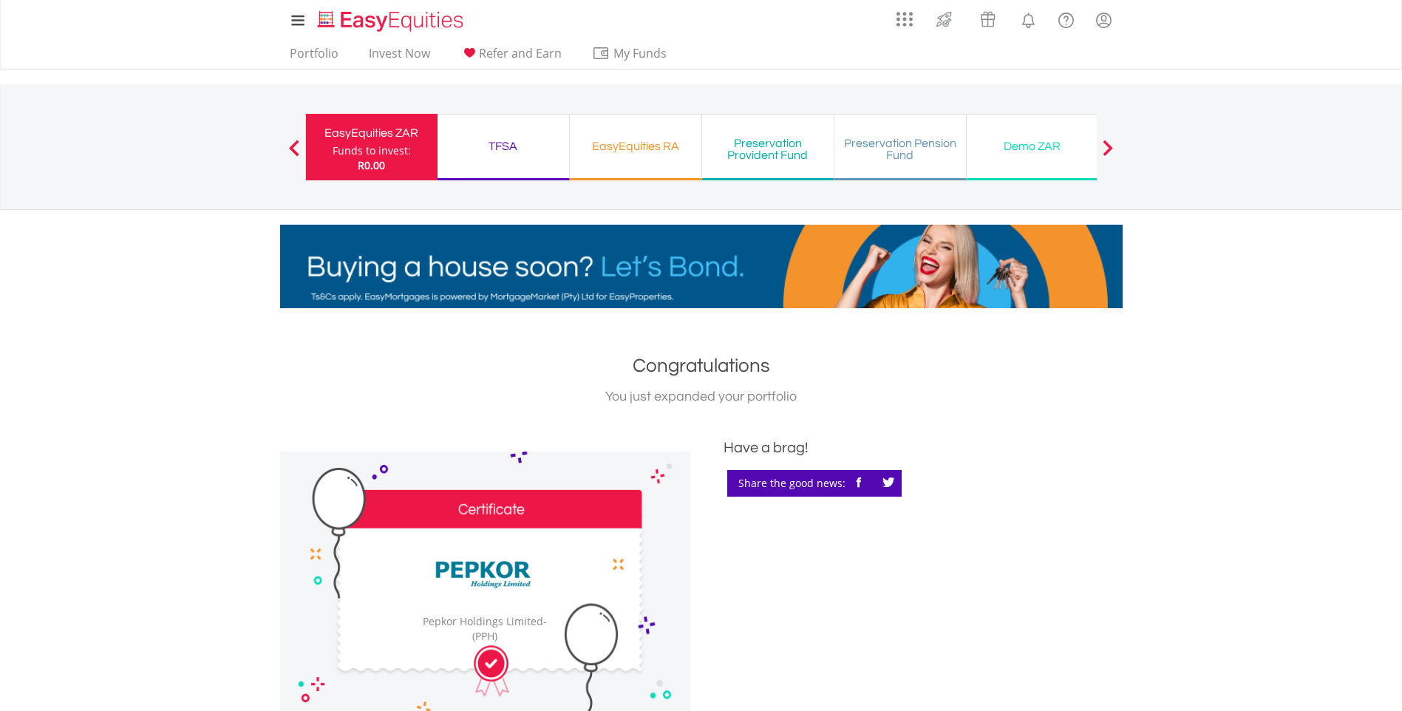
click at [326, 145] on div "EasyEquities ZAR Funds to invest: R0.00" at bounding box center [371, 147] width 132 height 67
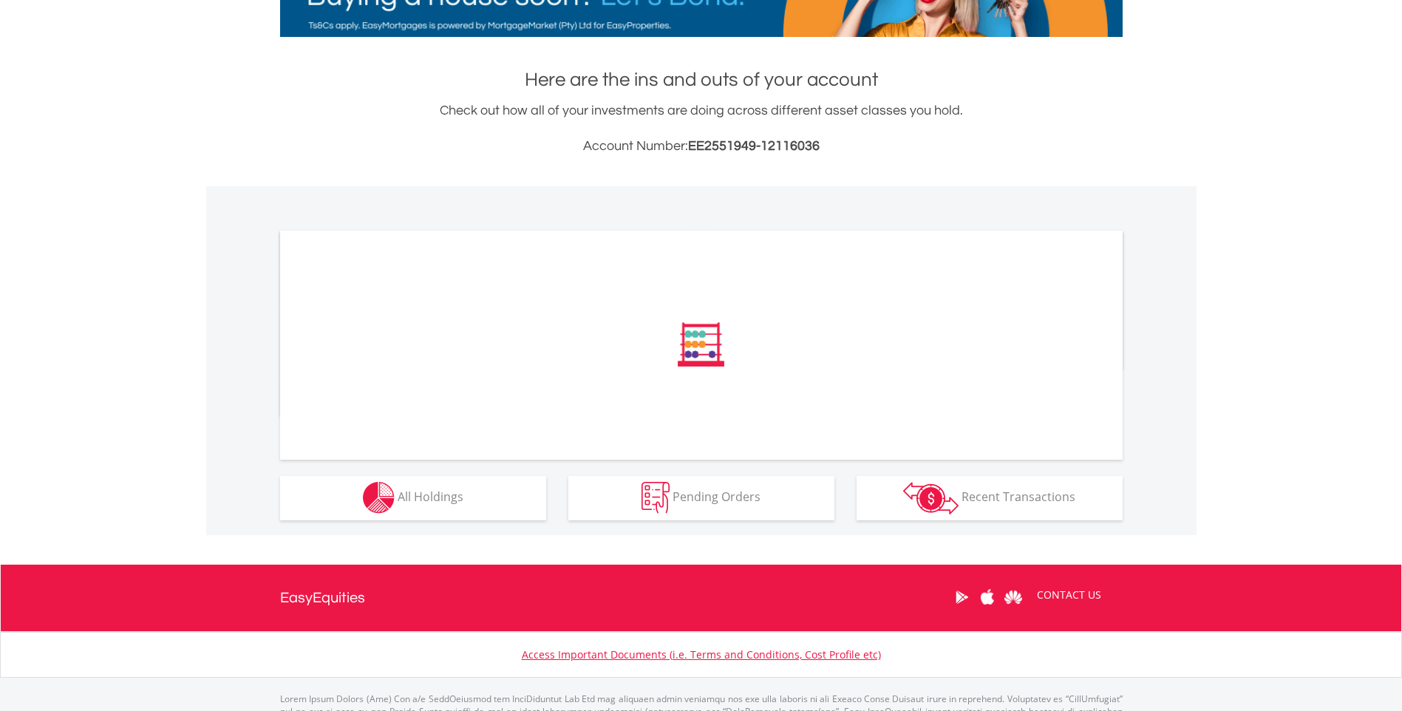
scroll to position [315, 0]
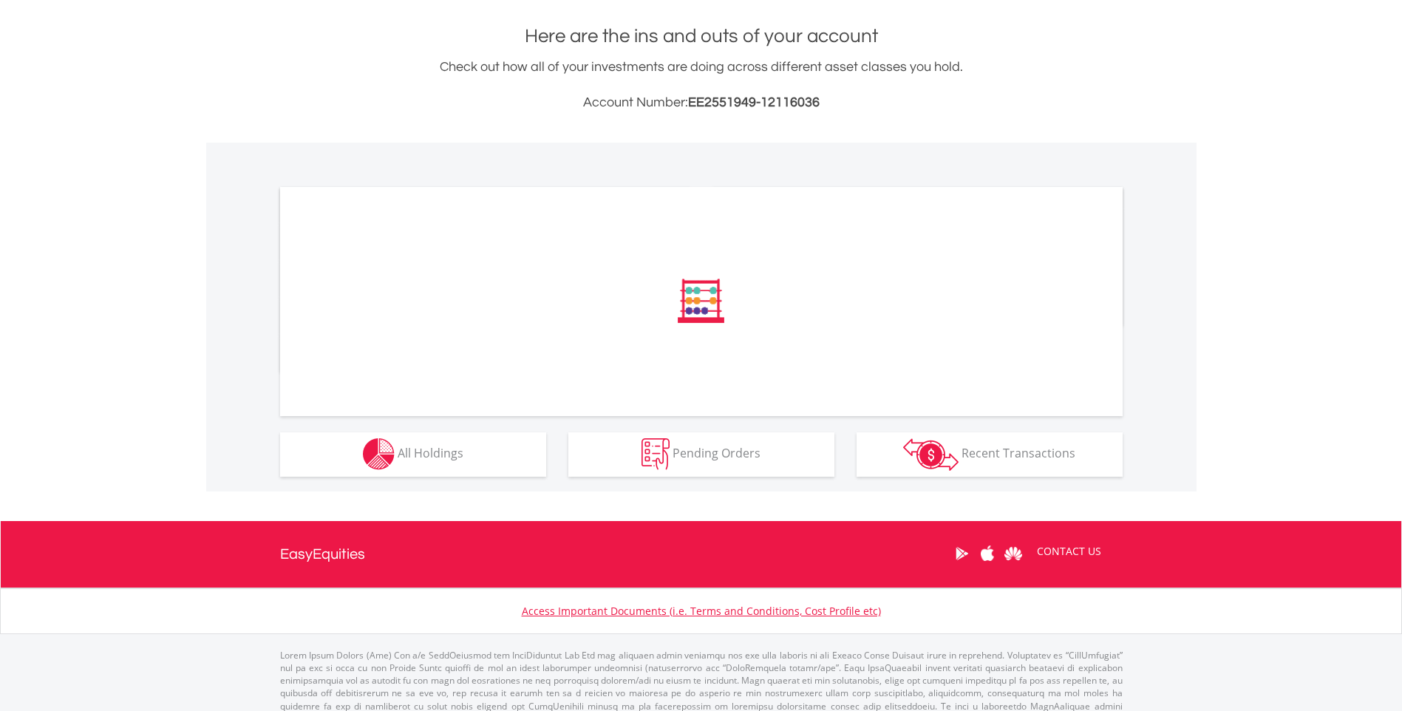
click at [0, 0] on div "﻿ Distribution Current Value Show All Go to Invest Now to diversify your invest…" at bounding box center [0, 0] width 0 height 0
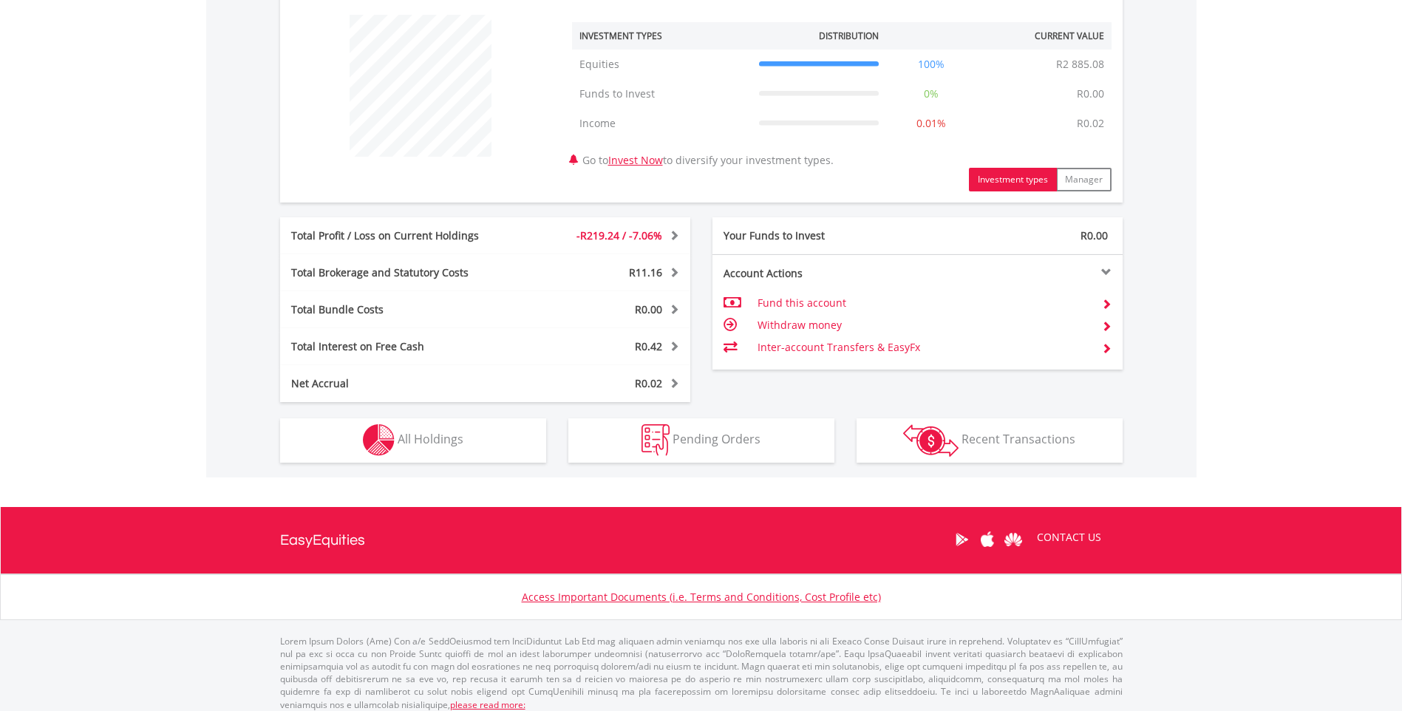
scroll to position [560, 0]
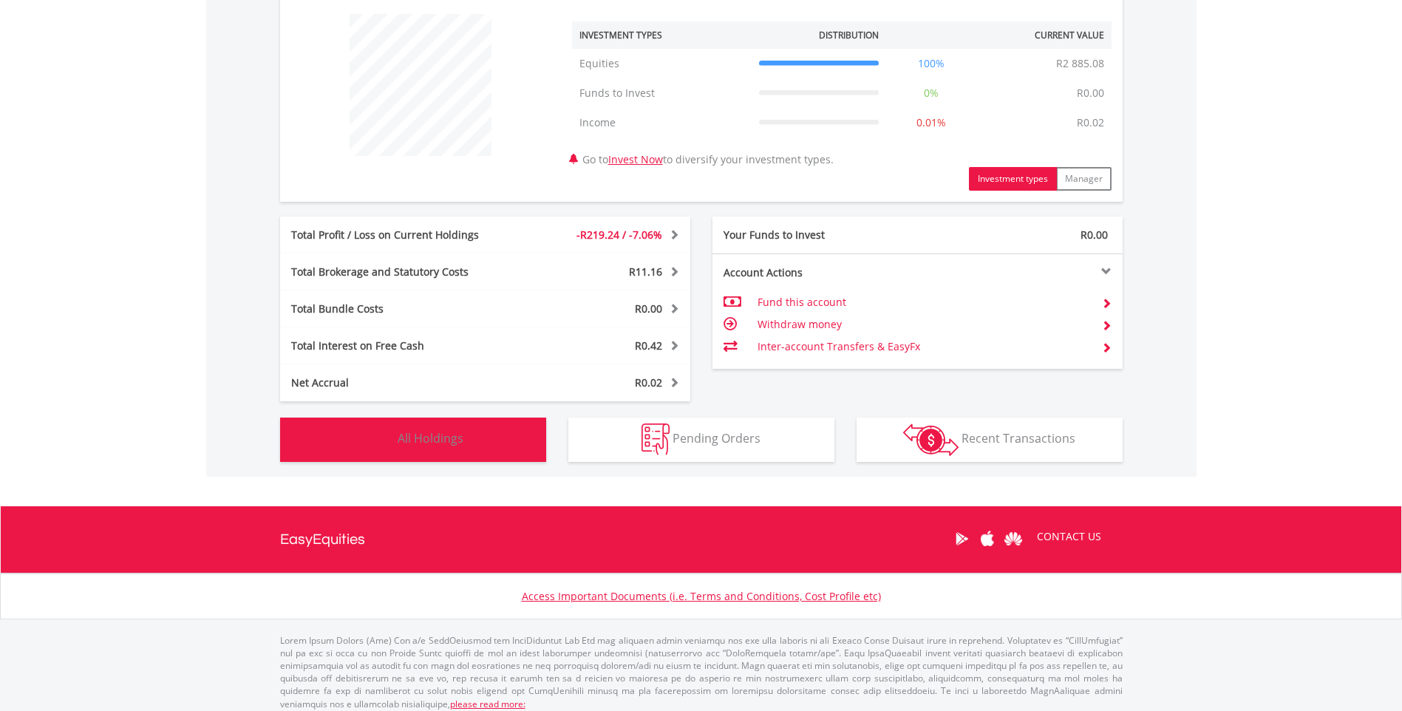
click at [423, 432] on span "All Holdings" at bounding box center [431, 438] width 66 height 16
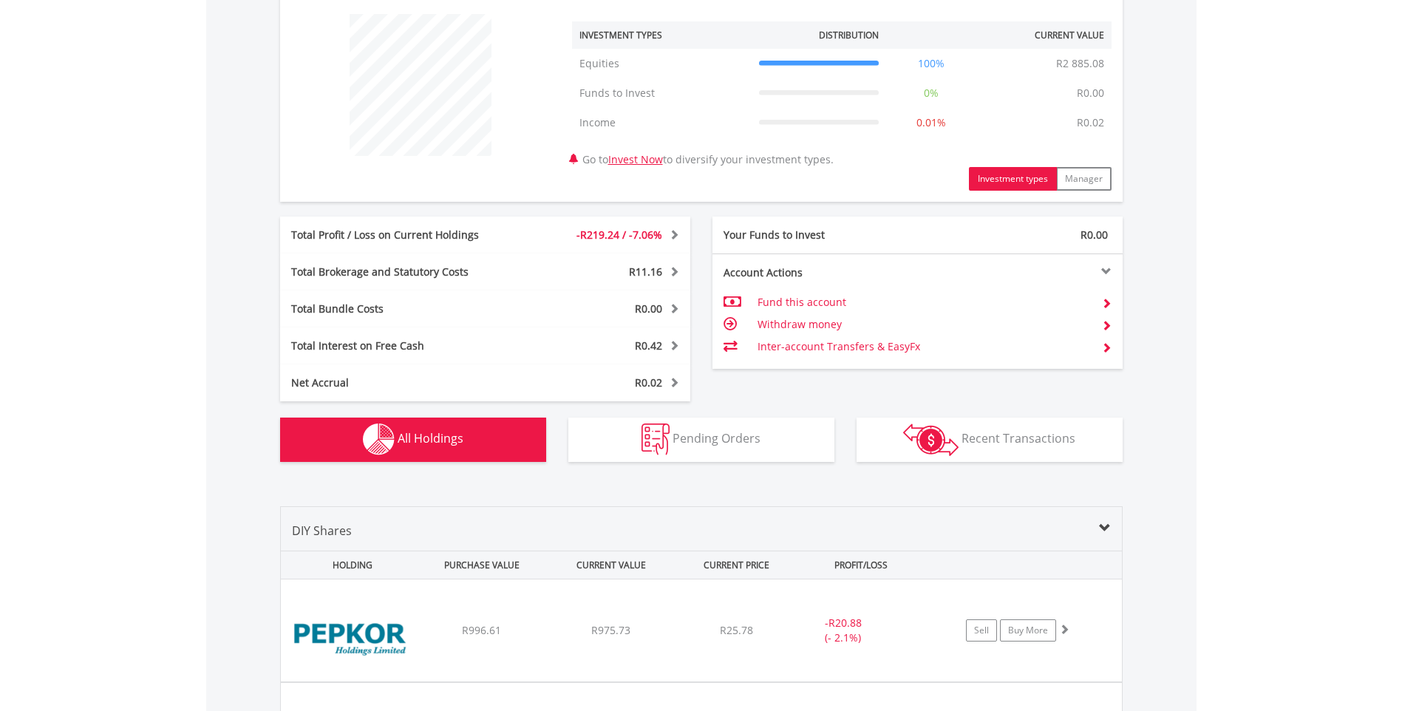
scroll to position [1066, 0]
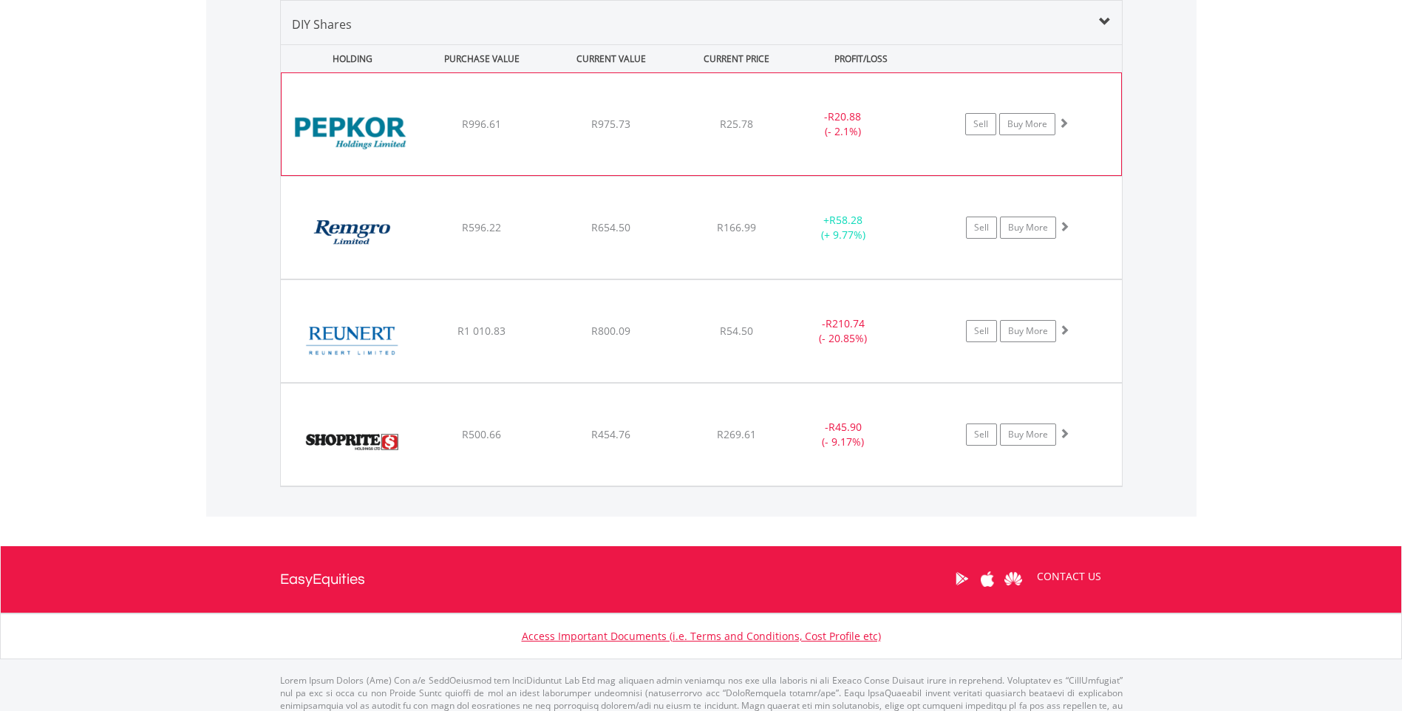
click at [381, 126] on img at bounding box center [352, 132] width 127 height 80
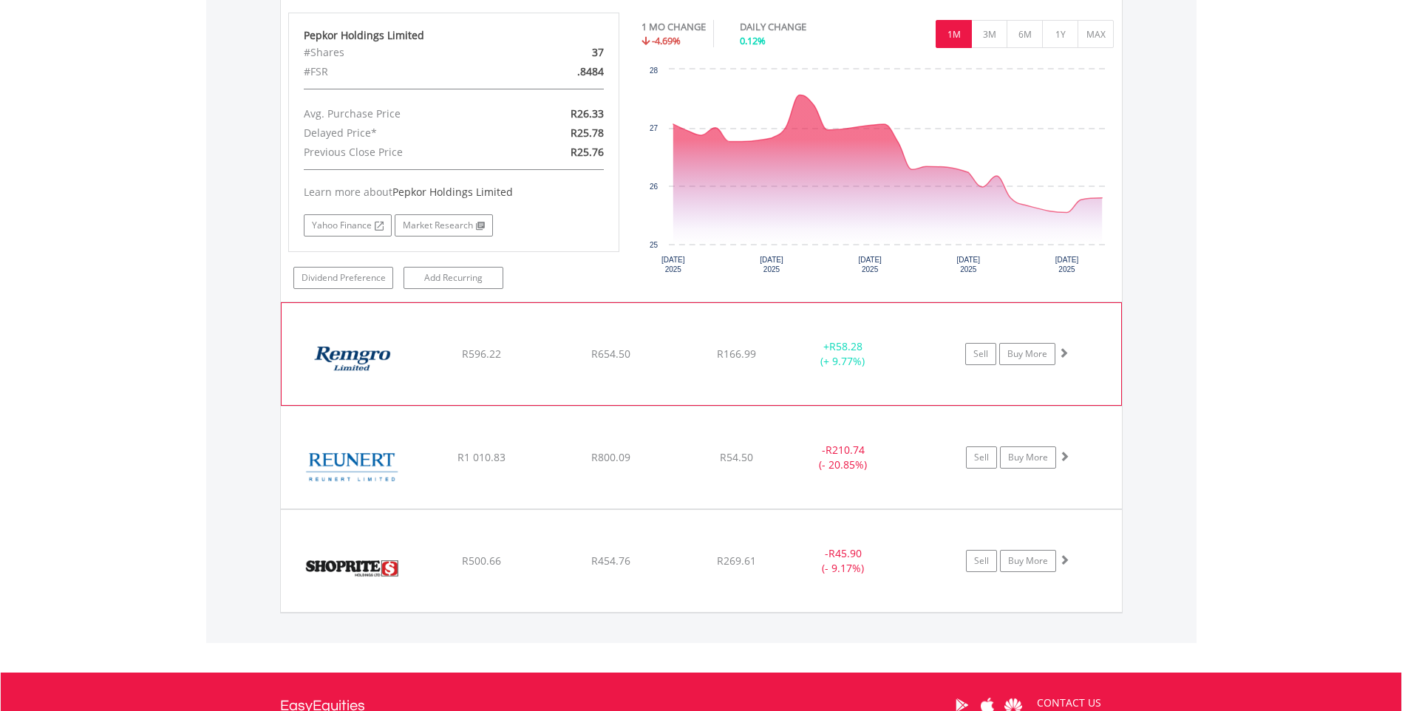
scroll to position [1288, 0]
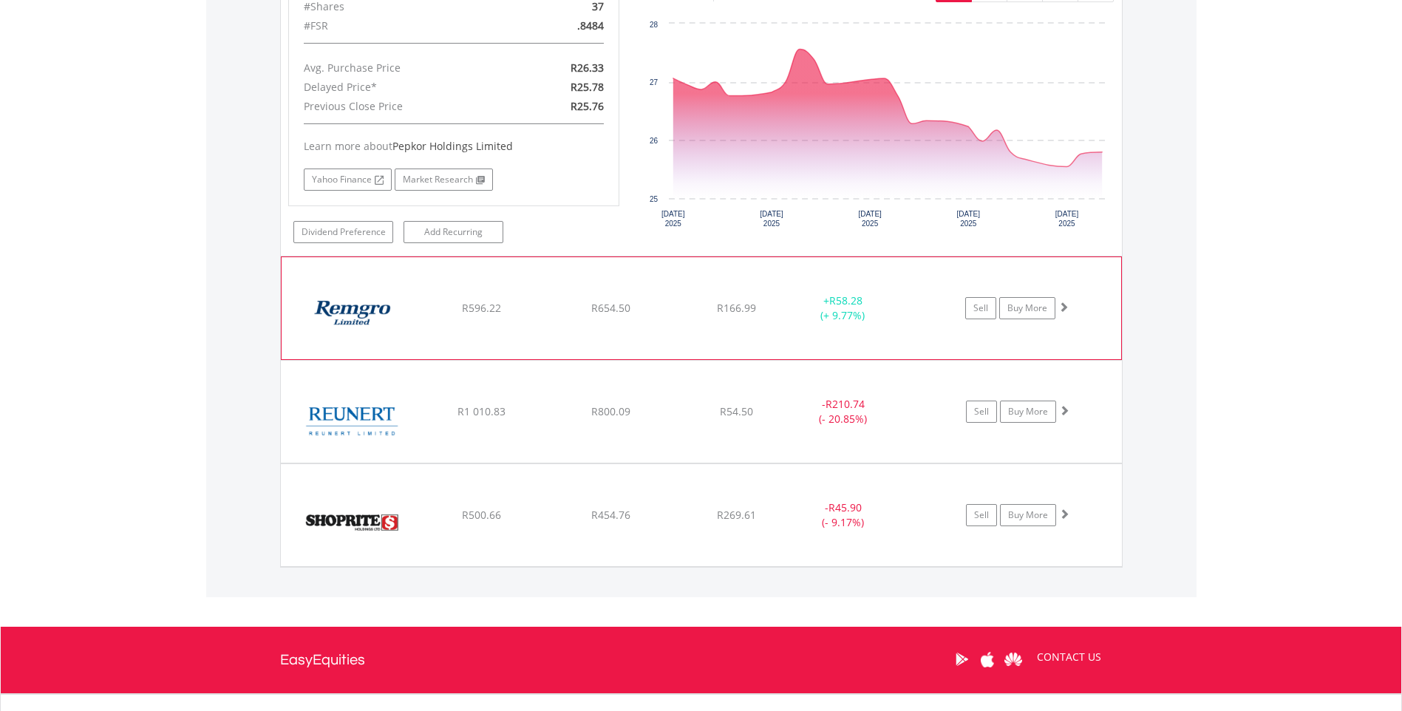
click at [371, 313] on img at bounding box center [352, 316] width 127 height 80
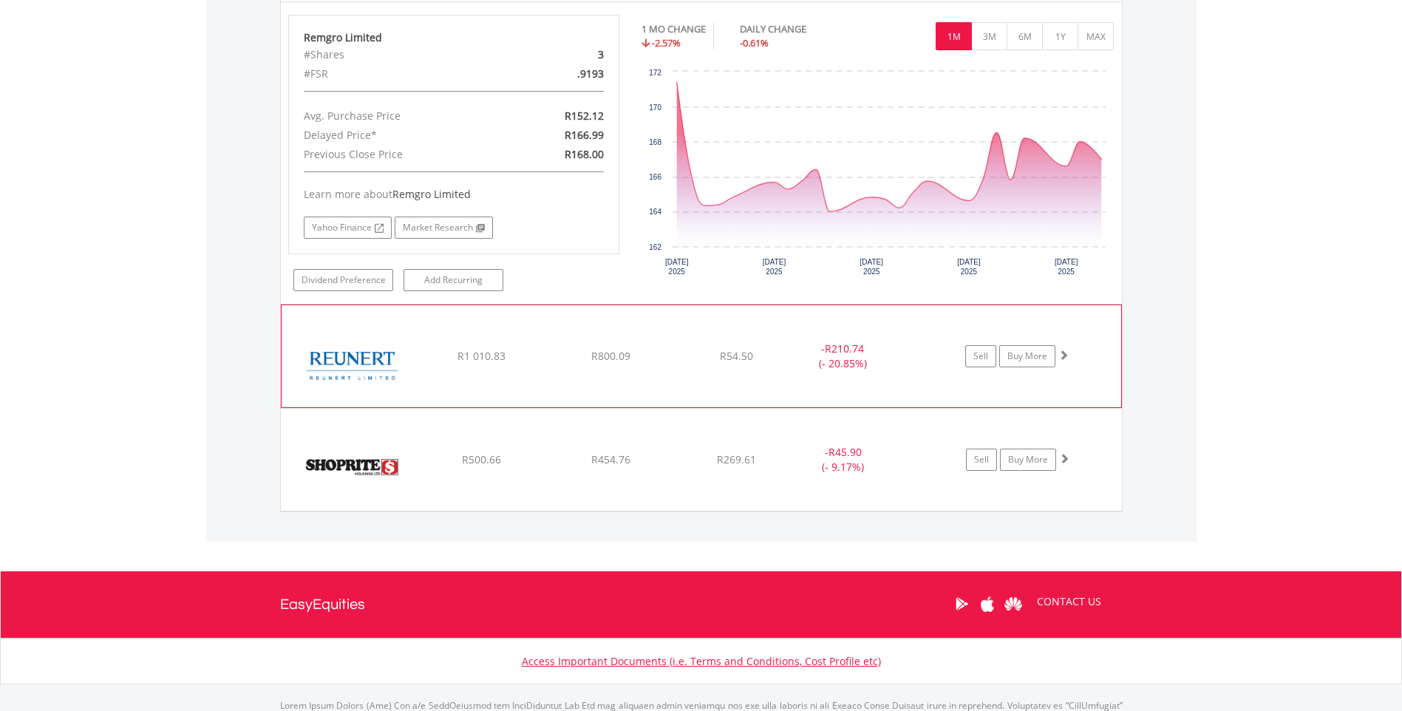
scroll to position [1657, 0]
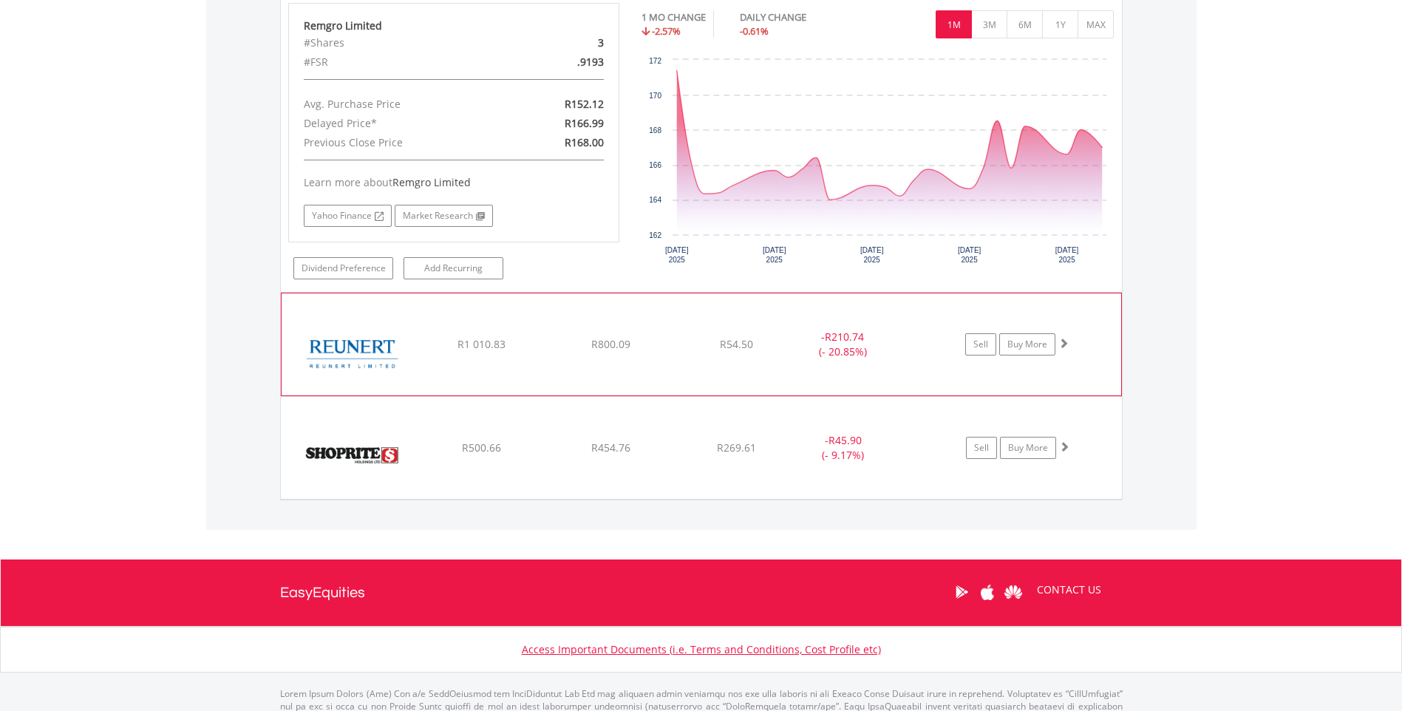
click at [349, 356] on img at bounding box center [352, 352] width 127 height 80
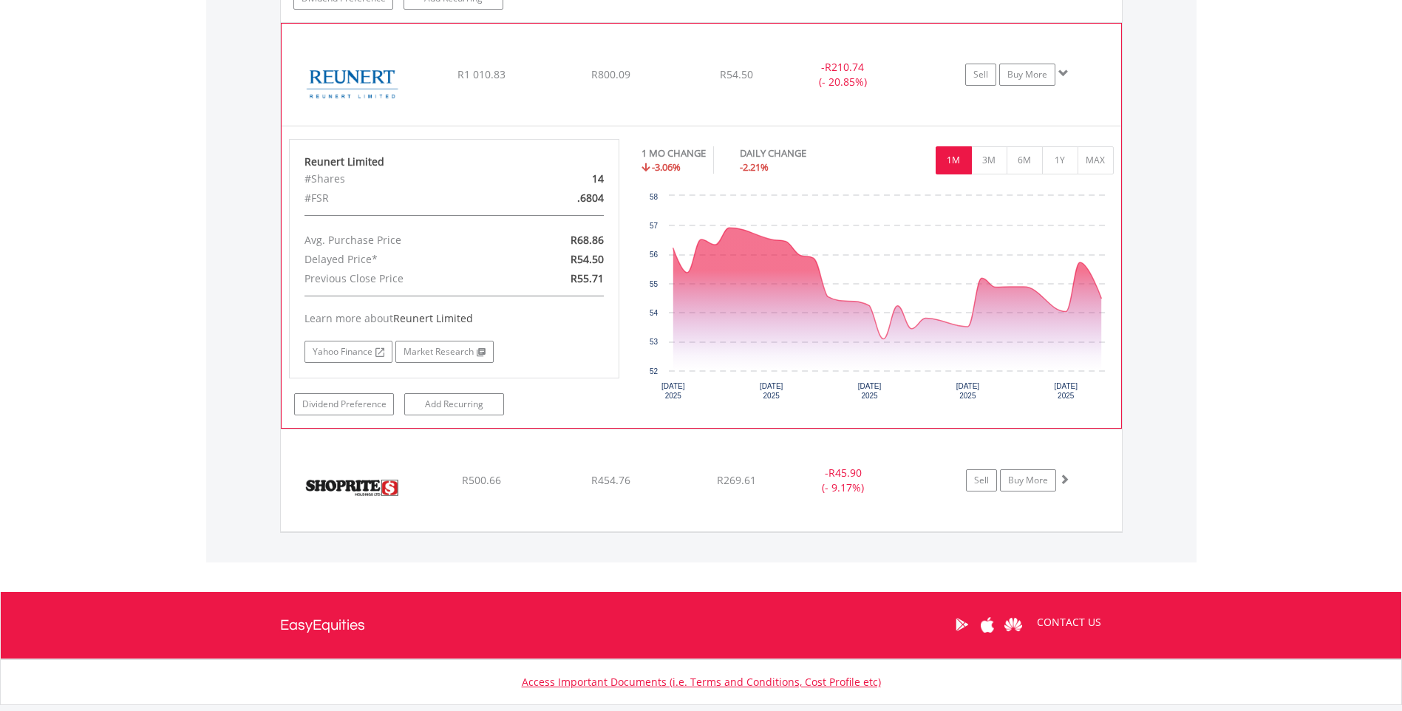
scroll to position [1953, 0]
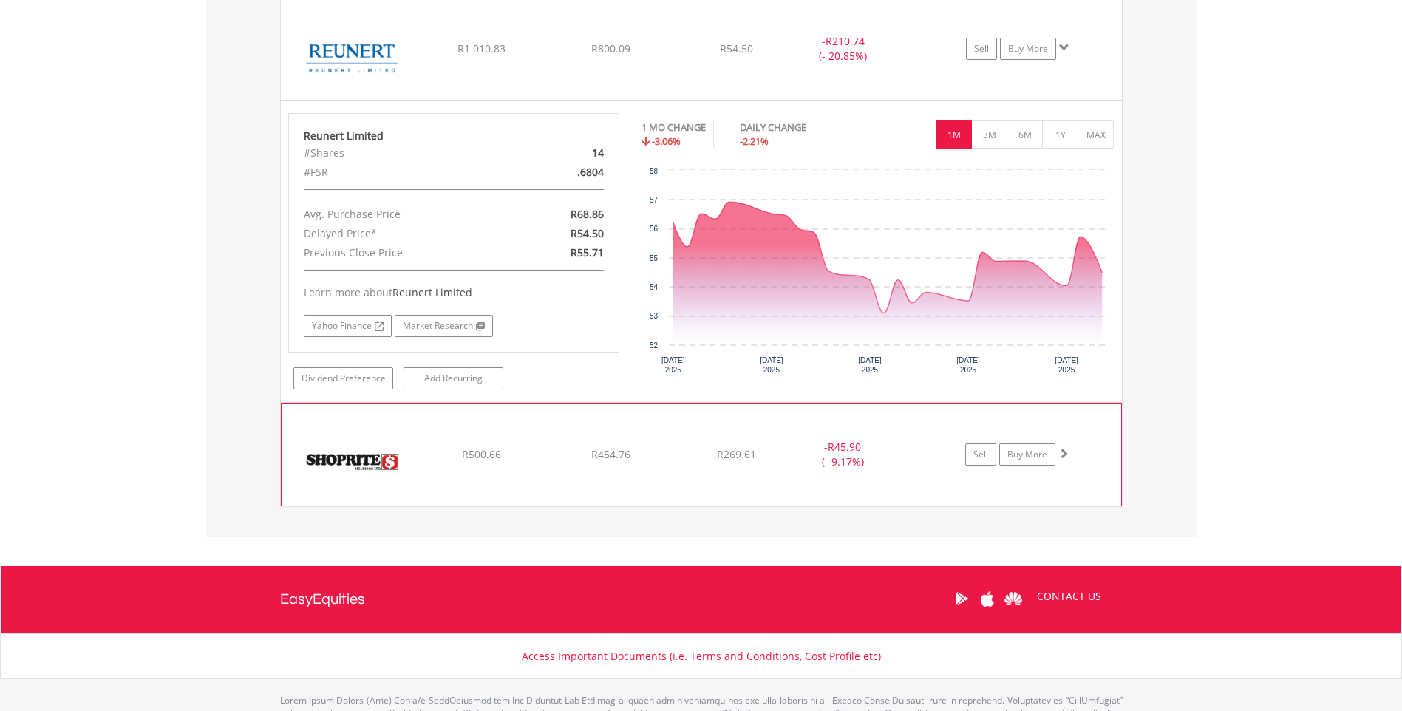
click at [339, 461] on img at bounding box center [352, 462] width 127 height 80
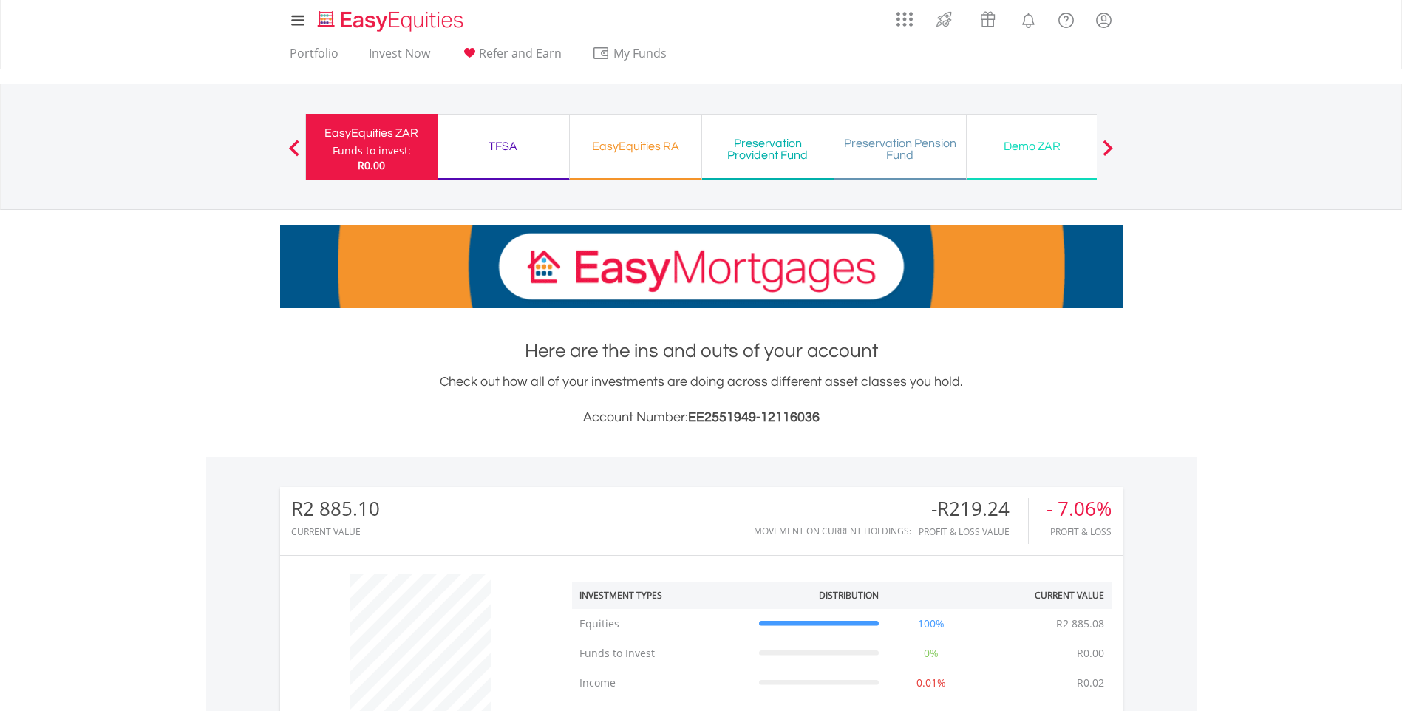
scroll to position [0, 0]
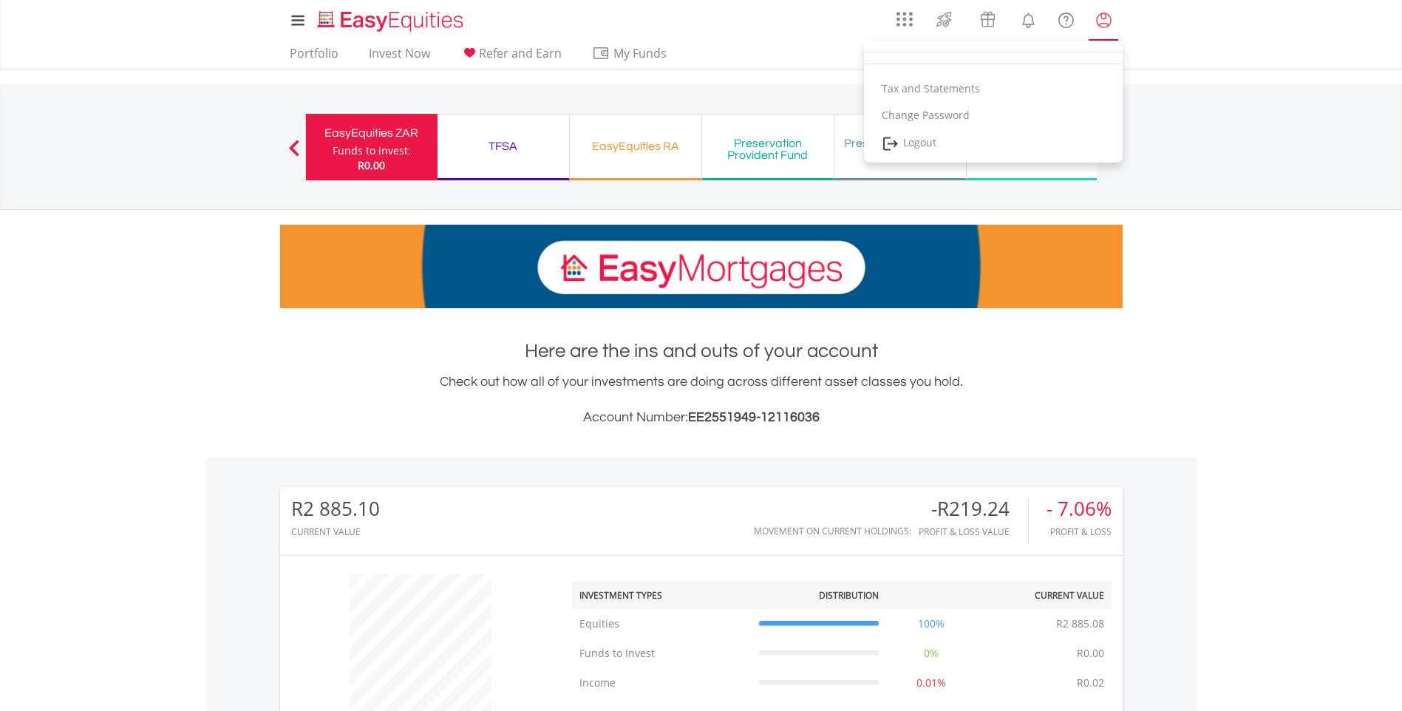
click at [1104, 24] on lord-icon "My Profile" at bounding box center [1103, 20] width 18 height 18
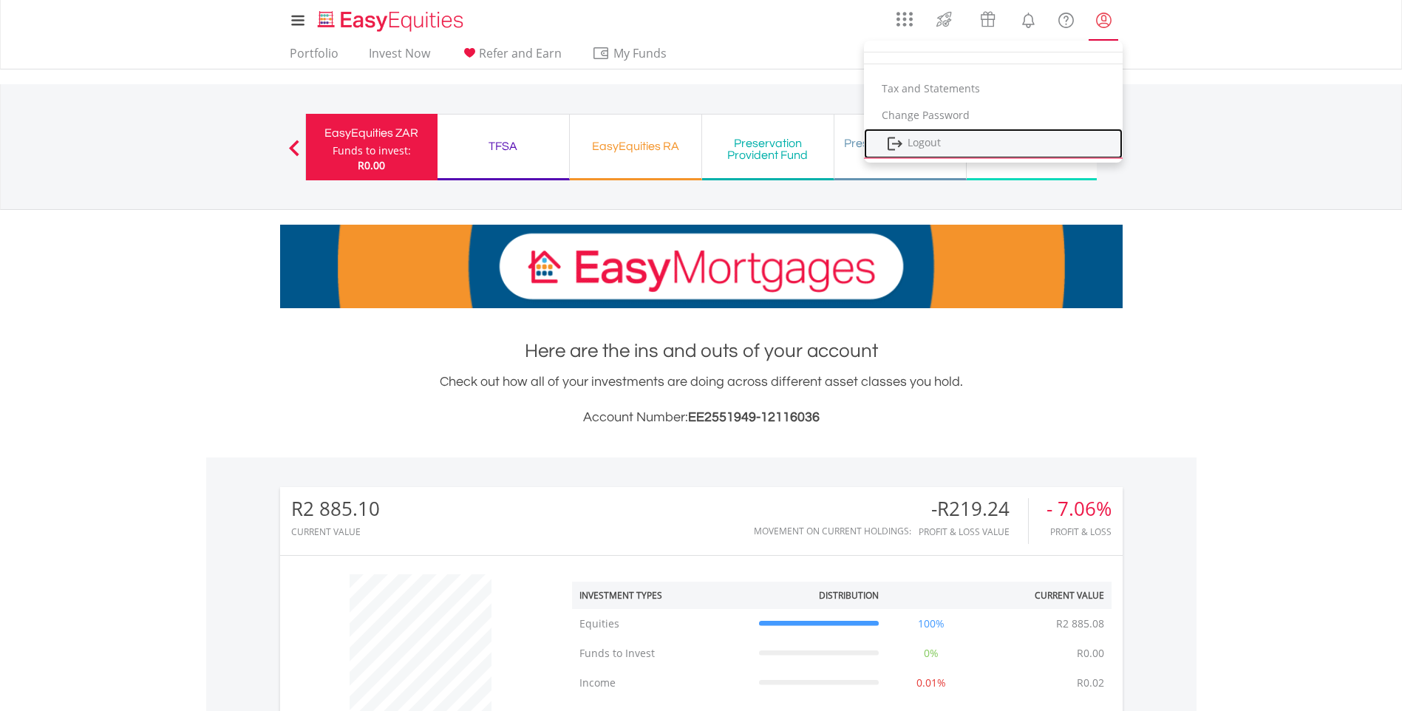
click at [933, 142] on link "Logout" at bounding box center [993, 144] width 259 height 30
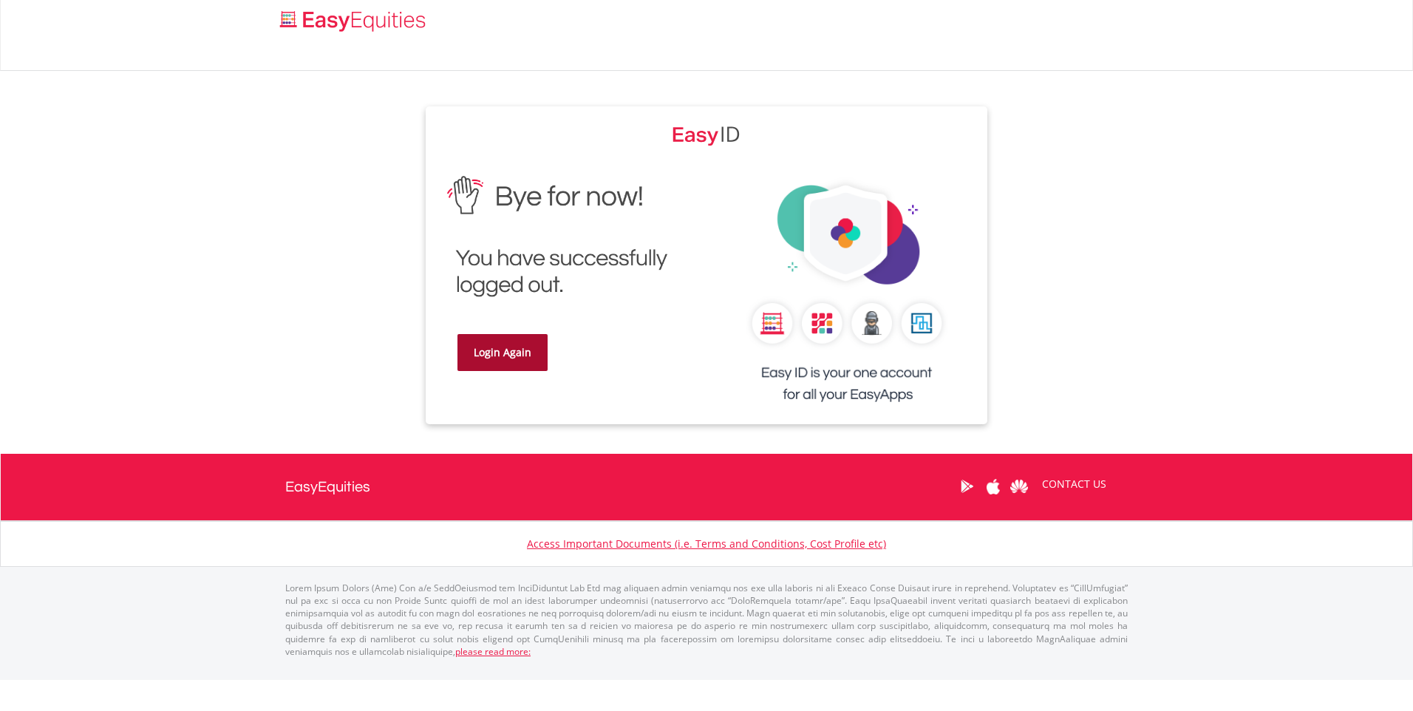
click at [499, 359] on link "Login Again" at bounding box center [502, 352] width 90 height 37
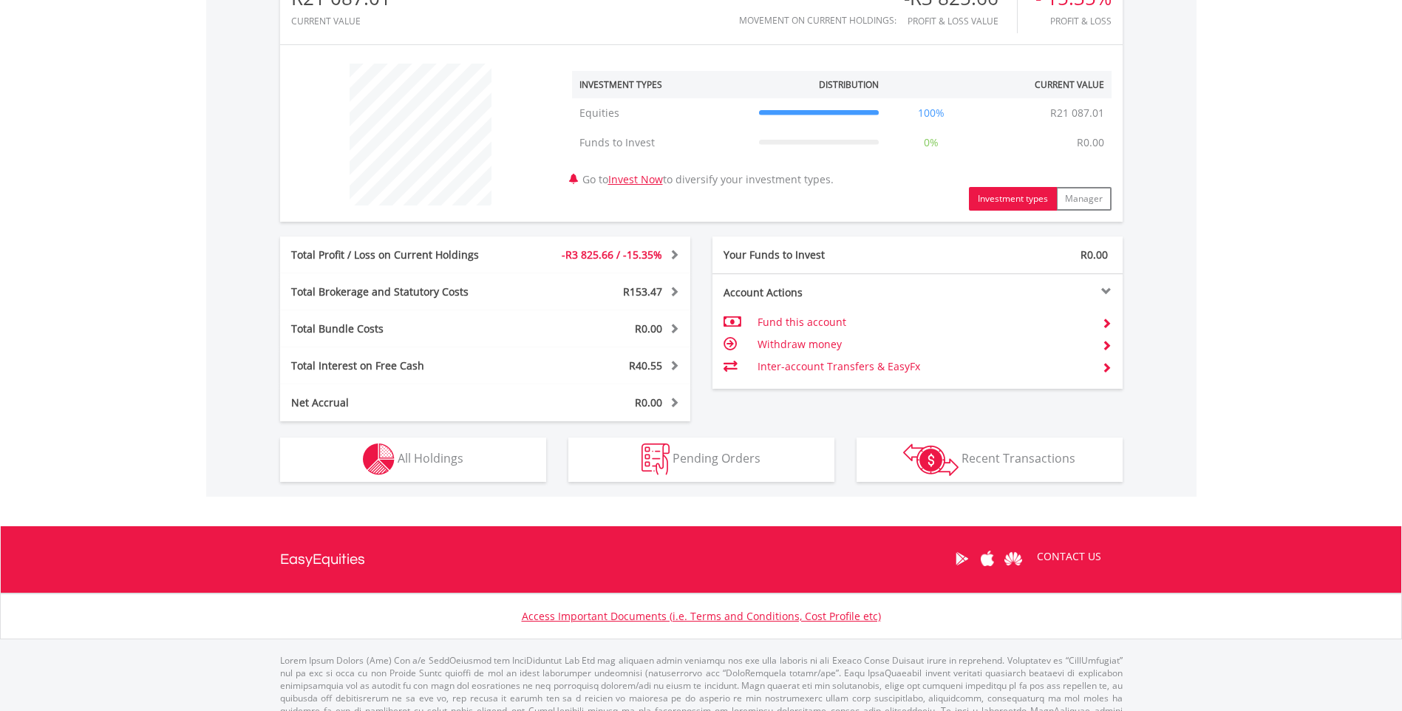
scroll to position [539, 0]
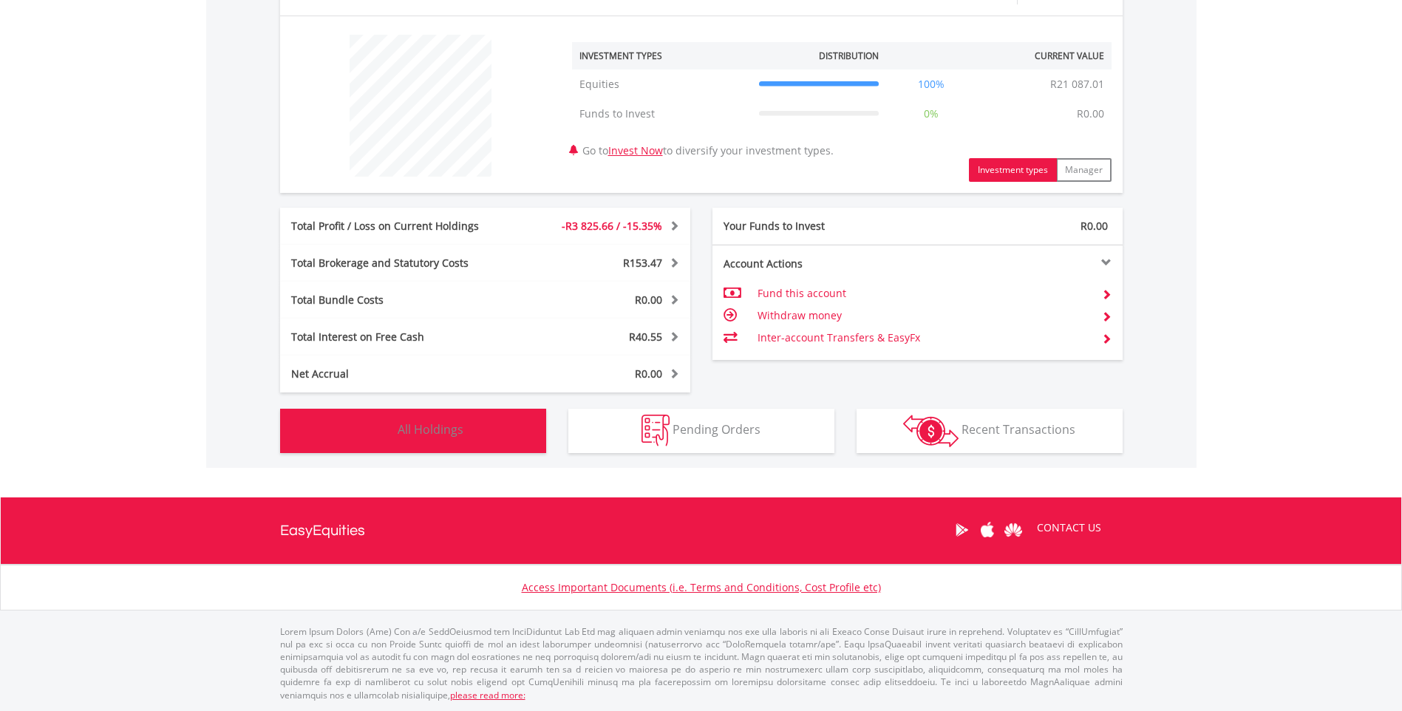
click at [389, 426] on img "button" at bounding box center [379, 431] width 32 height 32
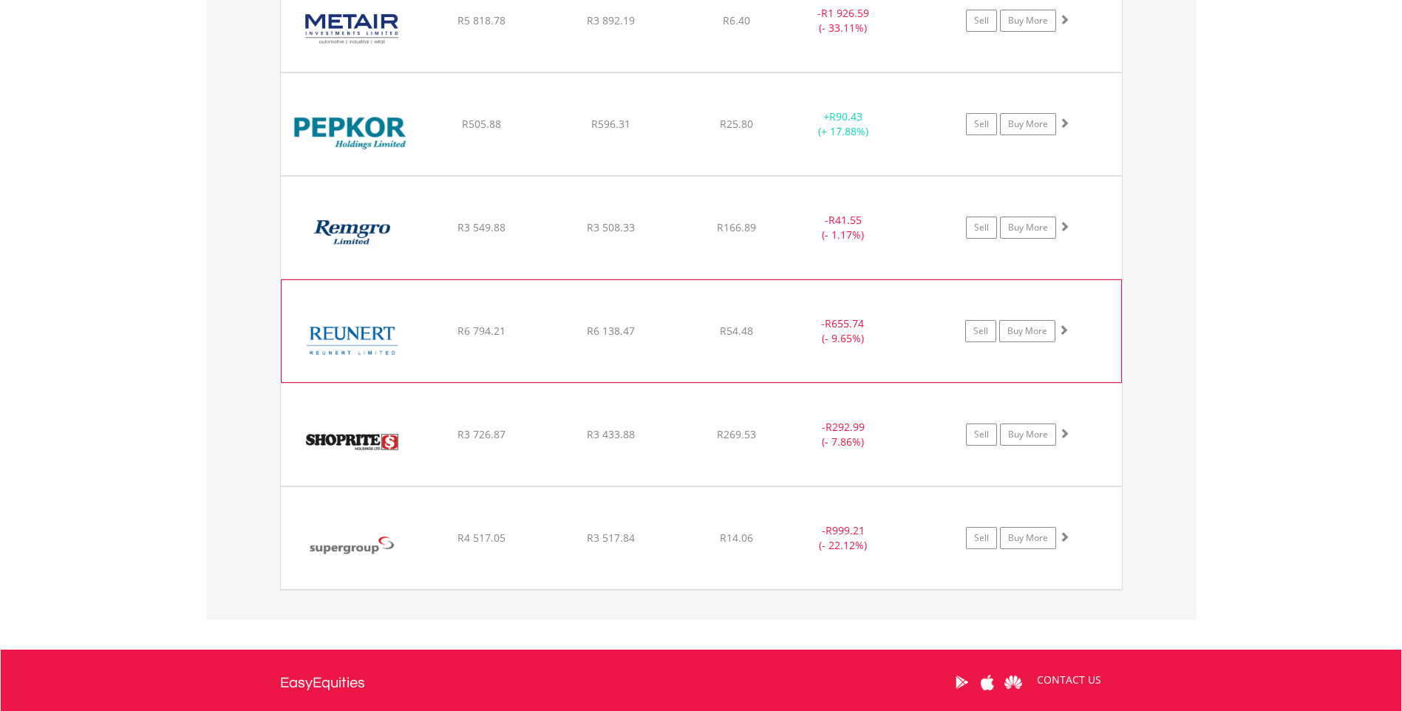
scroll to position [1184, 0]
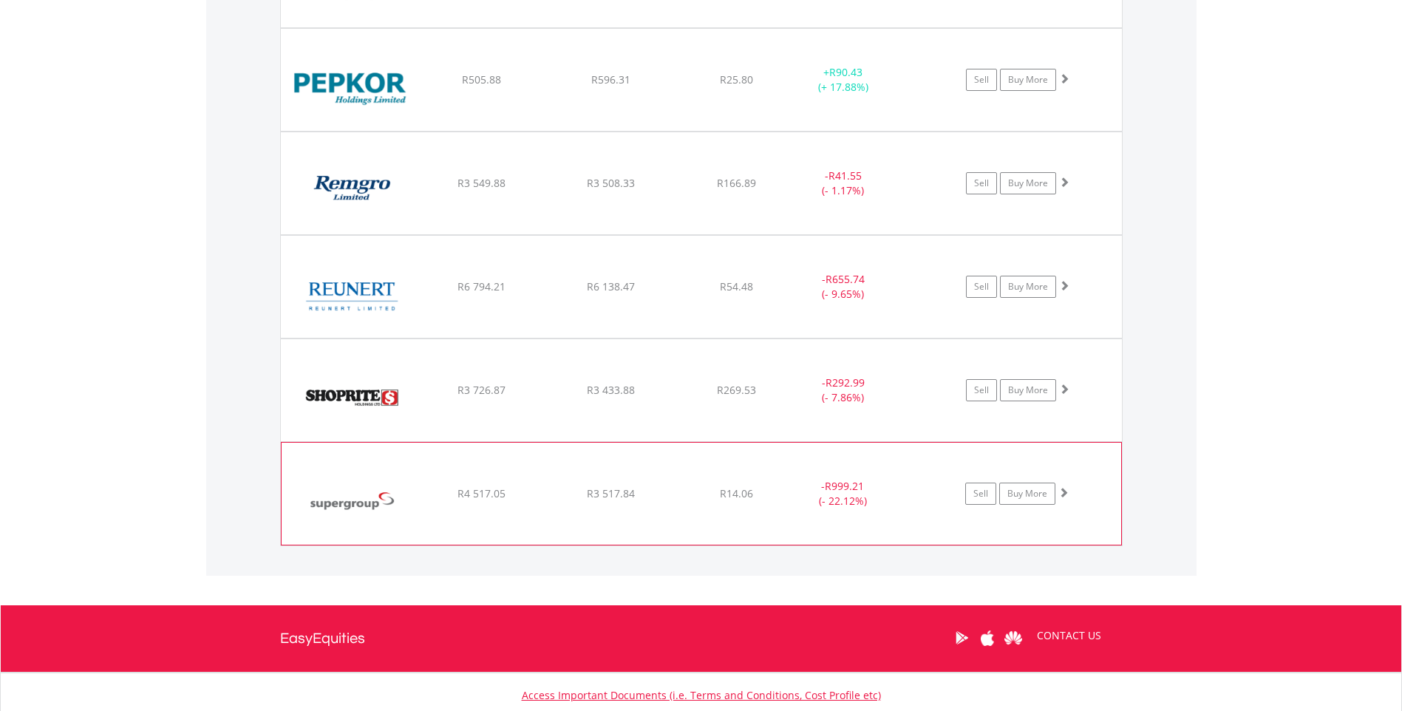
click at [334, 506] on img at bounding box center [352, 501] width 127 height 80
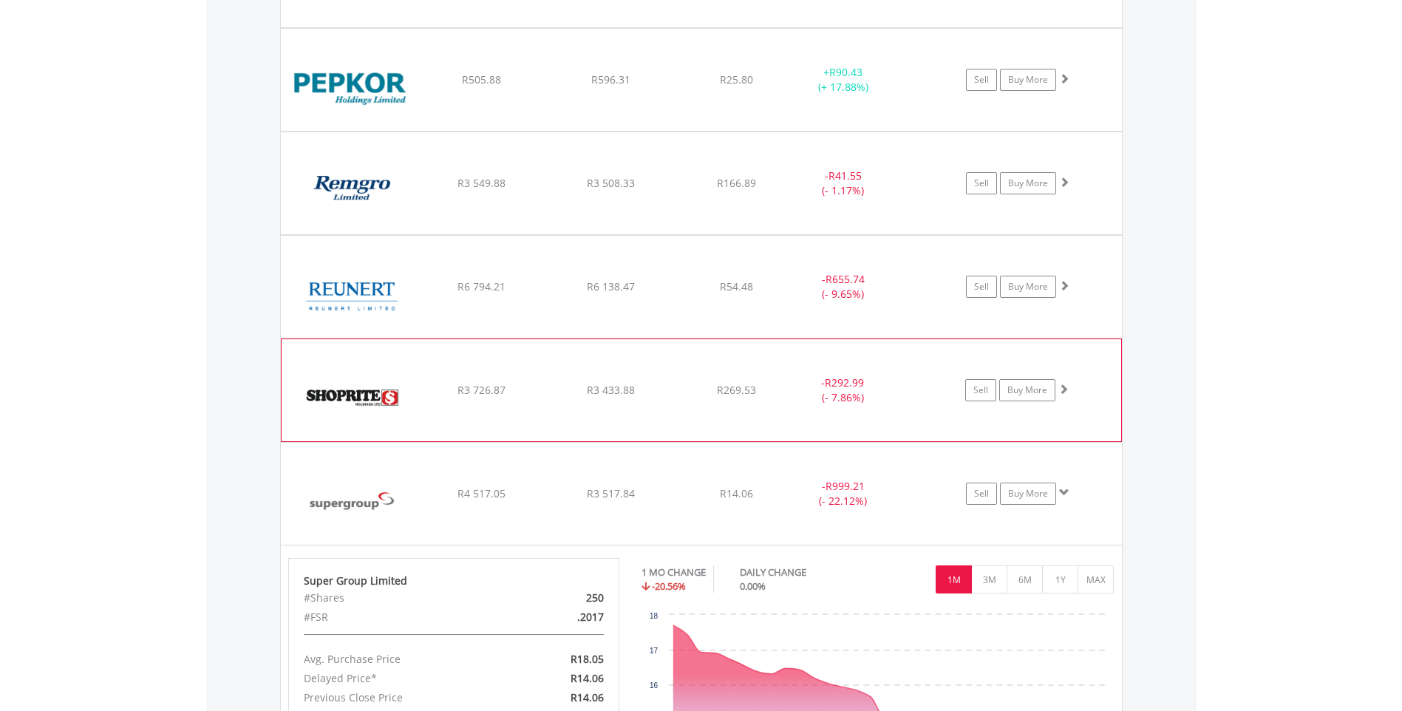
click at [353, 395] on img at bounding box center [352, 398] width 127 height 80
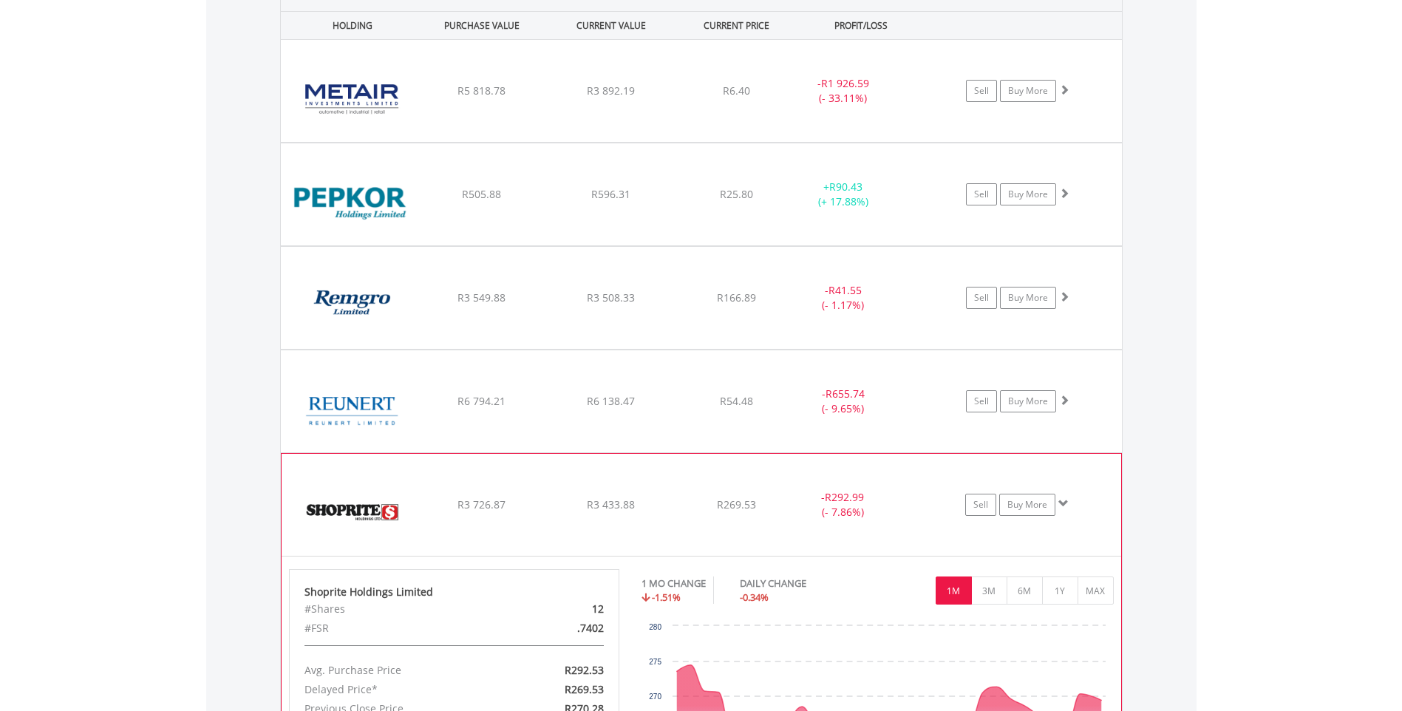
scroll to position [1037, 0]
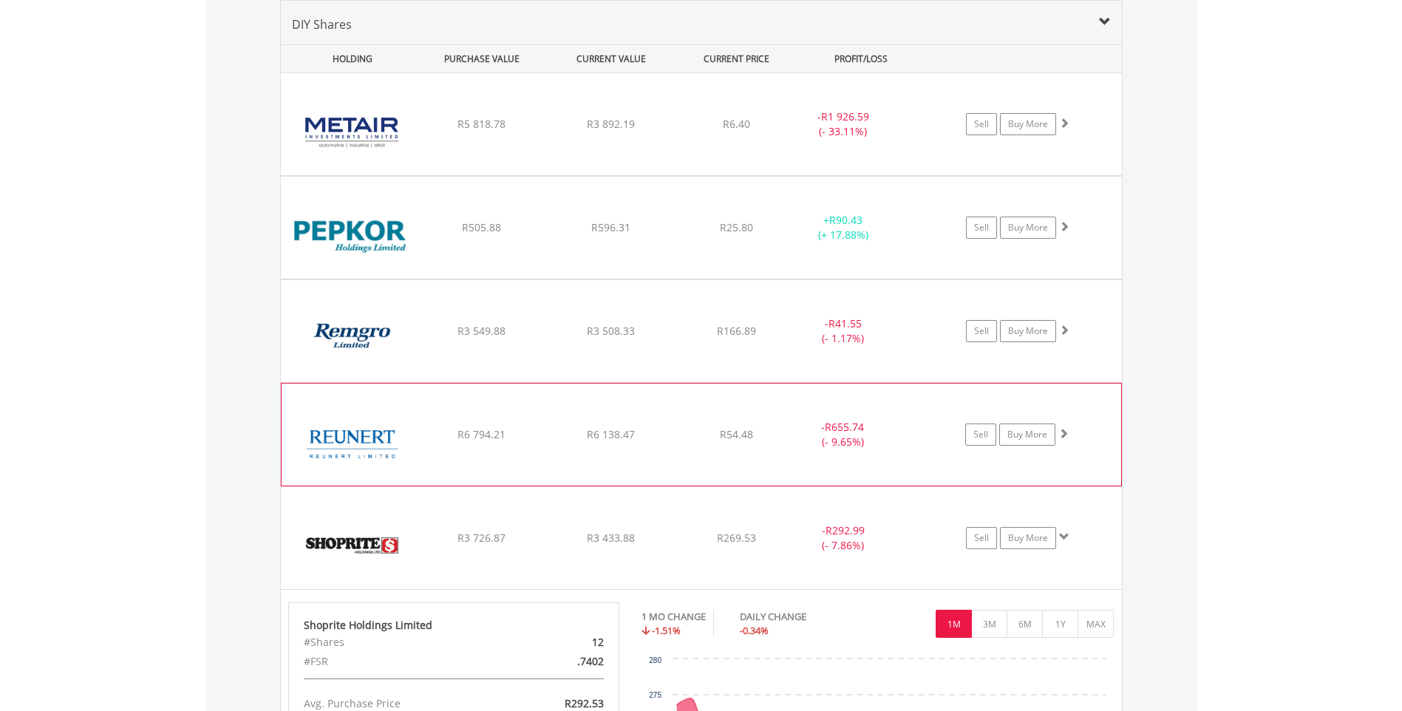
click at [328, 435] on img at bounding box center [352, 442] width 127 height 80
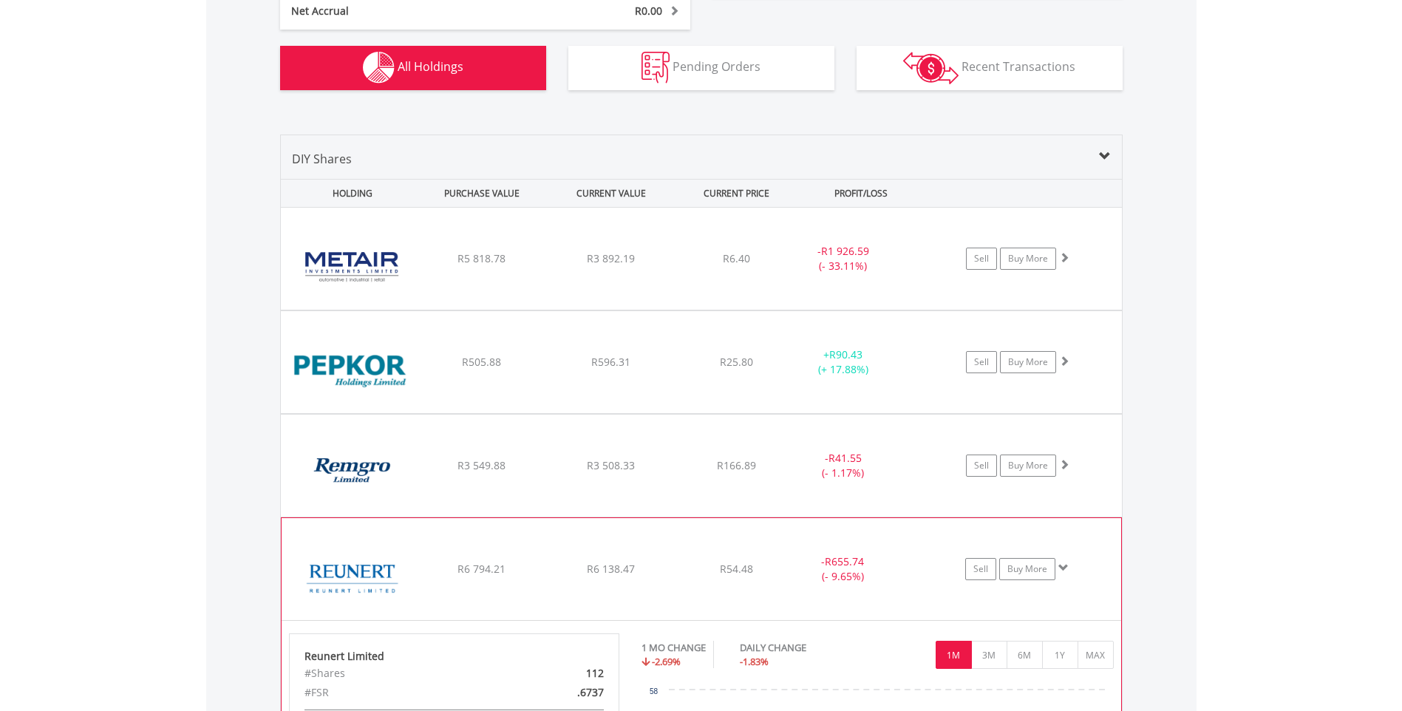
scroll to position [889, 0]
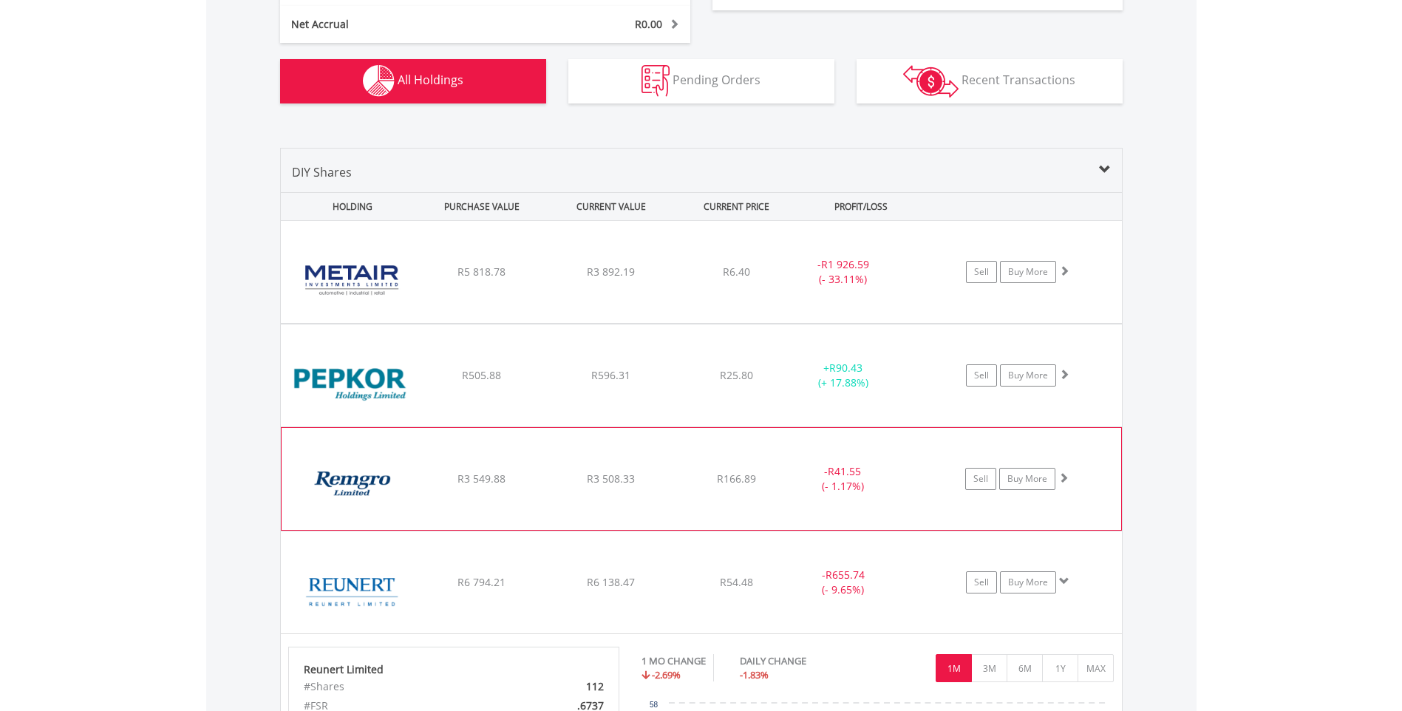
click at [339, 484] on img at bounding box center [352, 486] width 127 height 80
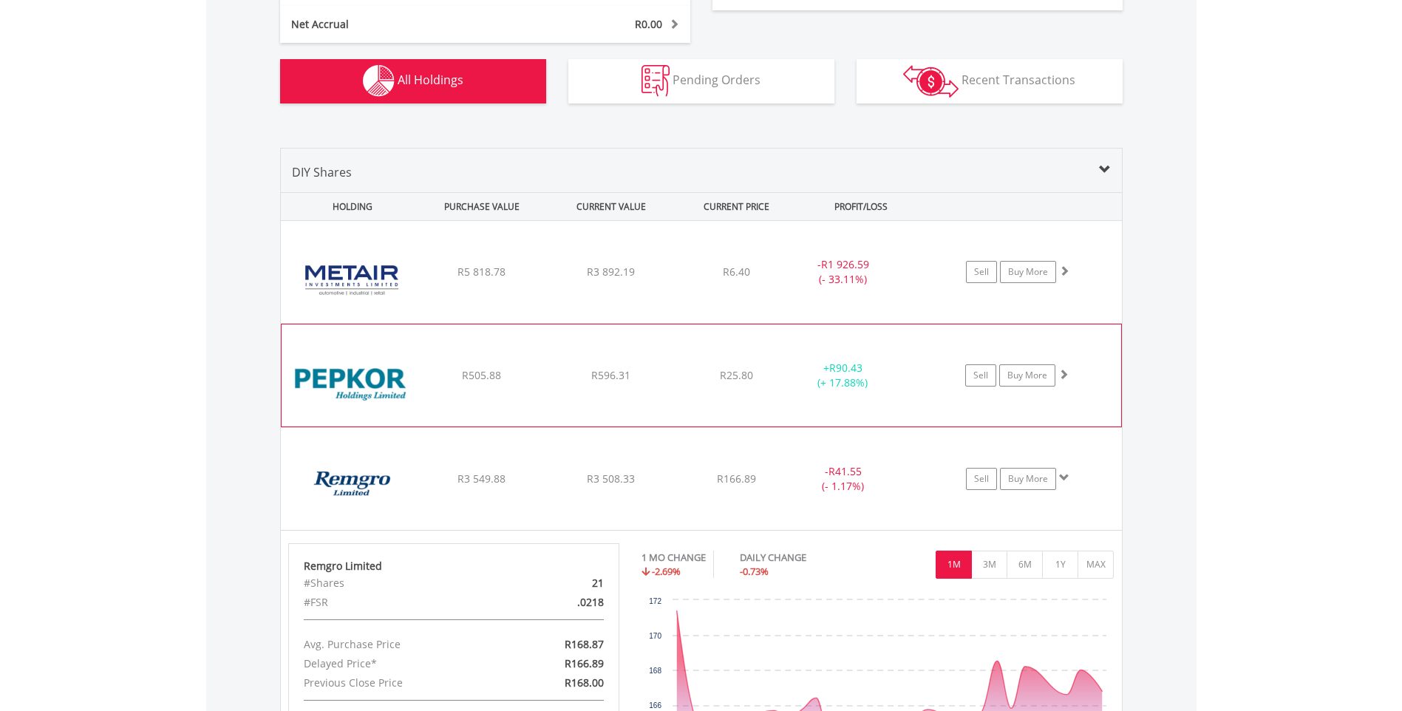
click at [363, 380] on img at bounding box center [352, 383] width 127 height 80
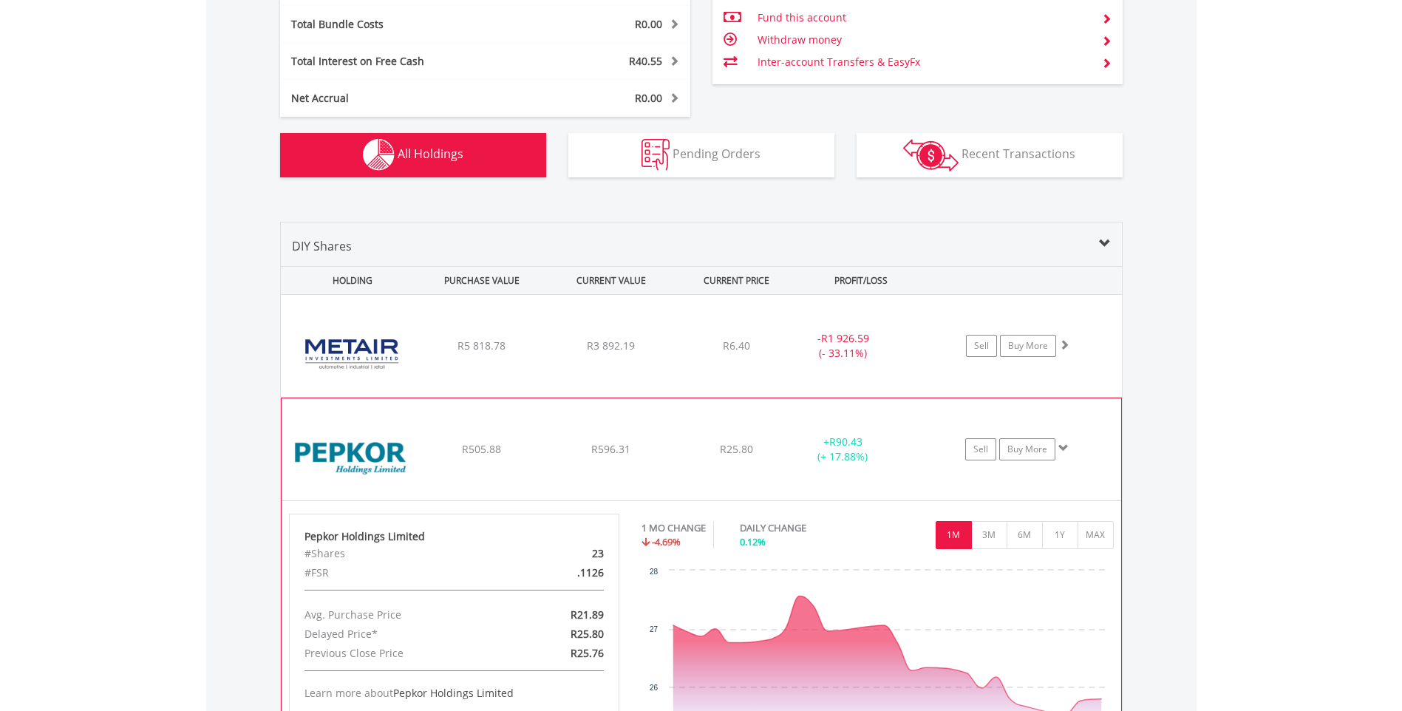
scroll to position [741, 0]
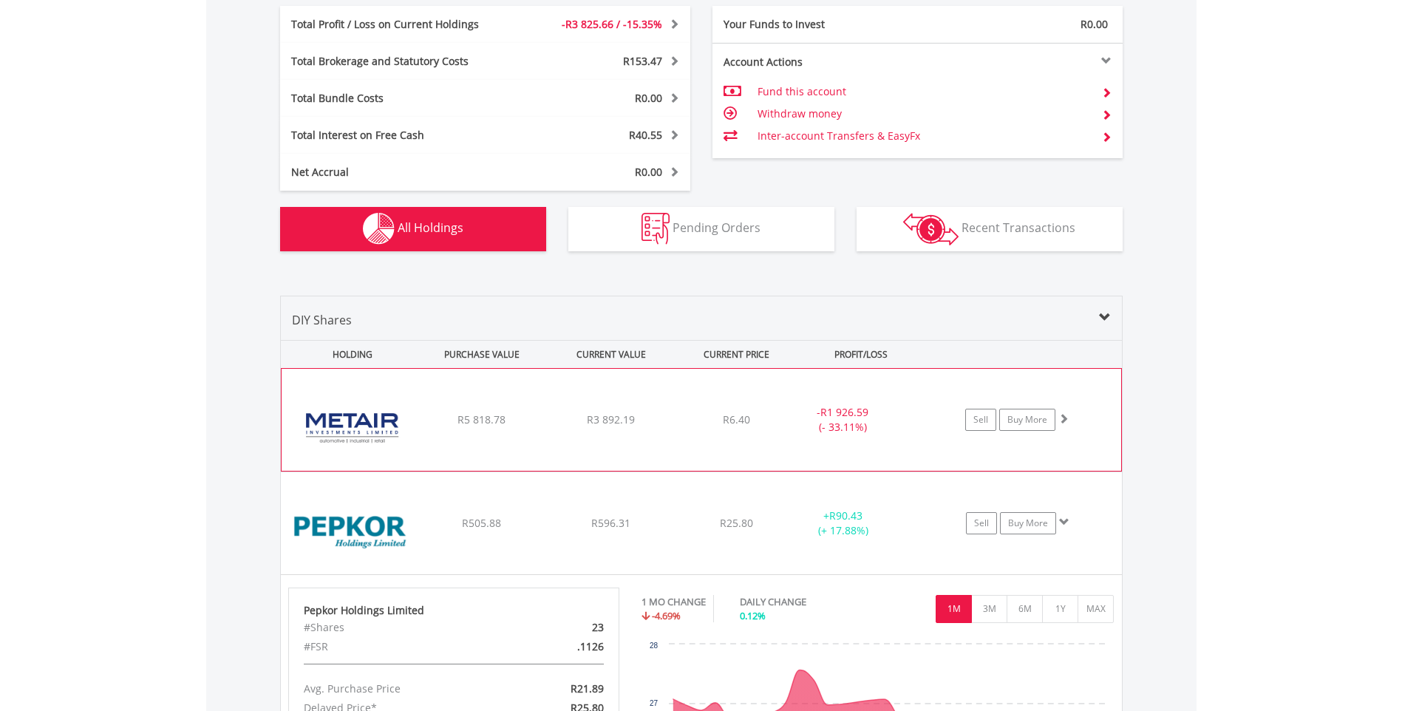
click at [344, 417] on img at bounding box center [352, 427] width 127 height 80
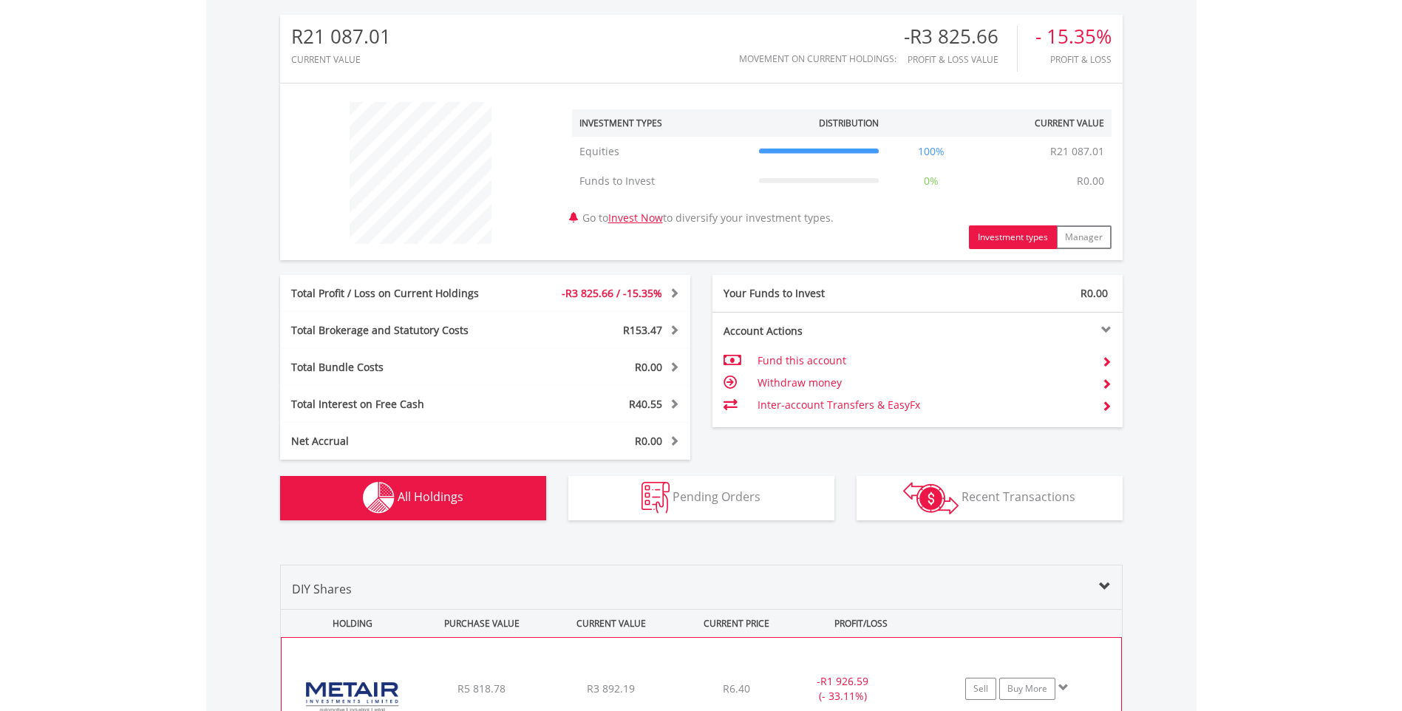
scroll to position [446, 0]
